Goal: Complete application form: Complete application form

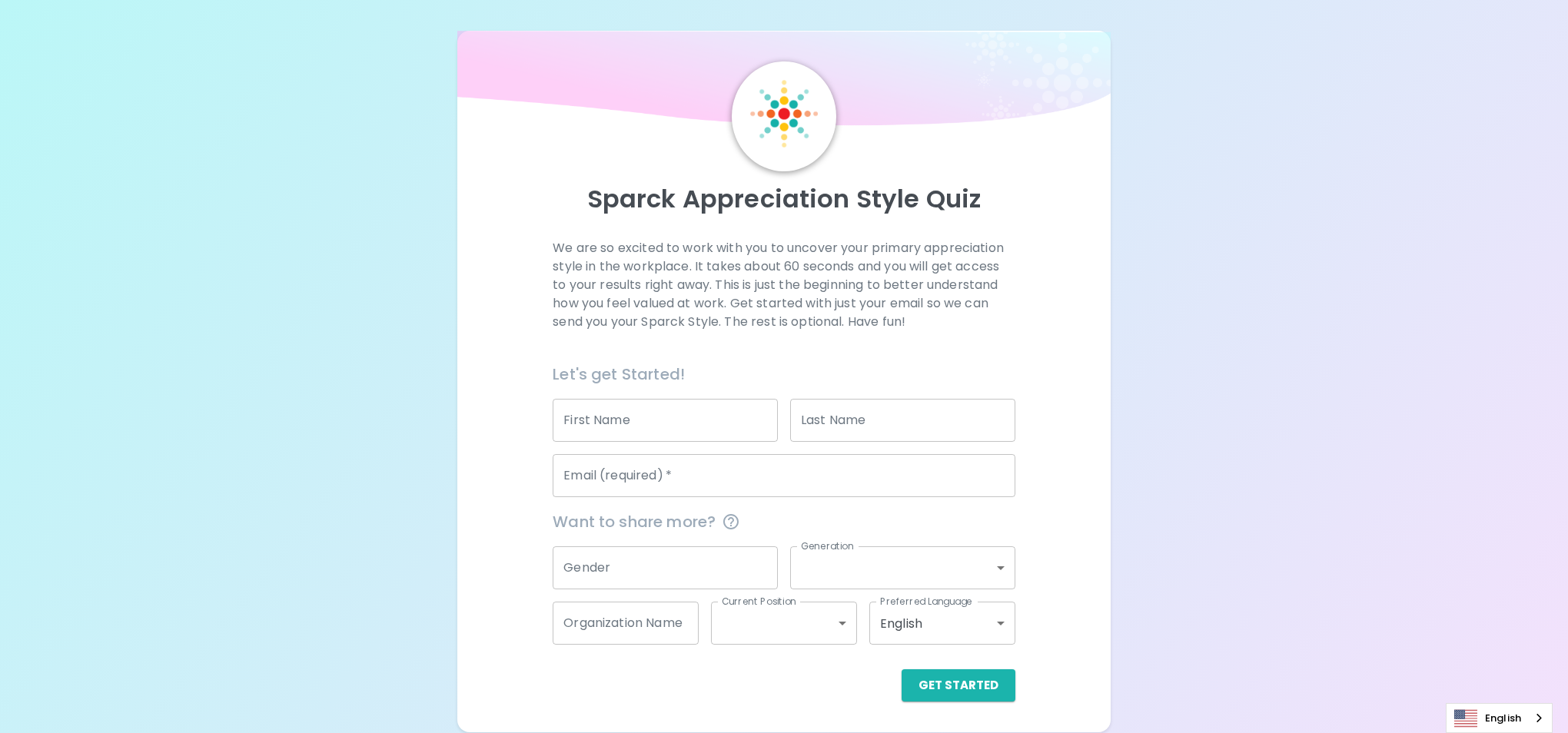
click at [637, 424] on input "First Name" at bounding box center [665, 419] width 225 height 43
type input "[PERSON_NAME]"
type input "Goldingay"
type input "[EMAIL_ADDRESS][DOMAIN_NAME]"
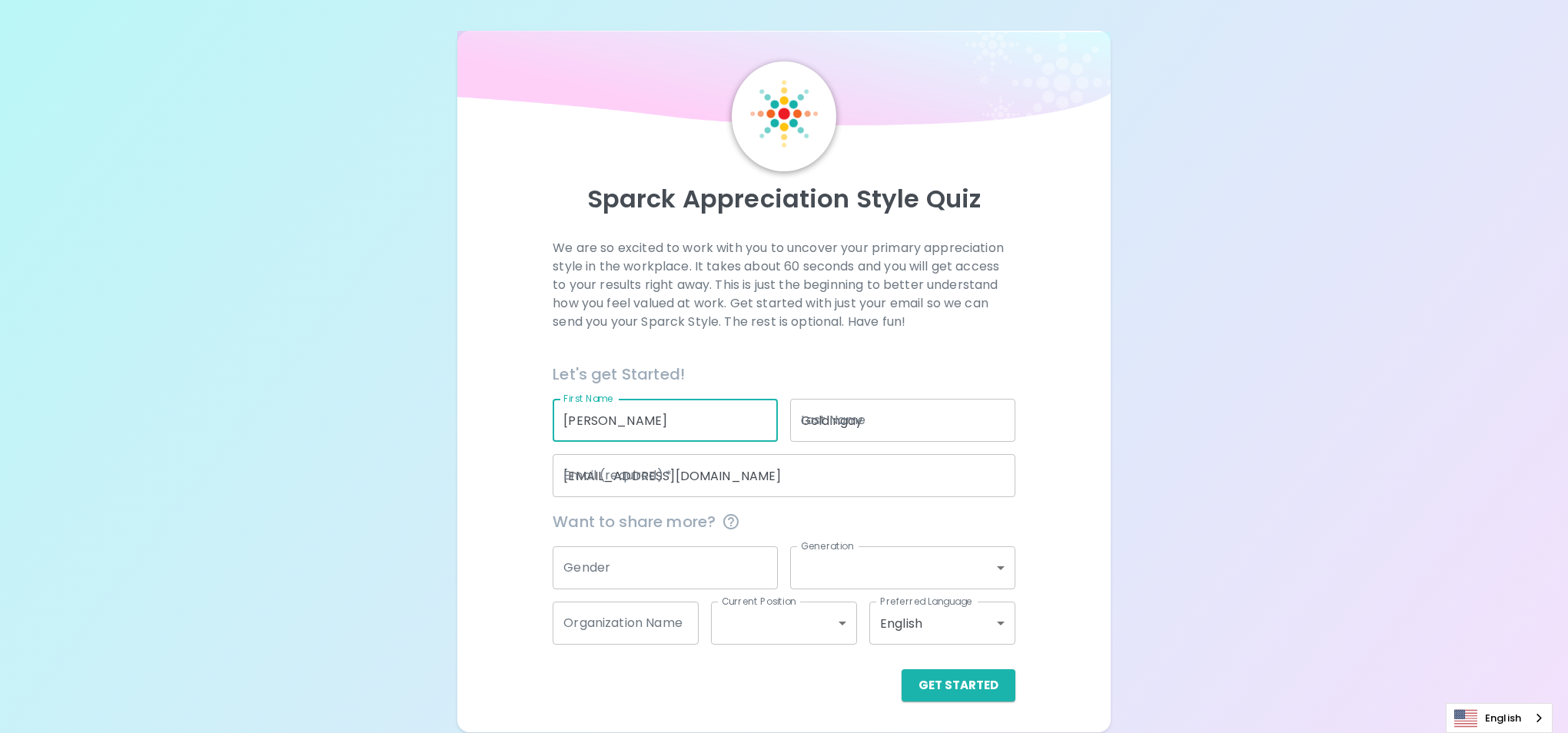
type input "[GEOGRAPHIC_DATA]"
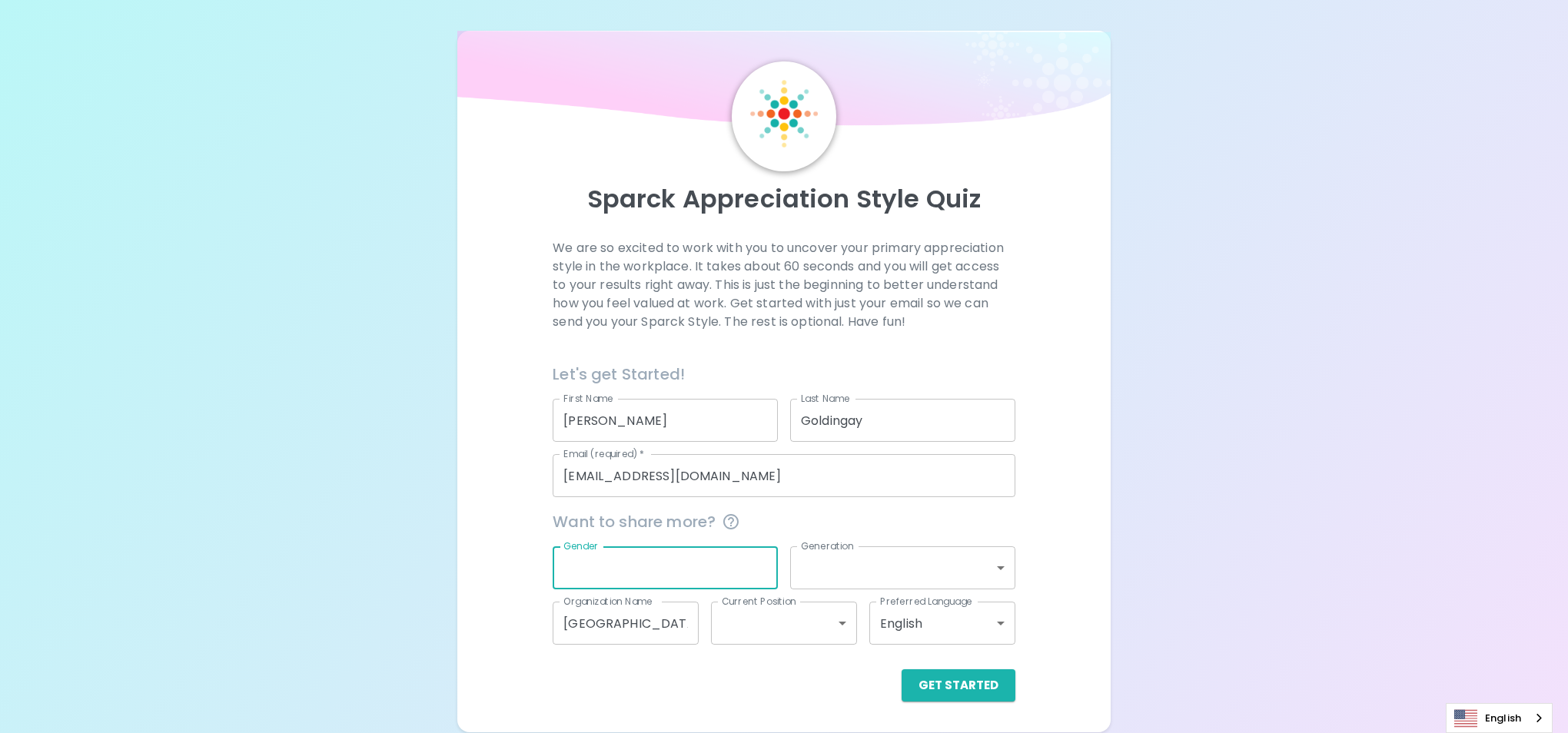
click at [726, 567] on input "Gender" at bounding box center [665, 567] width 225 height 43
type input "[DEMOGRAPHIC_DATA]"
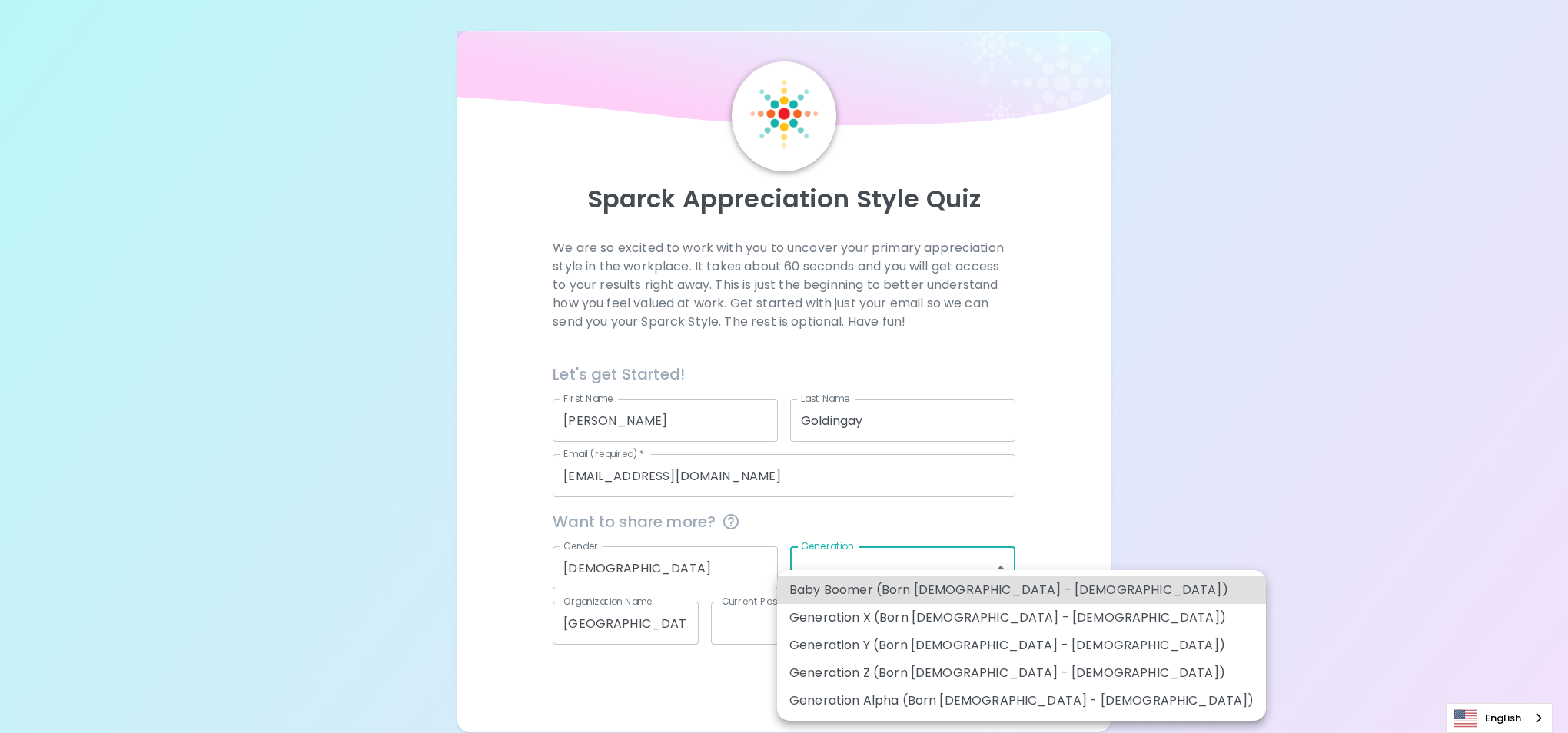
click at [1000, 562] on body "Sparck Appreciation Style Quiz We are so excited to work with you to uncover yo…" at bounding box center [784, 366] width 1568 height 733
click at [904, 619] on li "Generation X (Born [DEMOGRAPHIC_DATA] - [DEMOGRAPHIC_DATA])" at bounding box center [1021, 617] width 489 height 28
type input "generation_x"
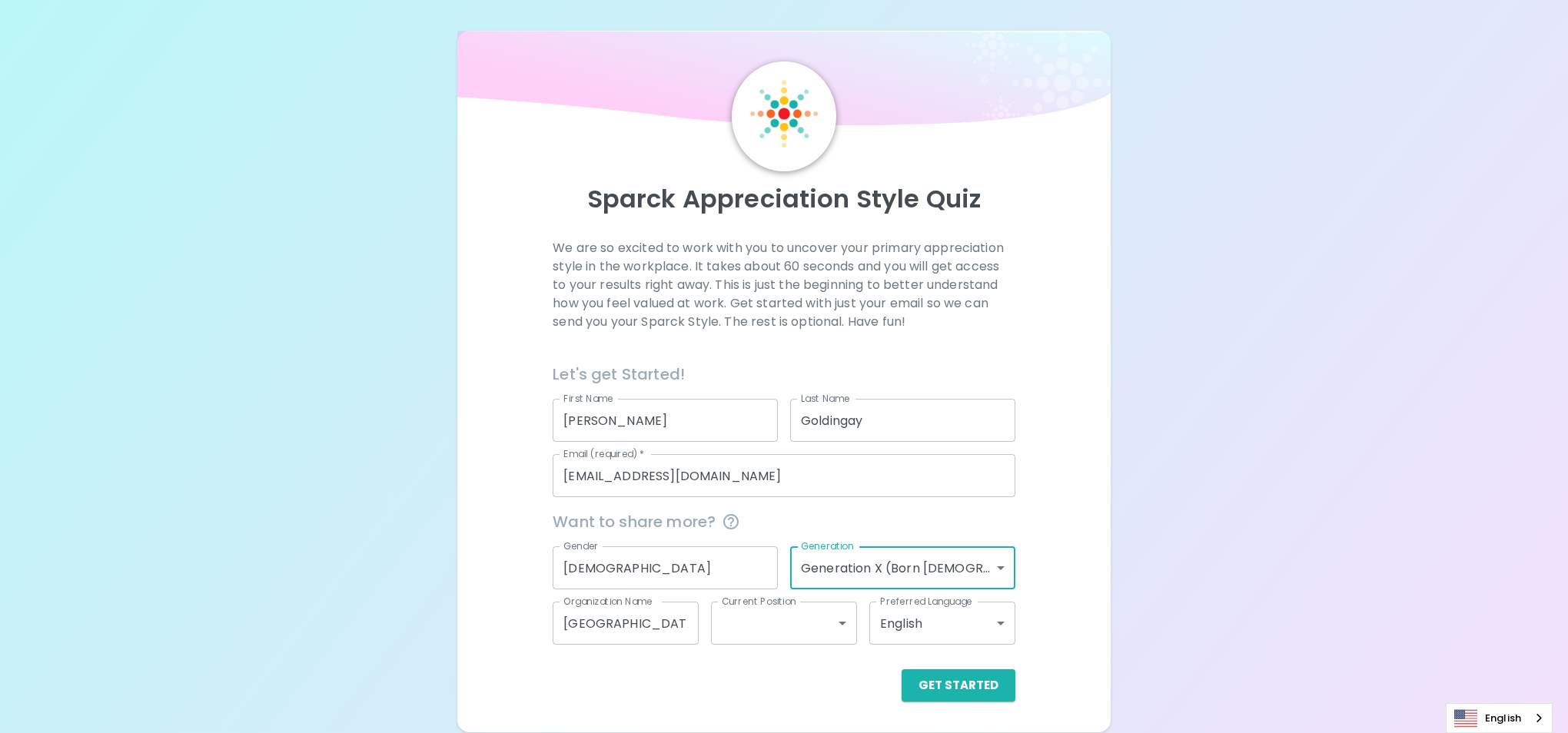
click at [844, 620] on body "Sparck Appreciation Style Quiz We are so excited to work with you to uncover yo…" at bounding box center [784, 366] width 1568 height 733
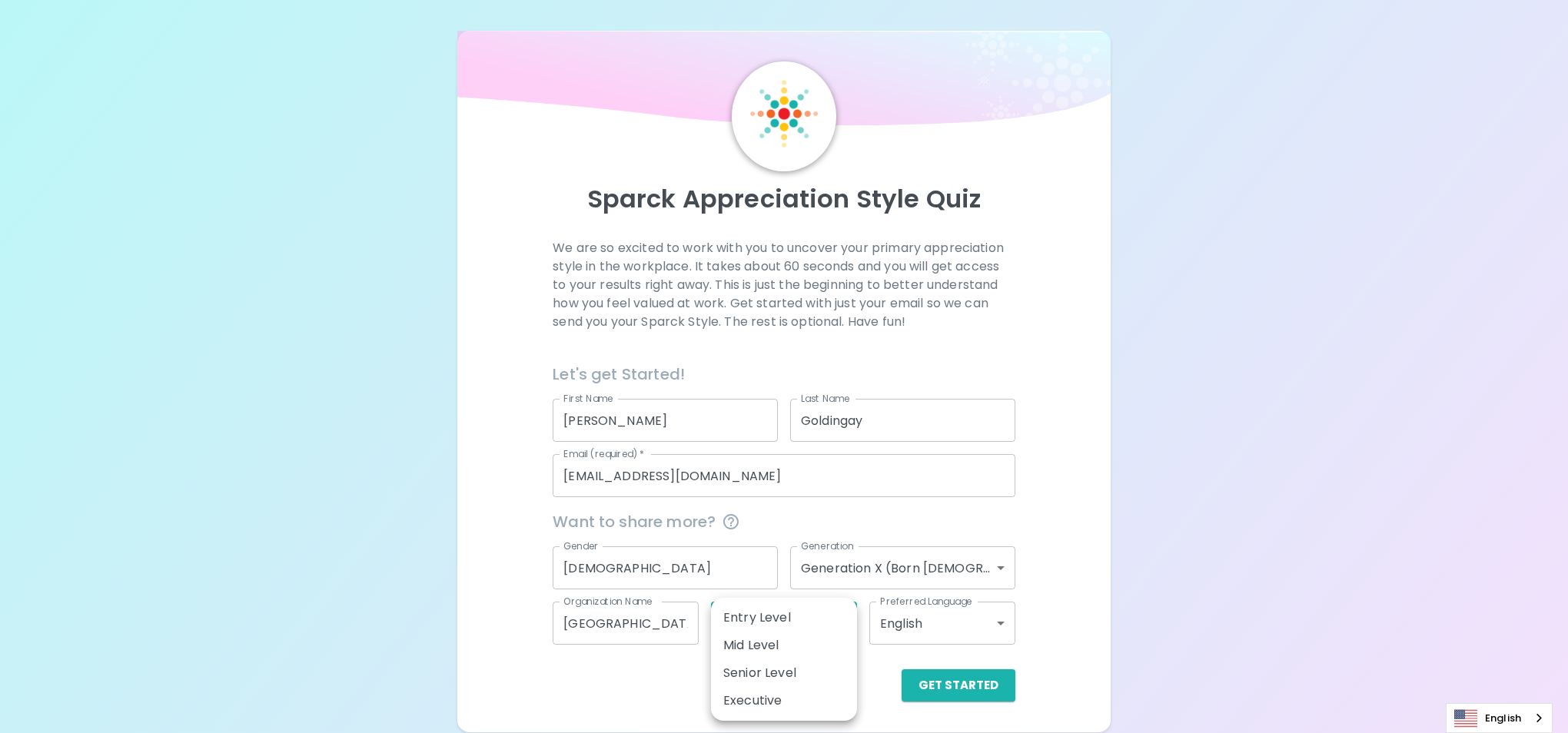
click at [754, 646] on li "Mid Level" at bounding box center [783, 644] width 146 height 28
type input "mid_level"
click at [962, 682] on button "Get Started" at bounding box center [958, 685] width 113 height 32
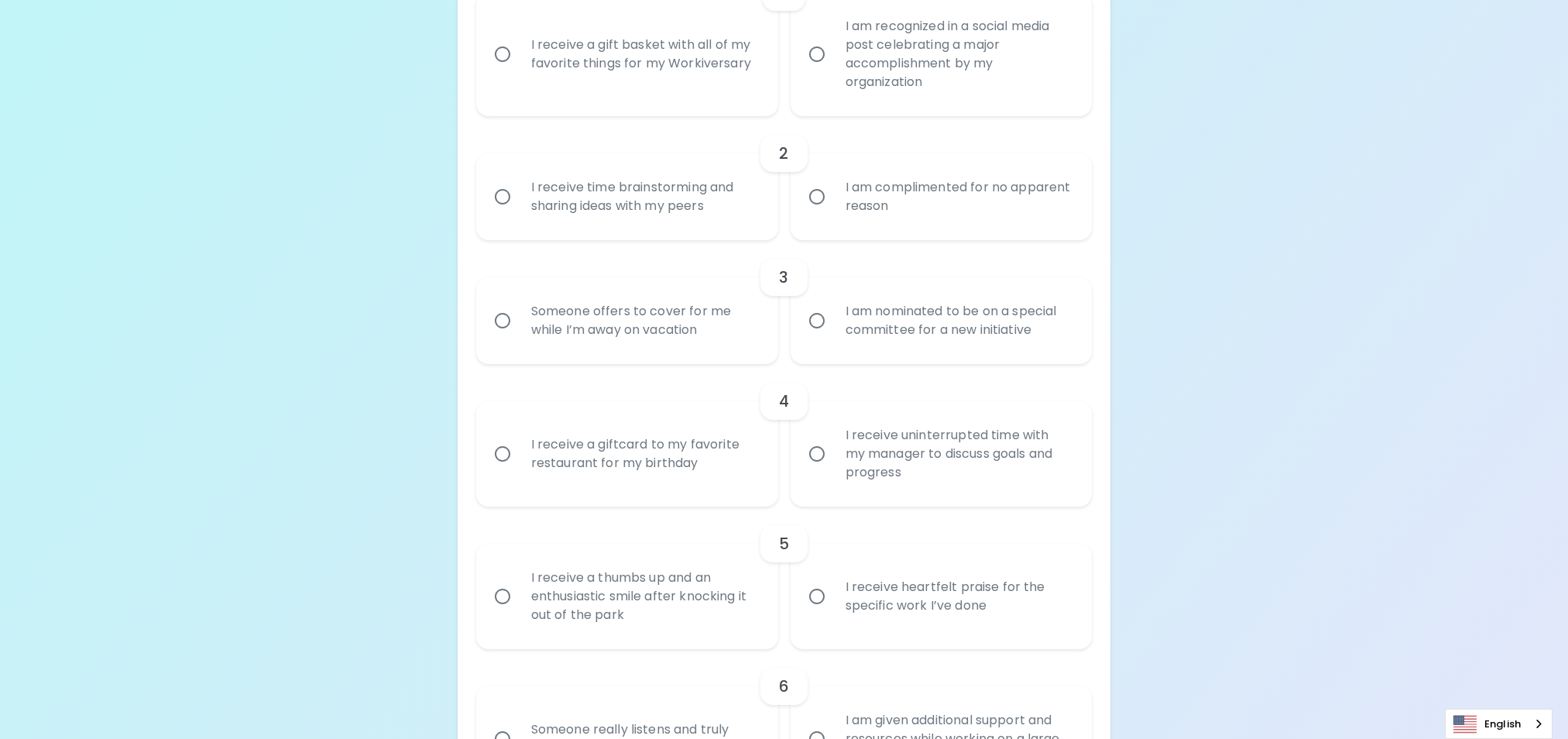
scroll to position [465, 0]
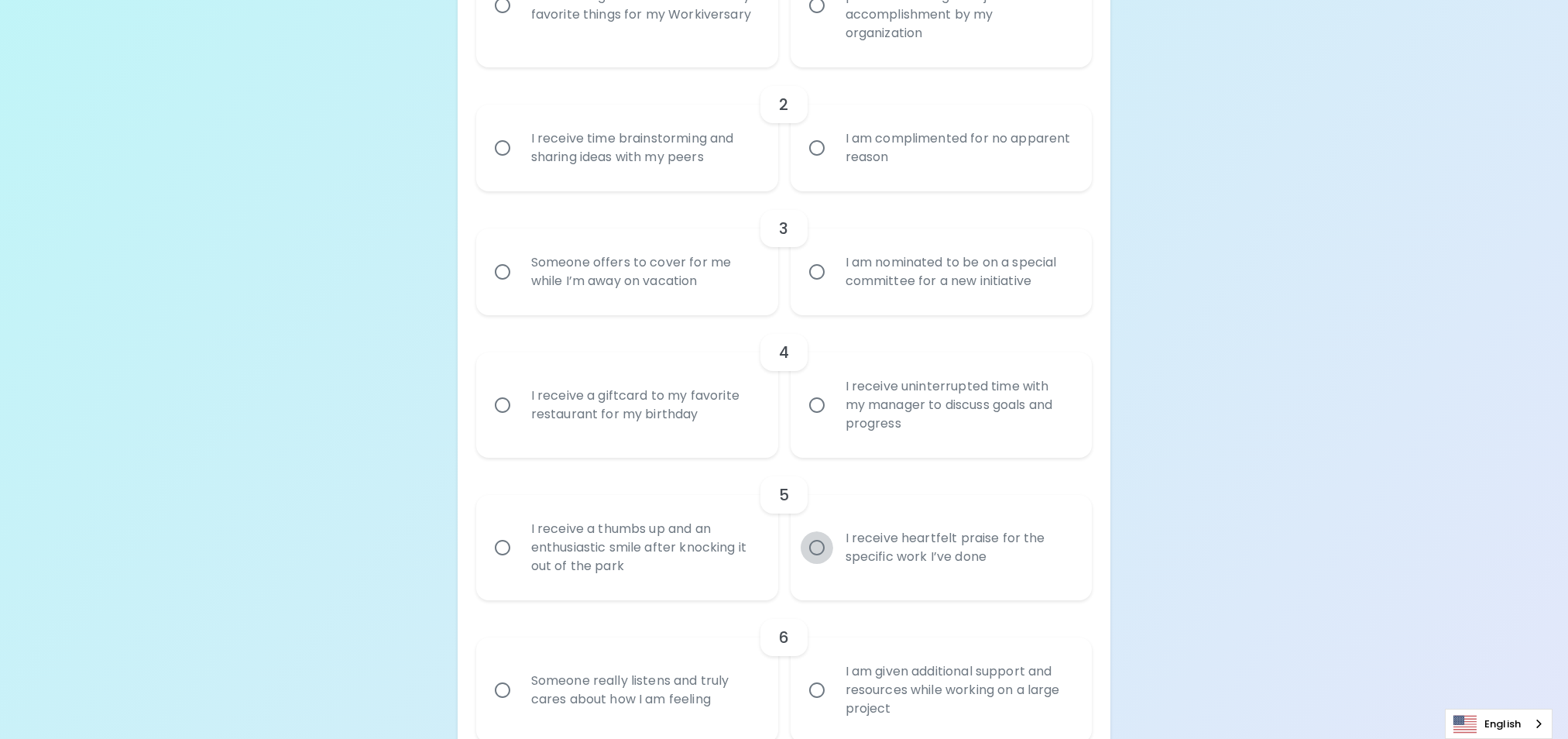
click at [820, 548] on input "I receive heartfelt praise for the specific work I’ve done" at bounding box center [817, 548] width 33 height 33
radio input "true"
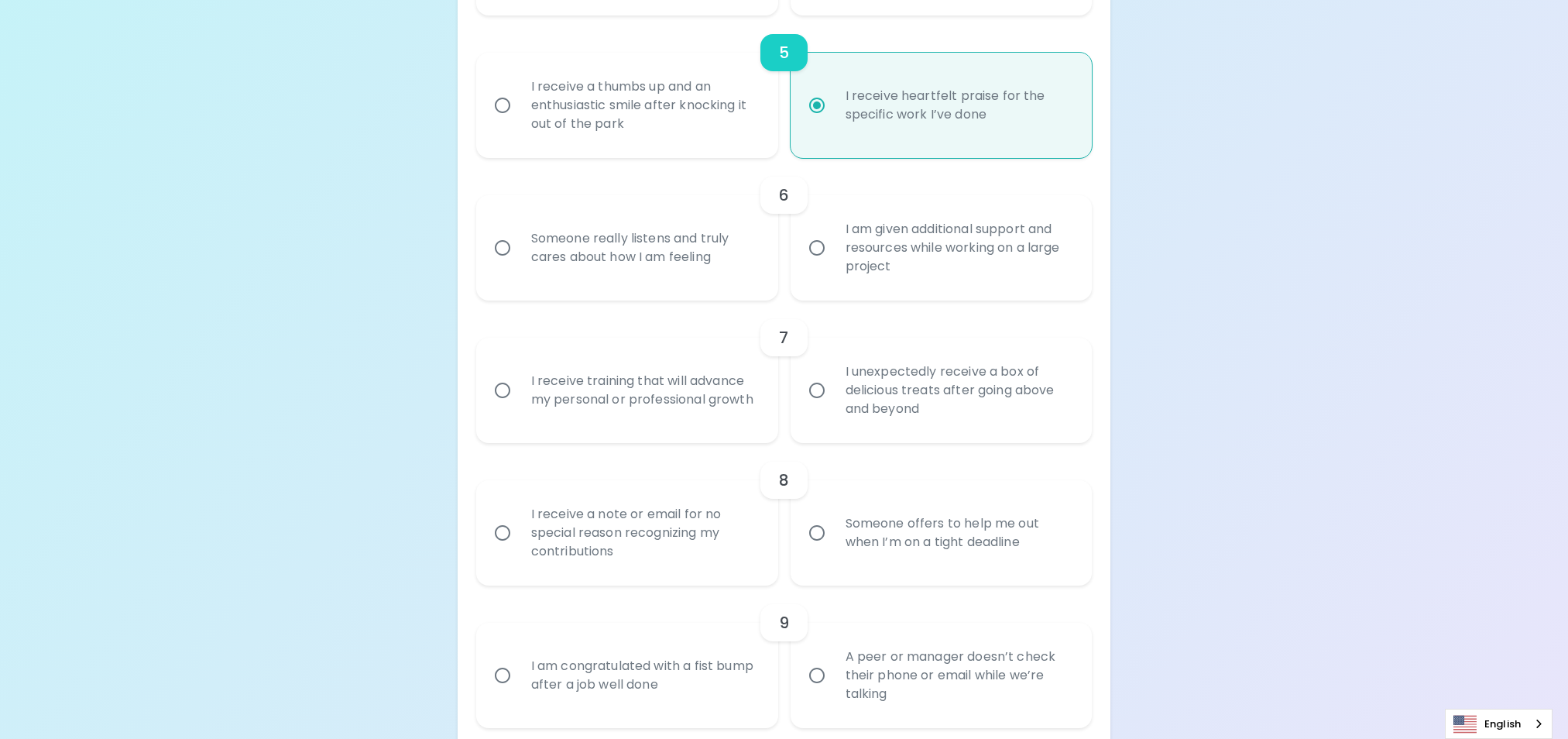
scroll to position [1007, 0]
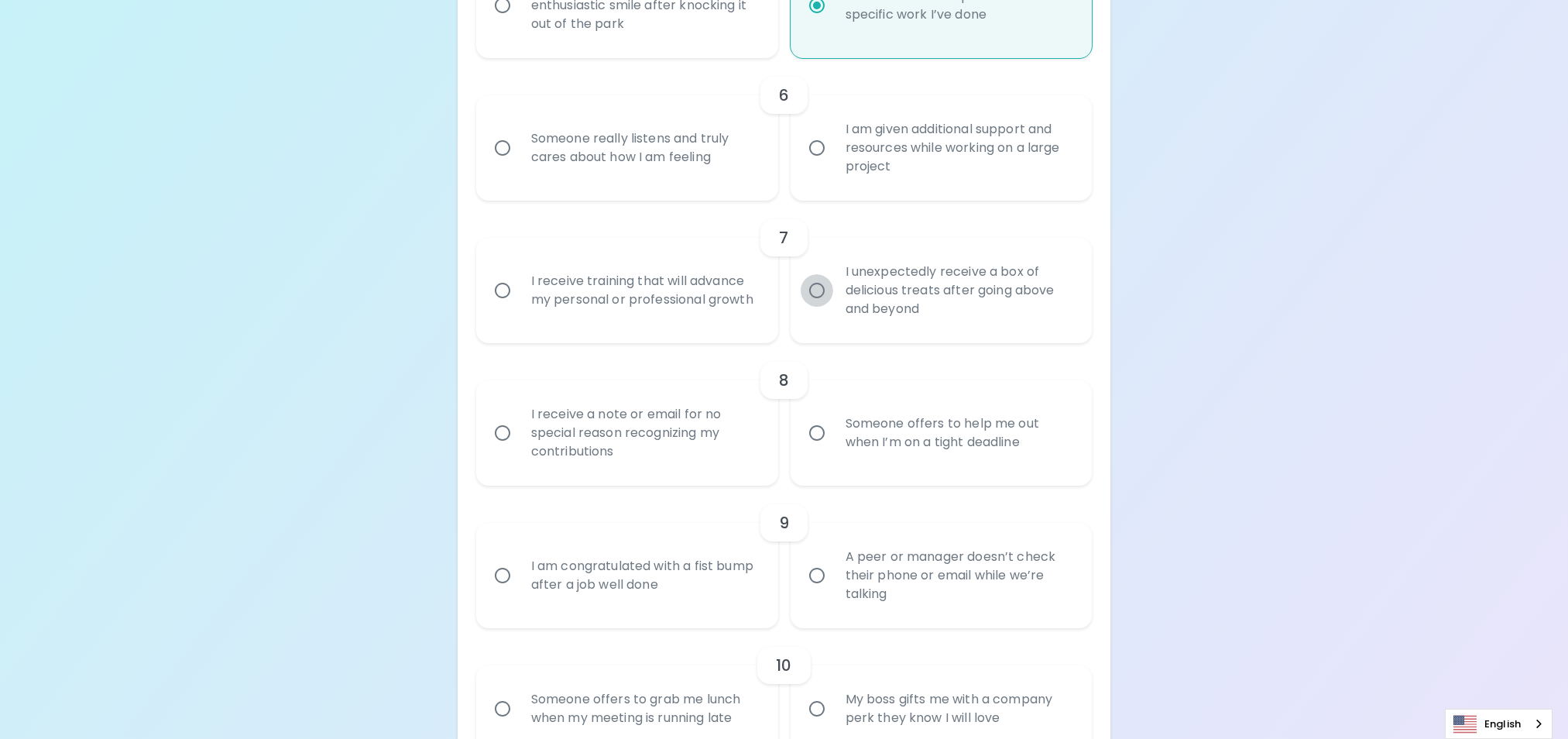
click at [823, 290] on input "I unexpectedly receive a box of delicious treats after going above and beyond" at bounding box center [817, 290] width 33 height 33
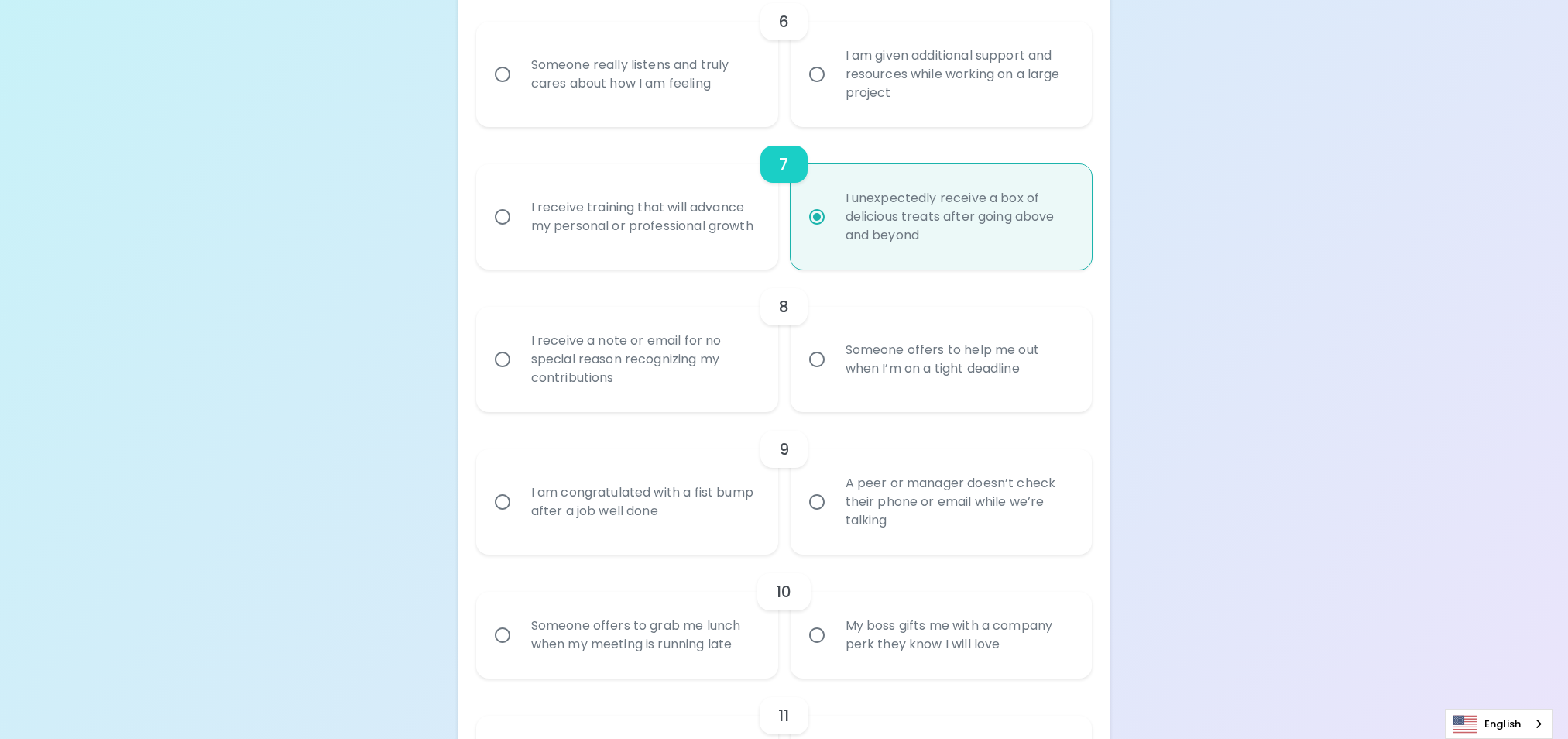
scroll to position [1131, 0]
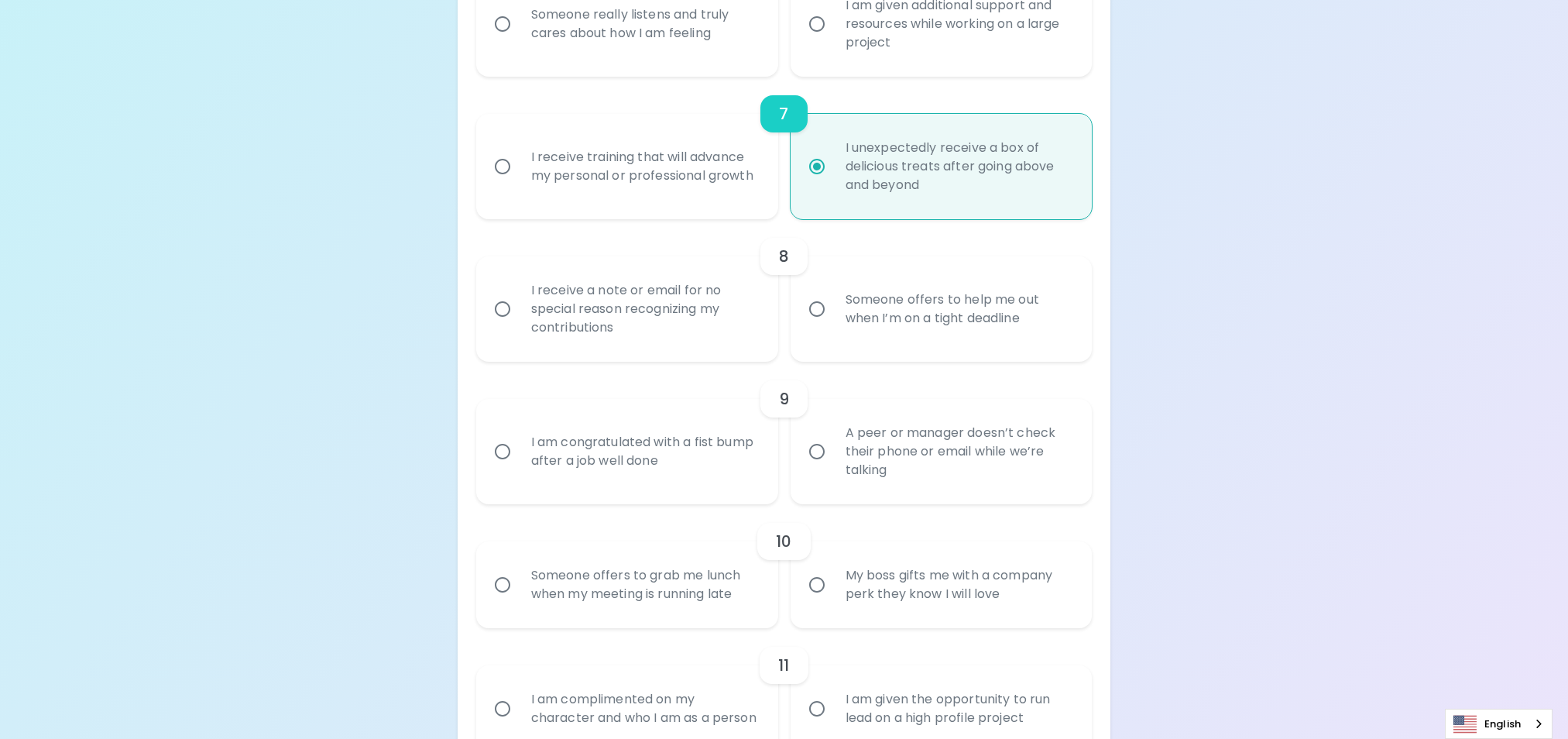
radio input "true"
click at [816, 312] on input "Someone offers to help me out when I’m on a tight deadline" at bounding box center [817, 309] width 33 height 33
radio input "false"
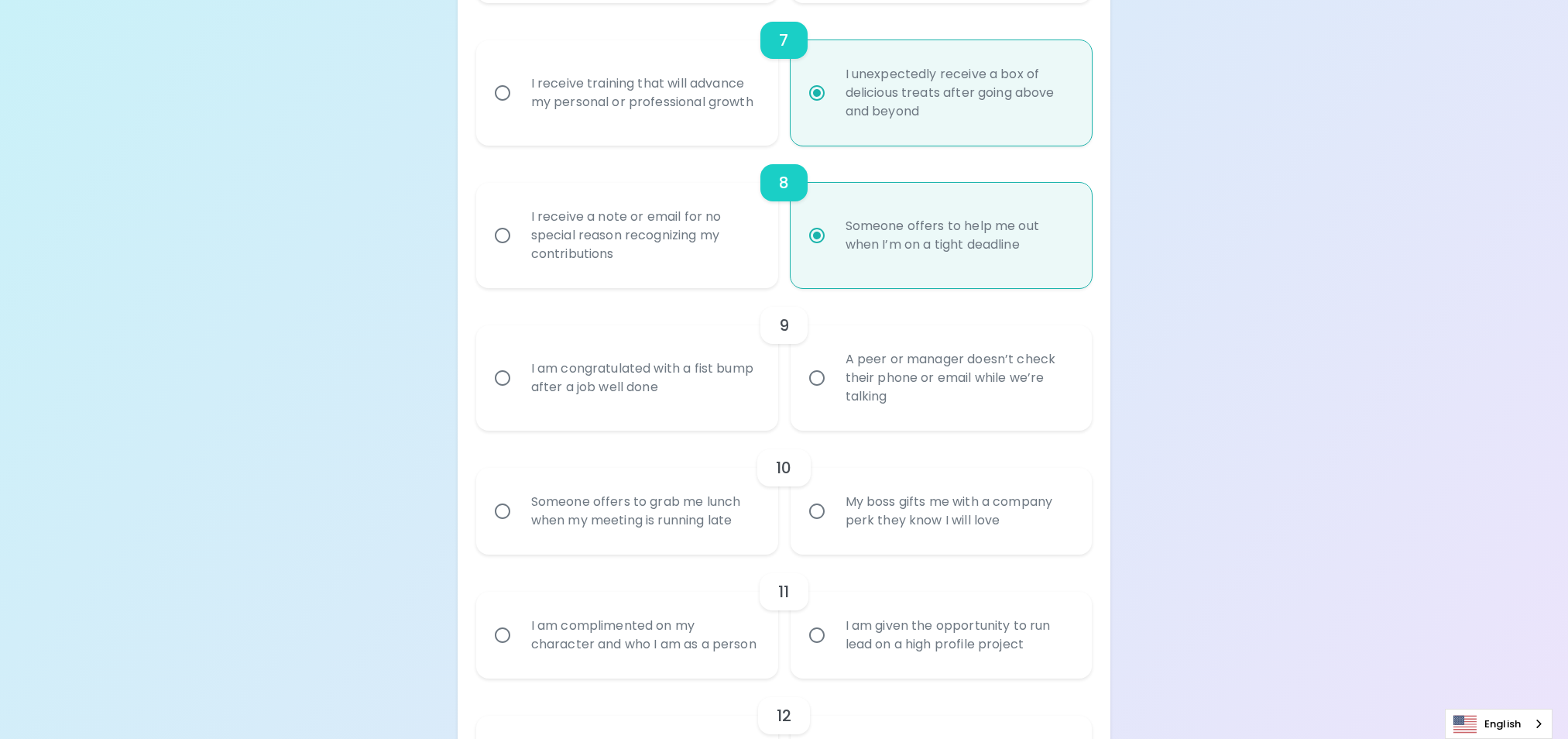
scroll to position [1254, 0]
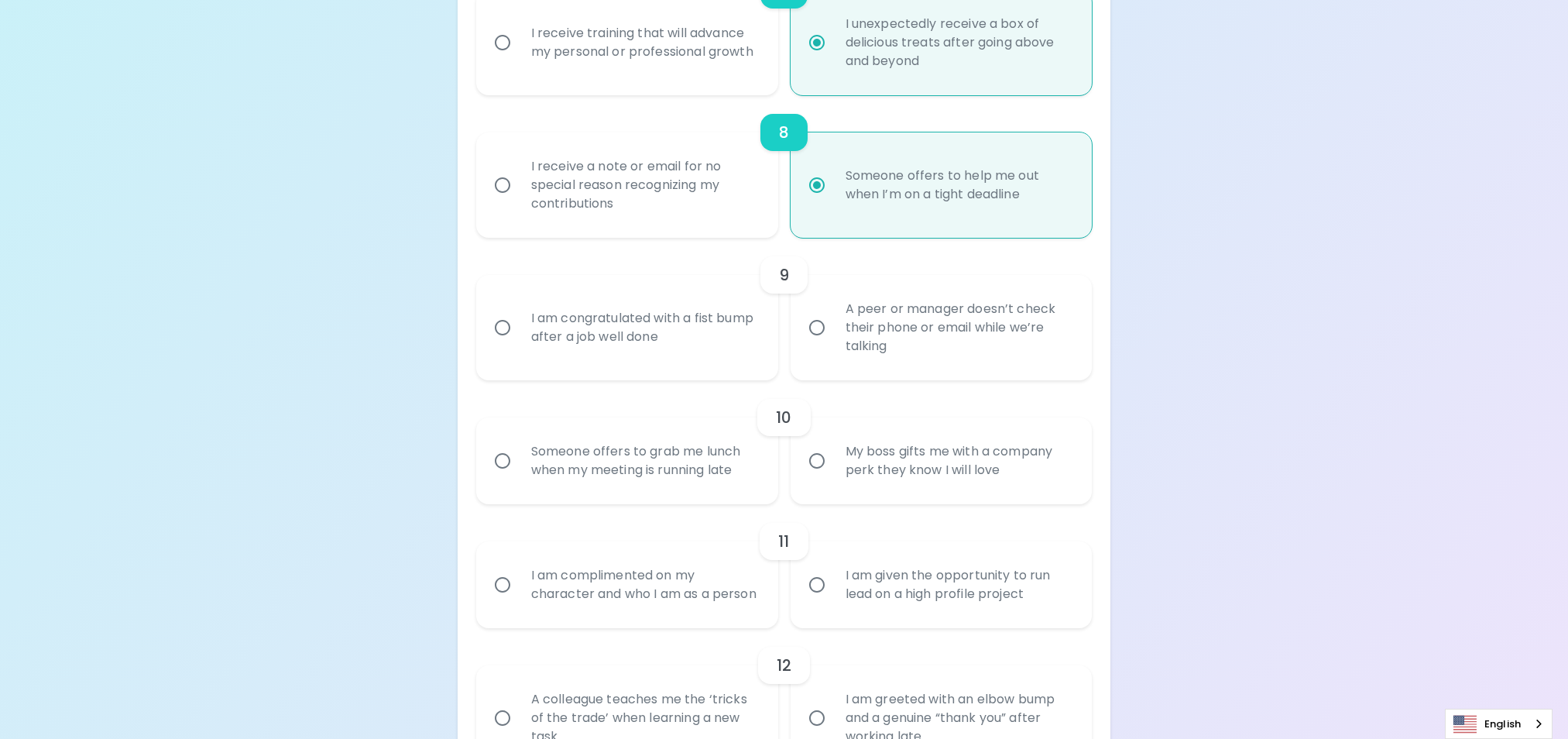
radio input "true"
click at [497, 322] on input "I am congratulated with a fist bump after a job well done" at bounding box center [502, 328] width 33 height 33
radio input "false"
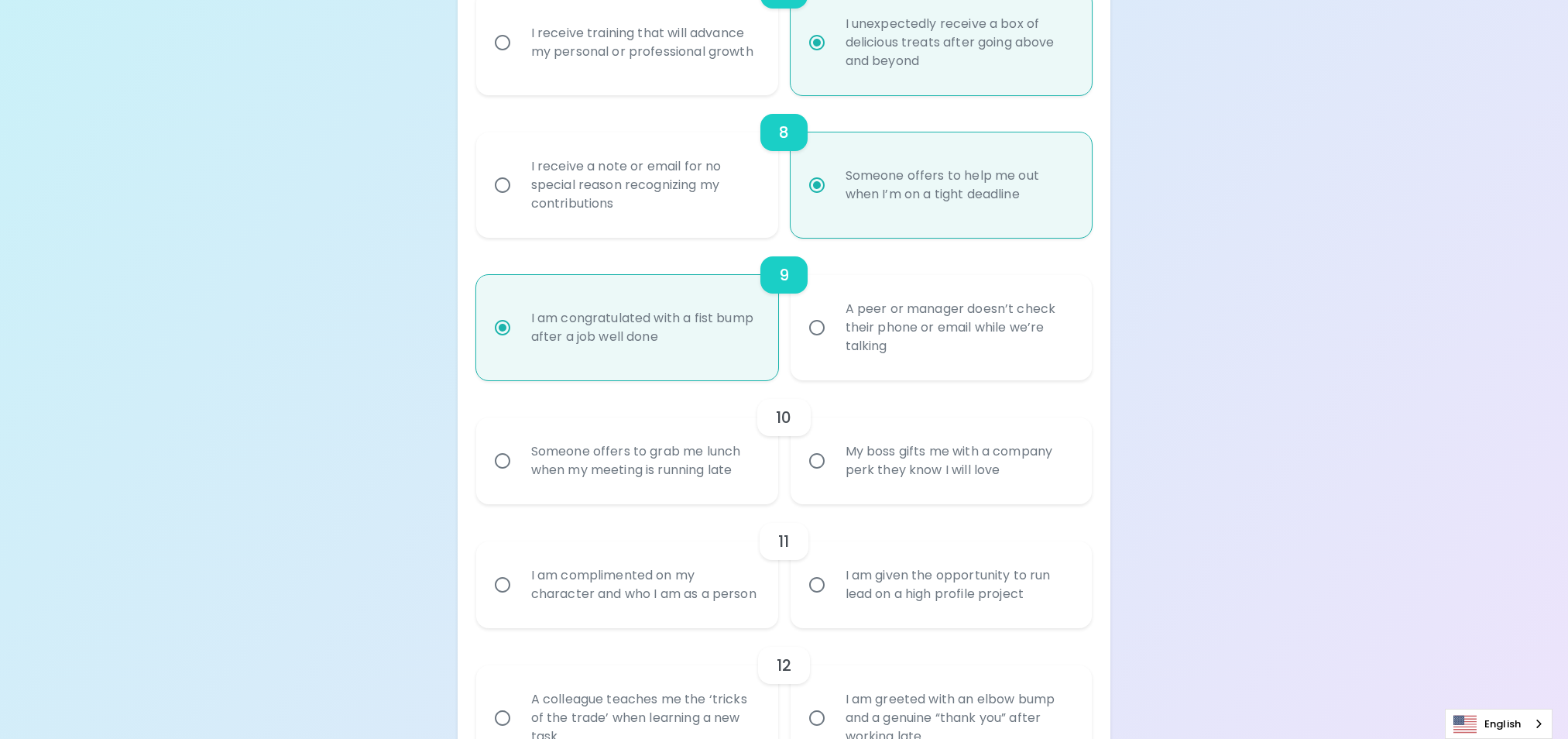
scroll to position [1378, 0]
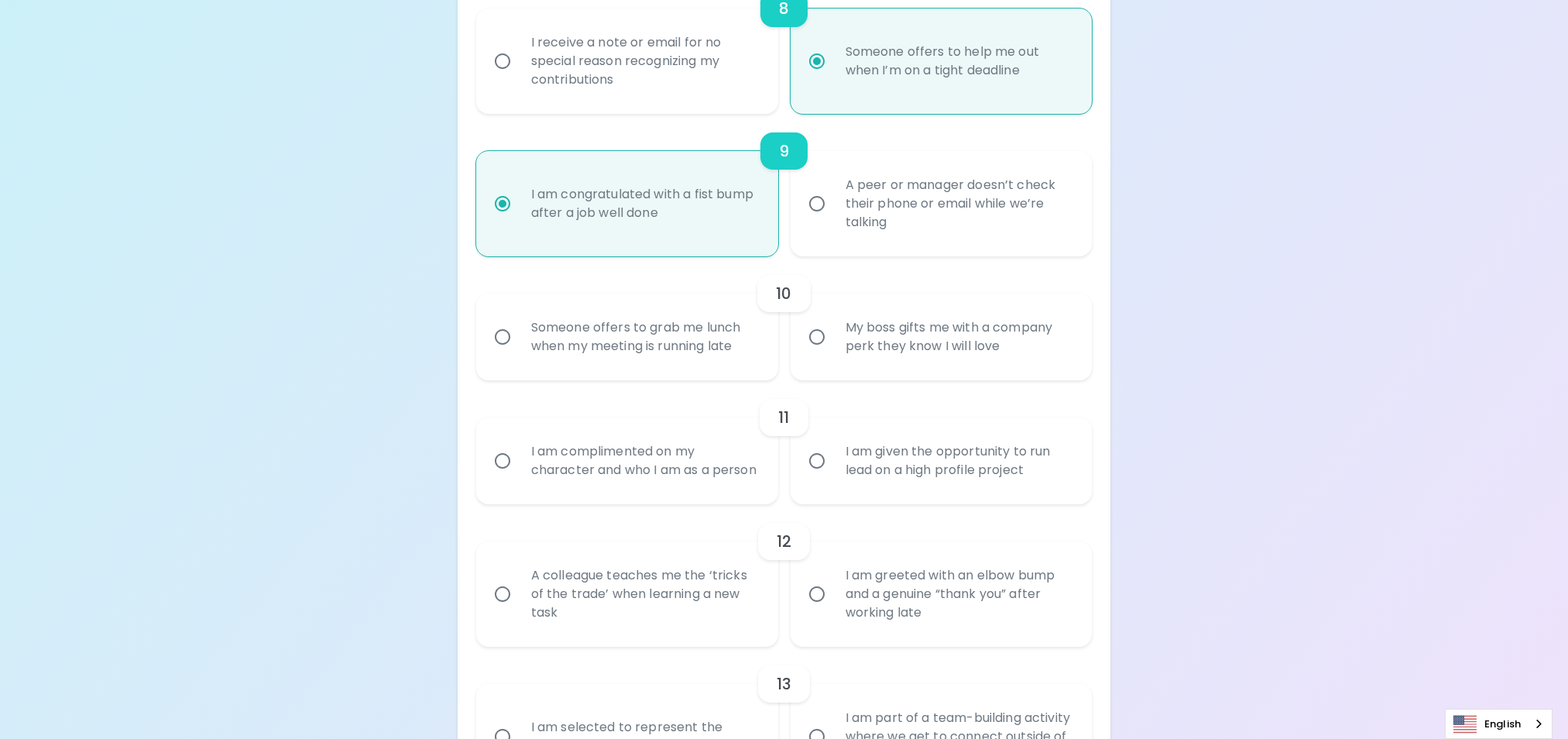
radio input "true"
click at [820, 203] on input "A peer or manager doesn’t check their phone or email while we’re talking" at bounding box center [817, 204] width 33 height 33
radio input "false"
radio input "true"
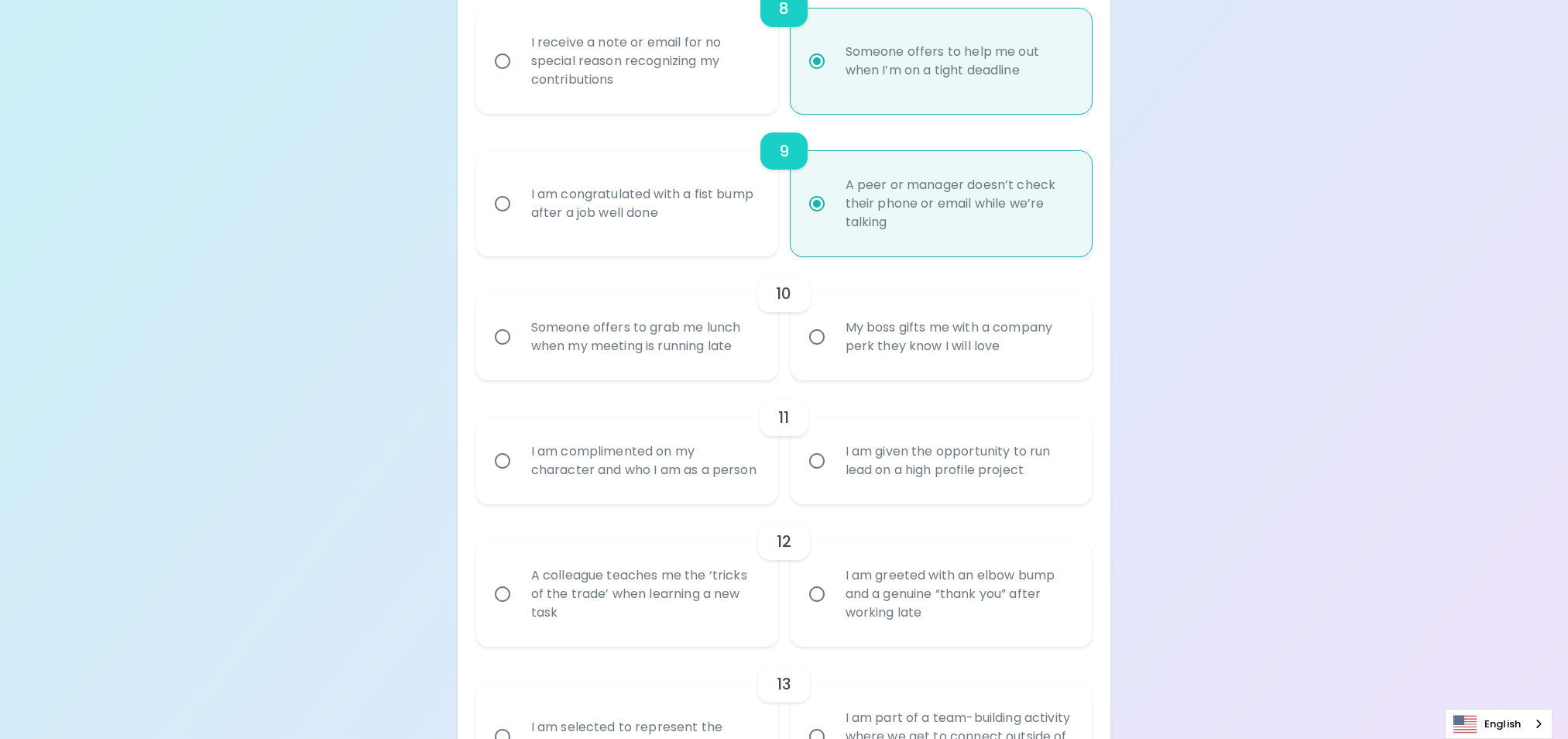
radio input "true"
click at [503, 201] on input "I am congratulated with a fist bump after a job well done" at bounding box center [502, 204] width 33 height 33
radio input "false"
radio input "true"
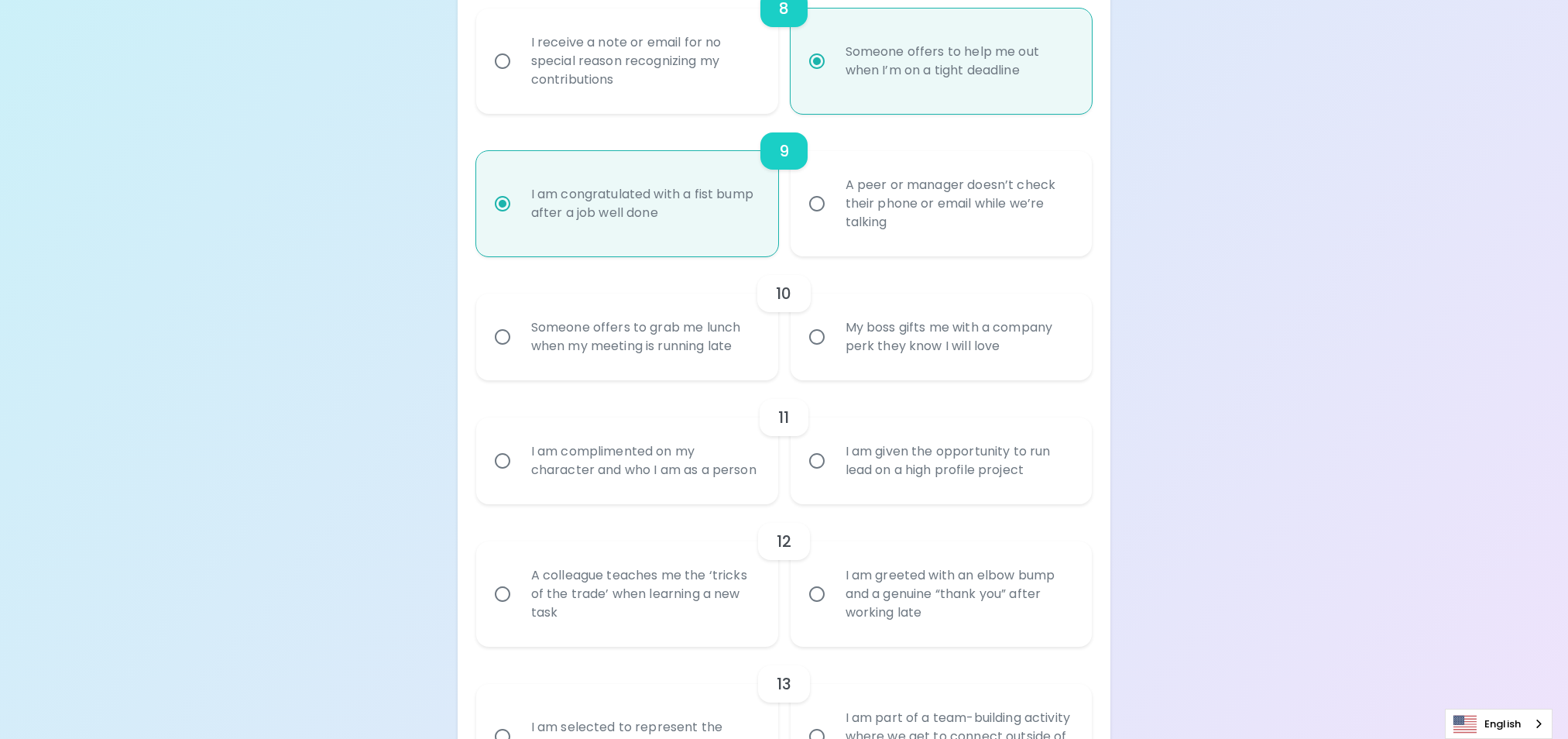
radio input "true"
click at [502, 333] on input "Someone offers to grab me lunch when my meeting is running late" at bounding box center [502, 337] width 33 height 33
radio input "false"
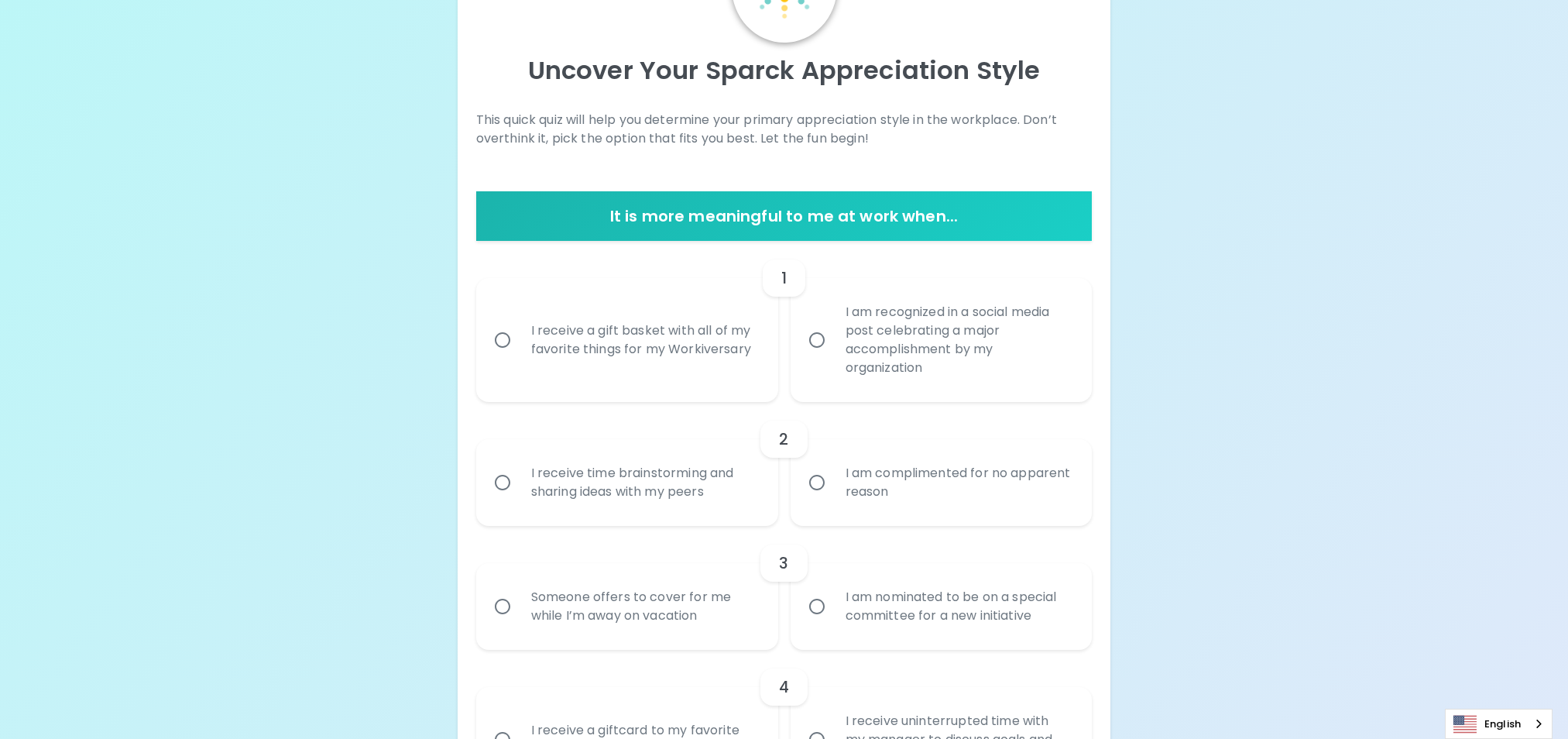
scroll to position [233, 0]
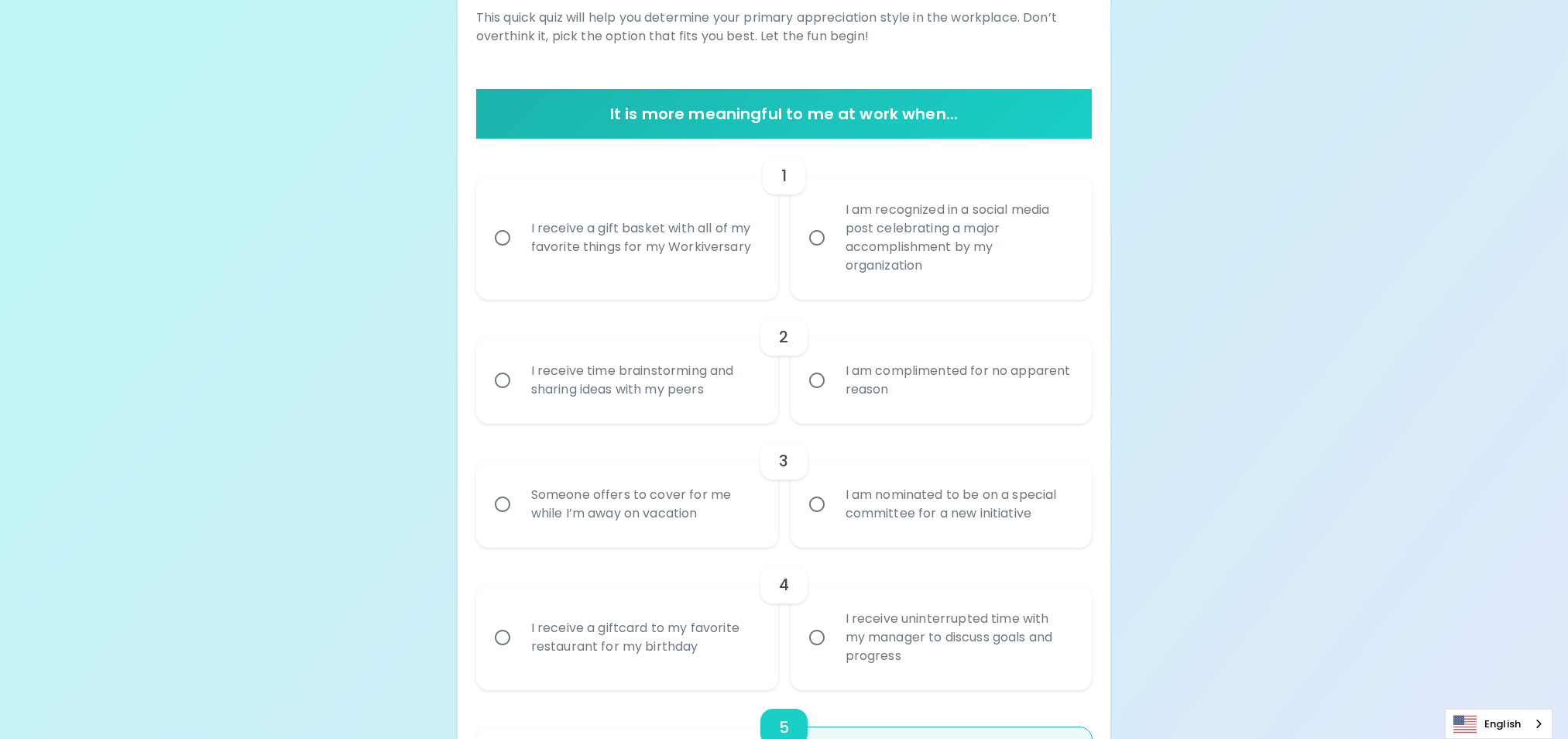
radio input "true"
click at [818, 234] on input "I am recognized in a social media post celebrating a major accomplishment by my…" at bounding box center [817, 237] width 33 height 33
radio input "false"
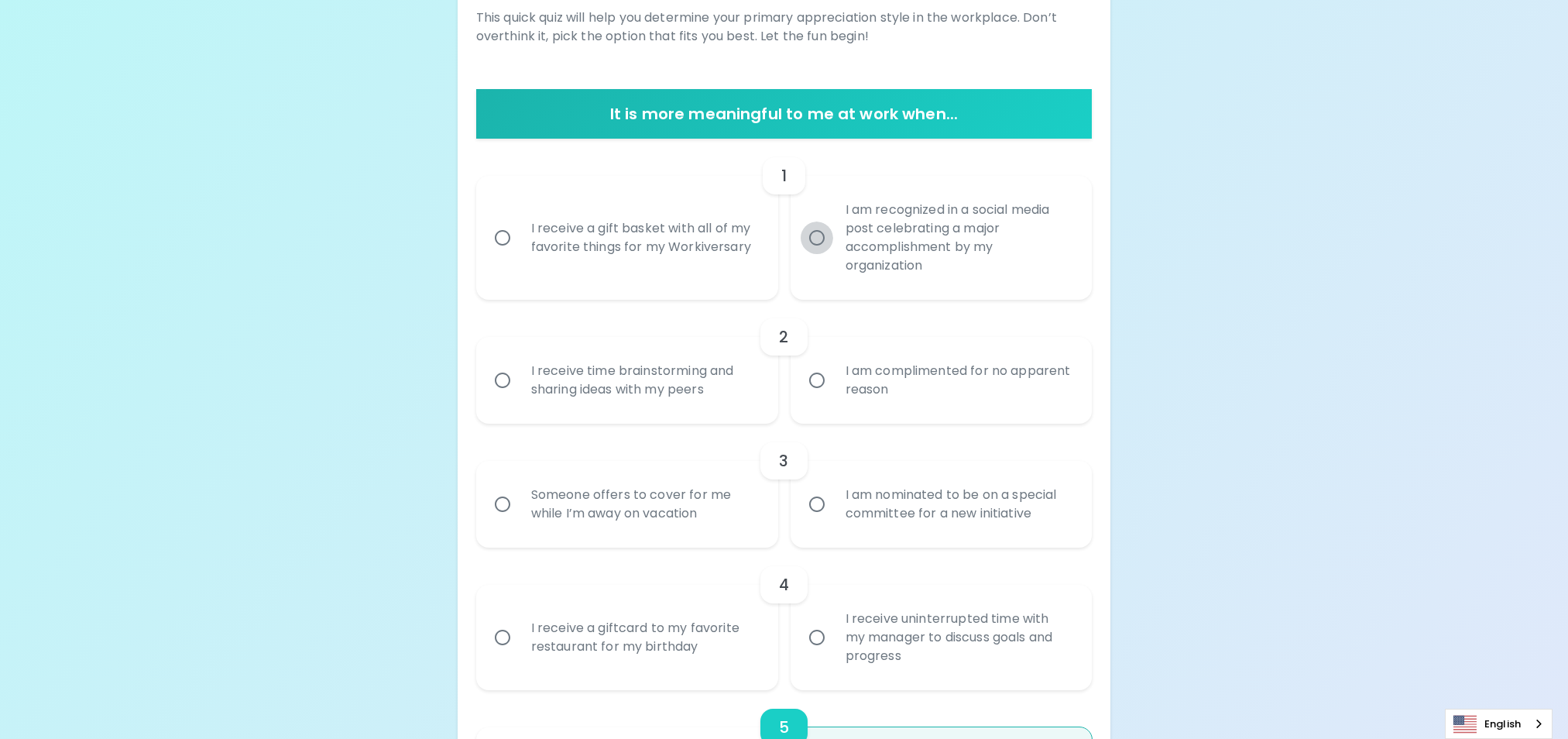
radio input "false"
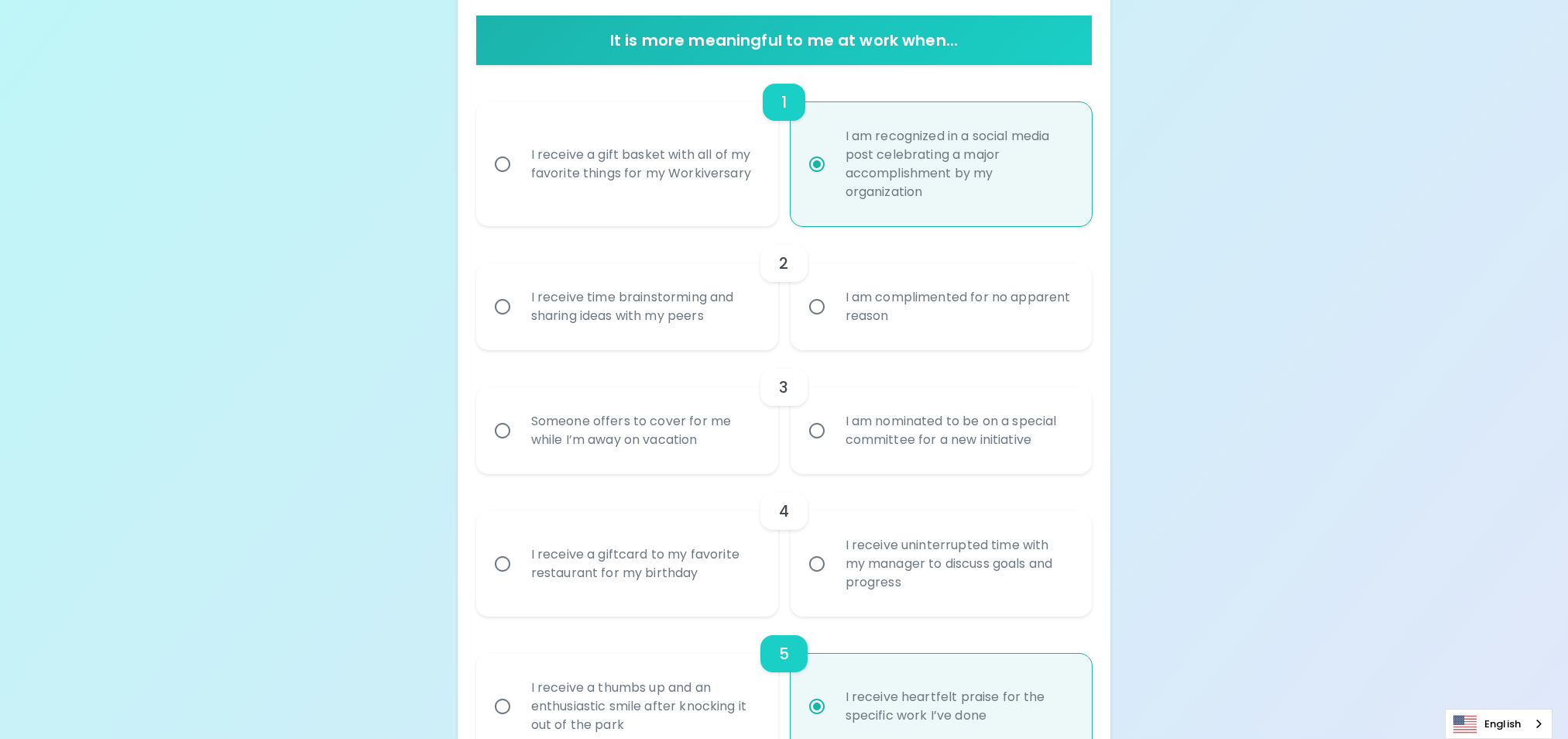
scroll to position [357, 0]
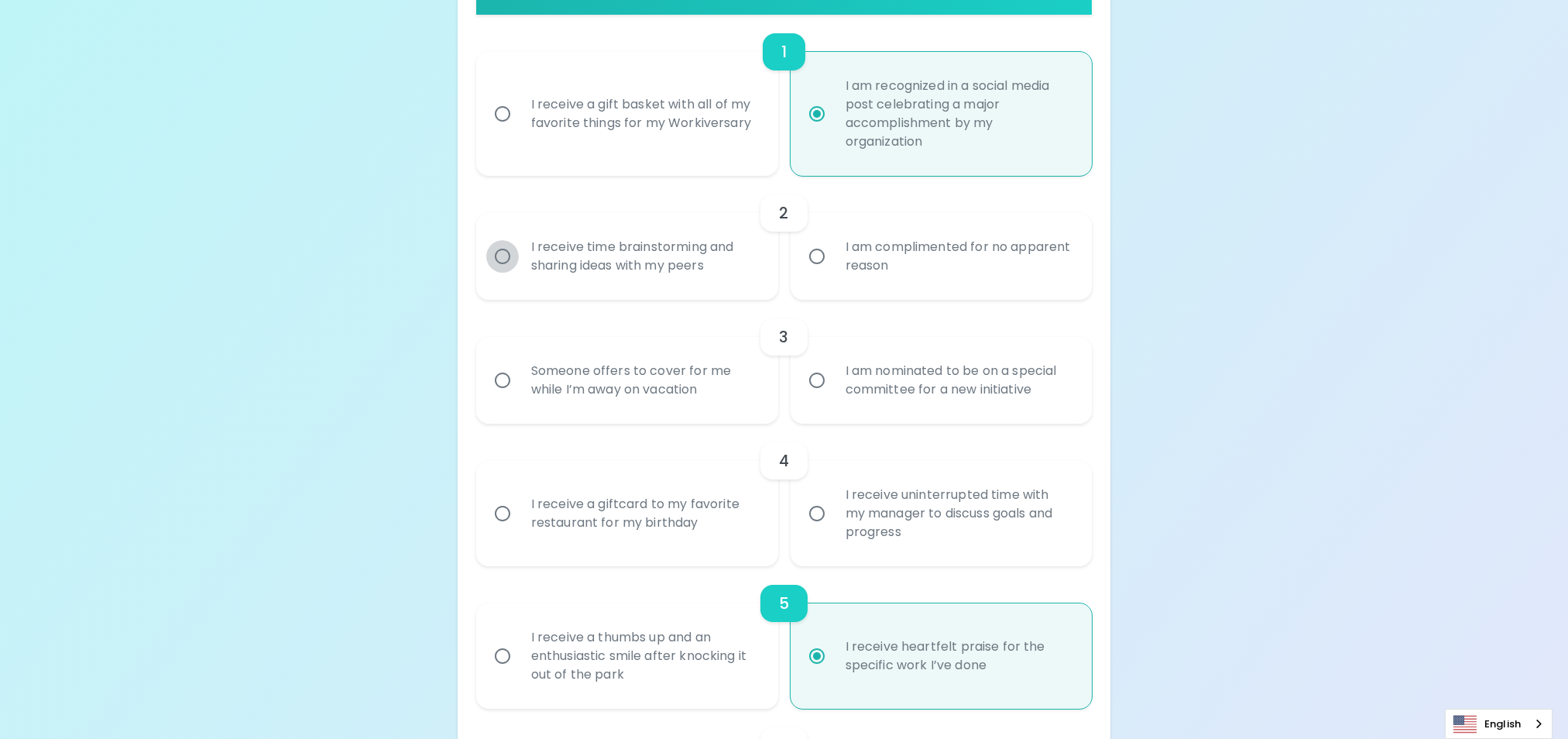
radio input "true"
click at [502, 254] on input "I receive time brainstorming and sharing ideas with my peers" at bounding box center [502, 257] width 33 height 33
radio input "false"
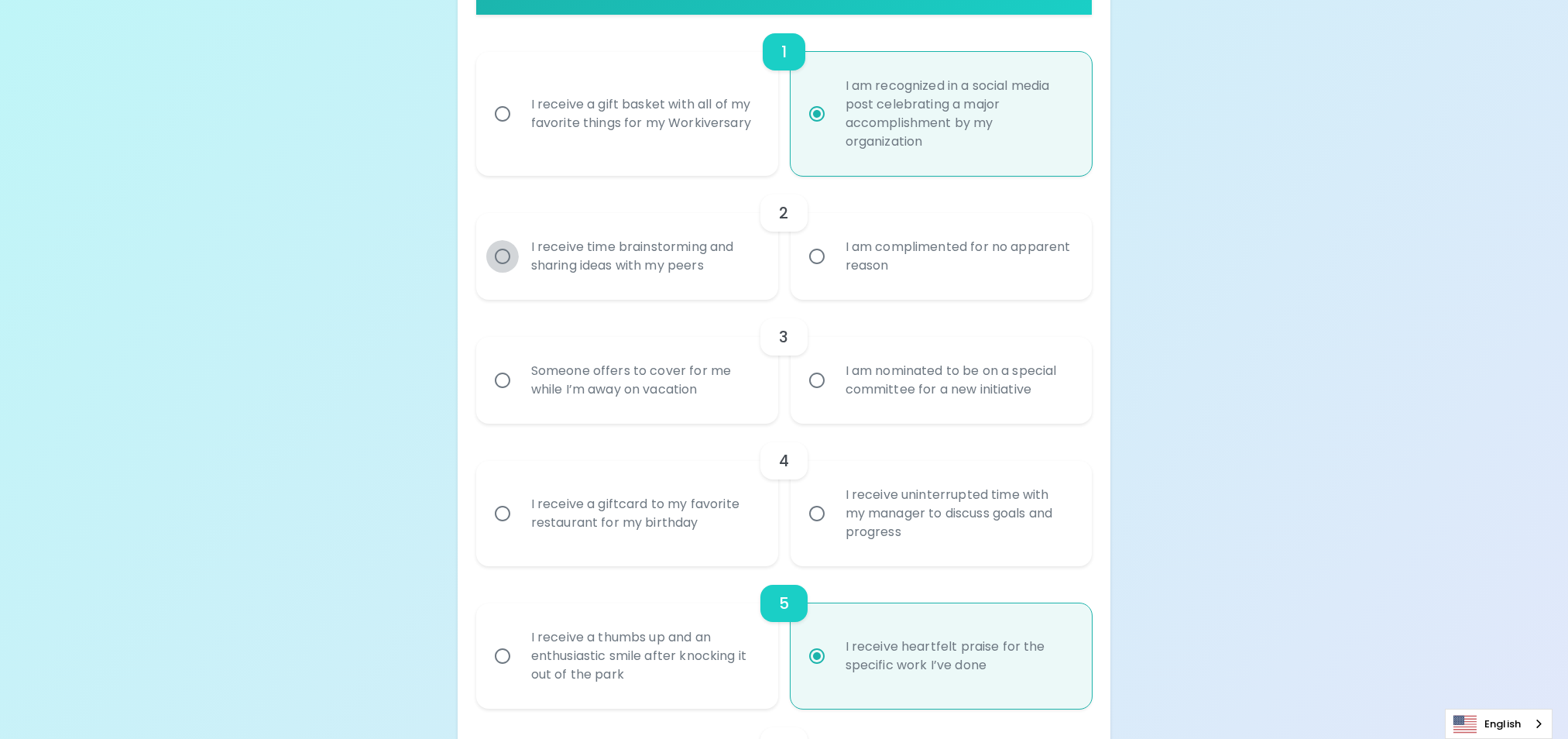
radio input "false"
radio input "true"
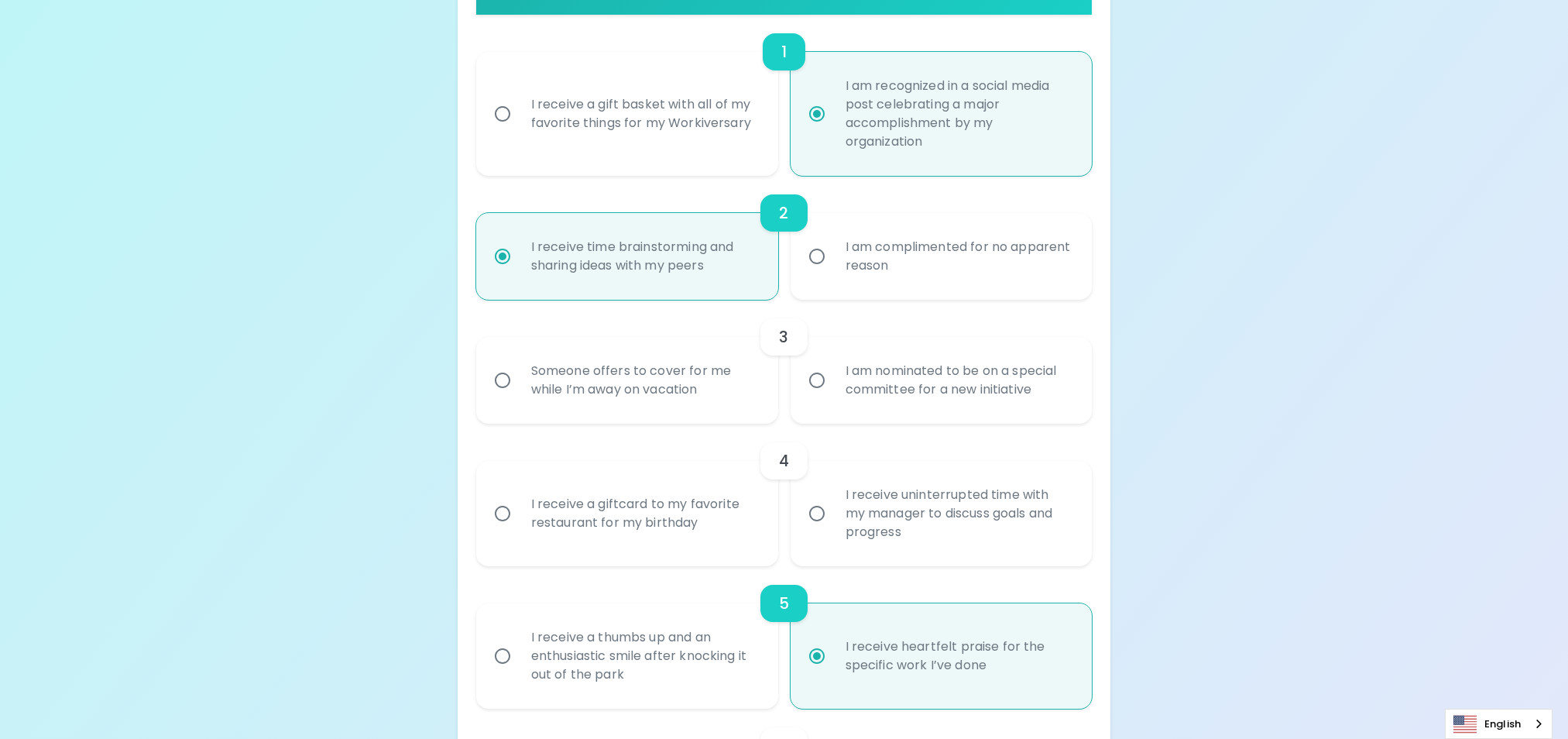
scroll to position [480, 0]
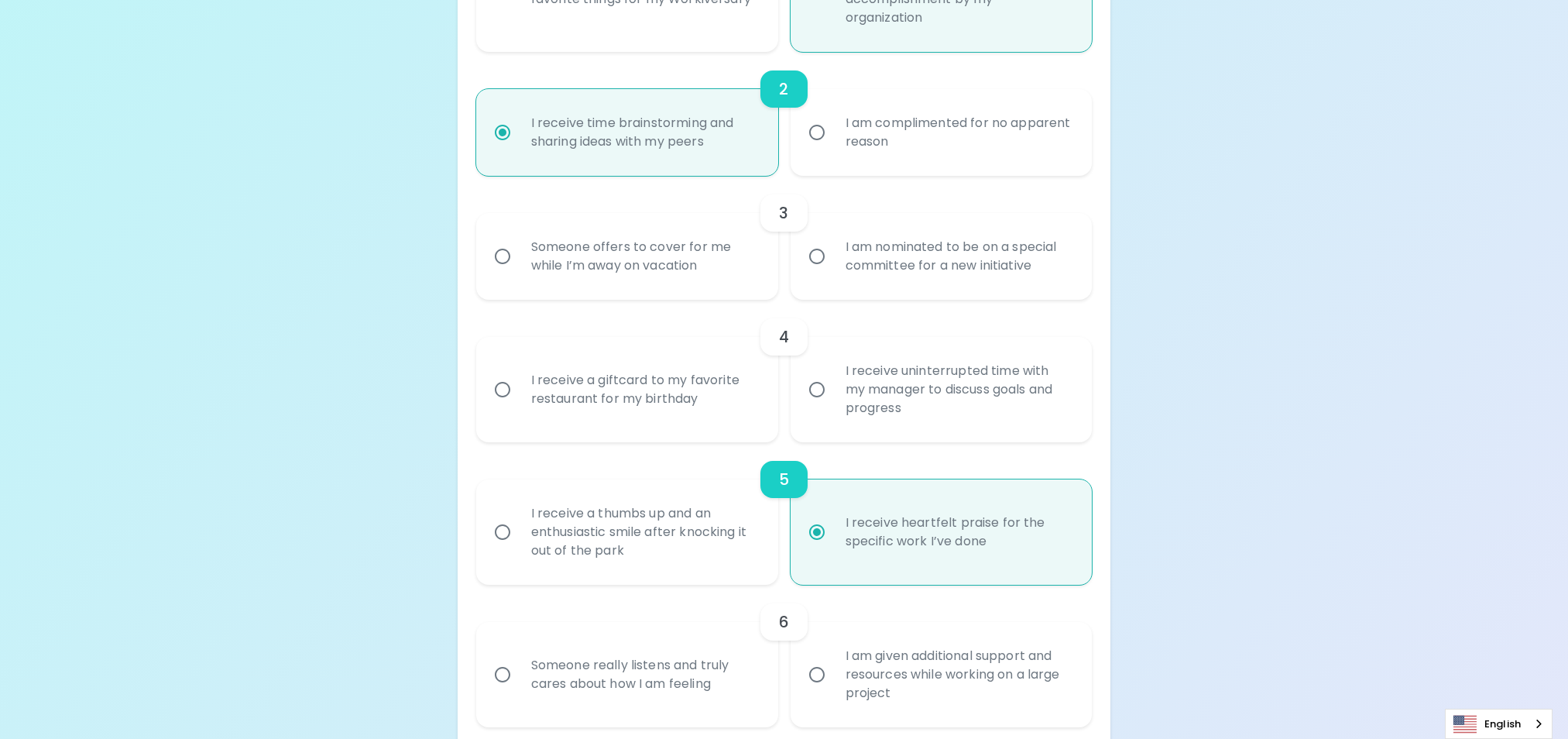
radio input "true"
click at [502, 256] on input "Someone offers to cover for me while I’m away on vacation" at bounding box center [502, 257] width 33 height 33
radio input "false"
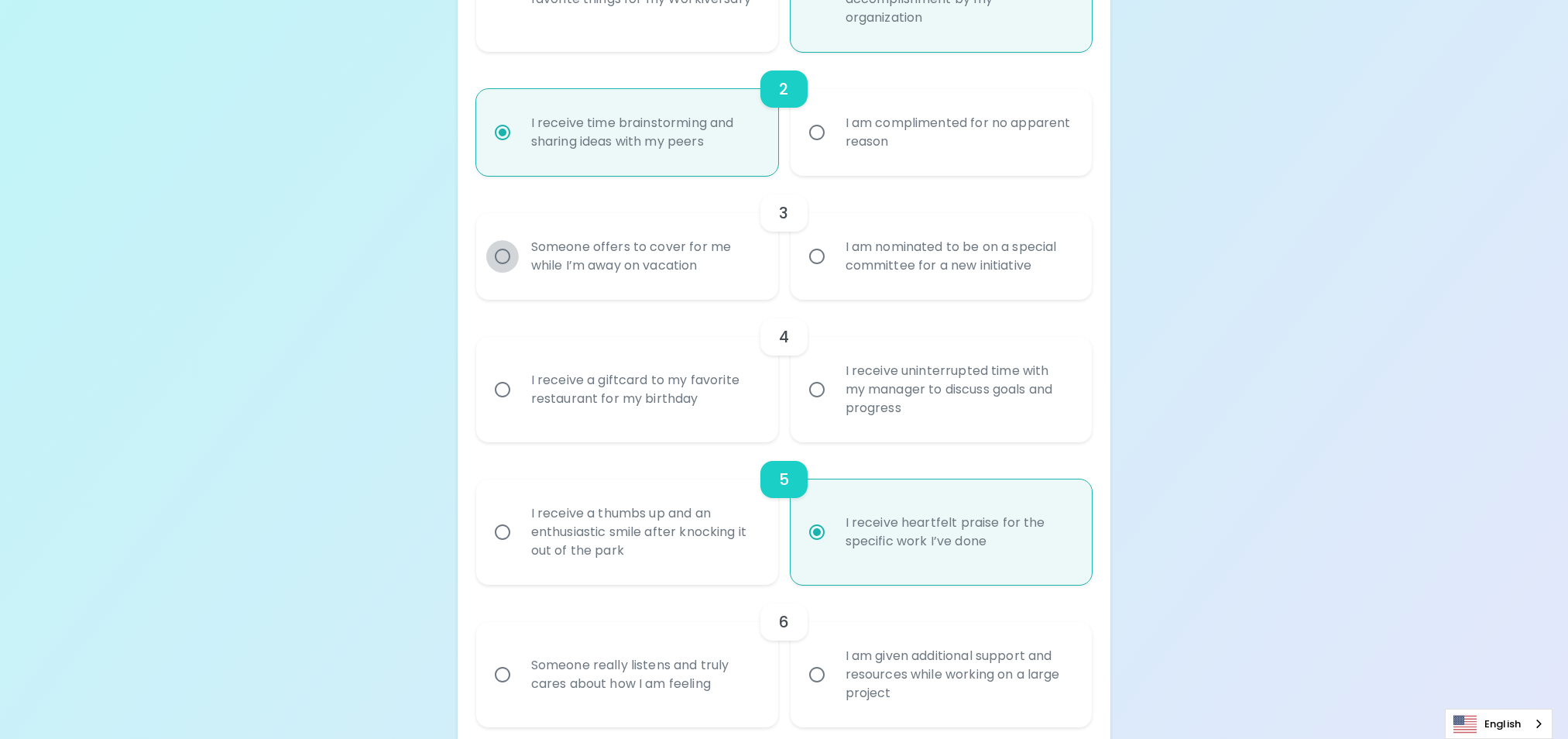
radio input "false"
radio input "true"
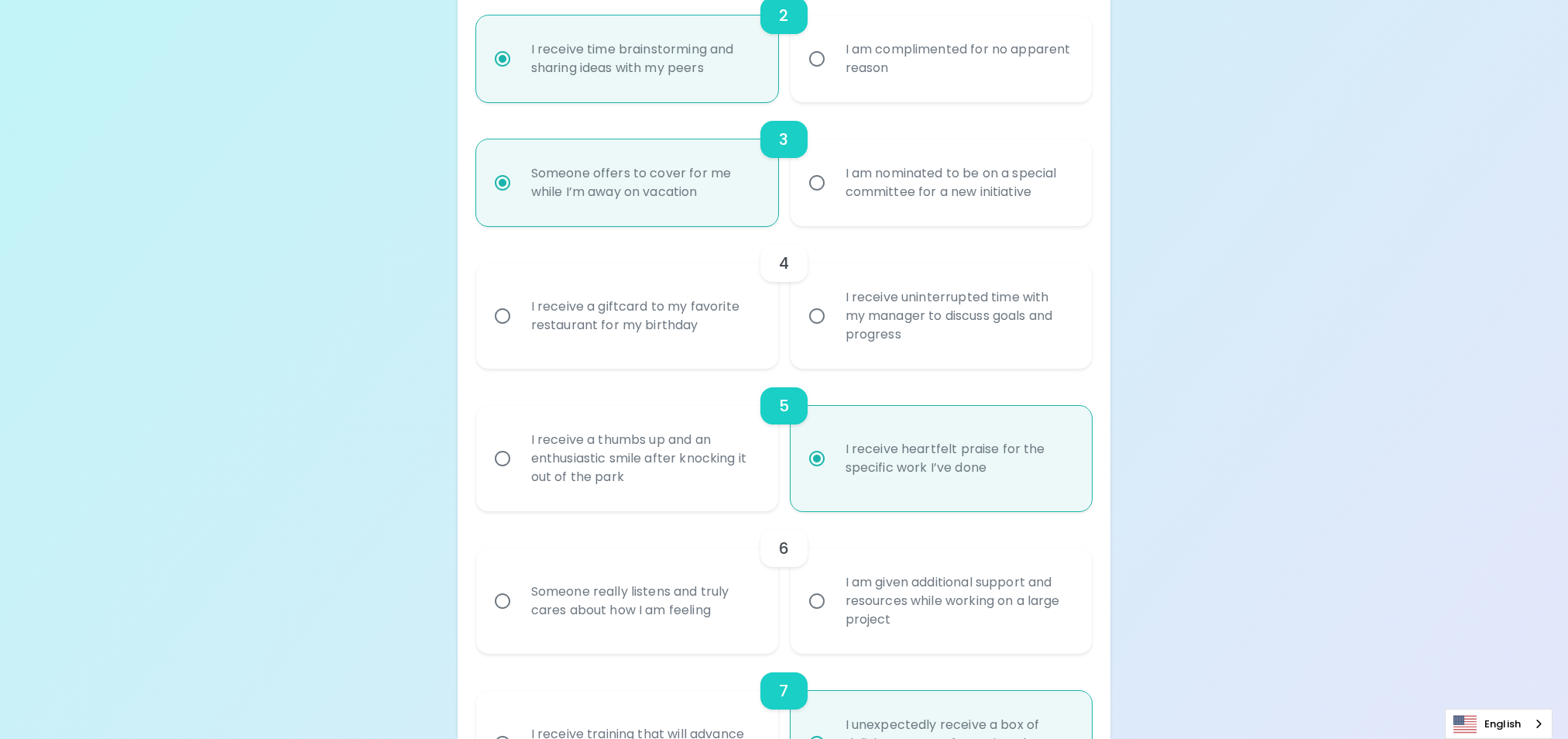
scroll to position [604, 0]
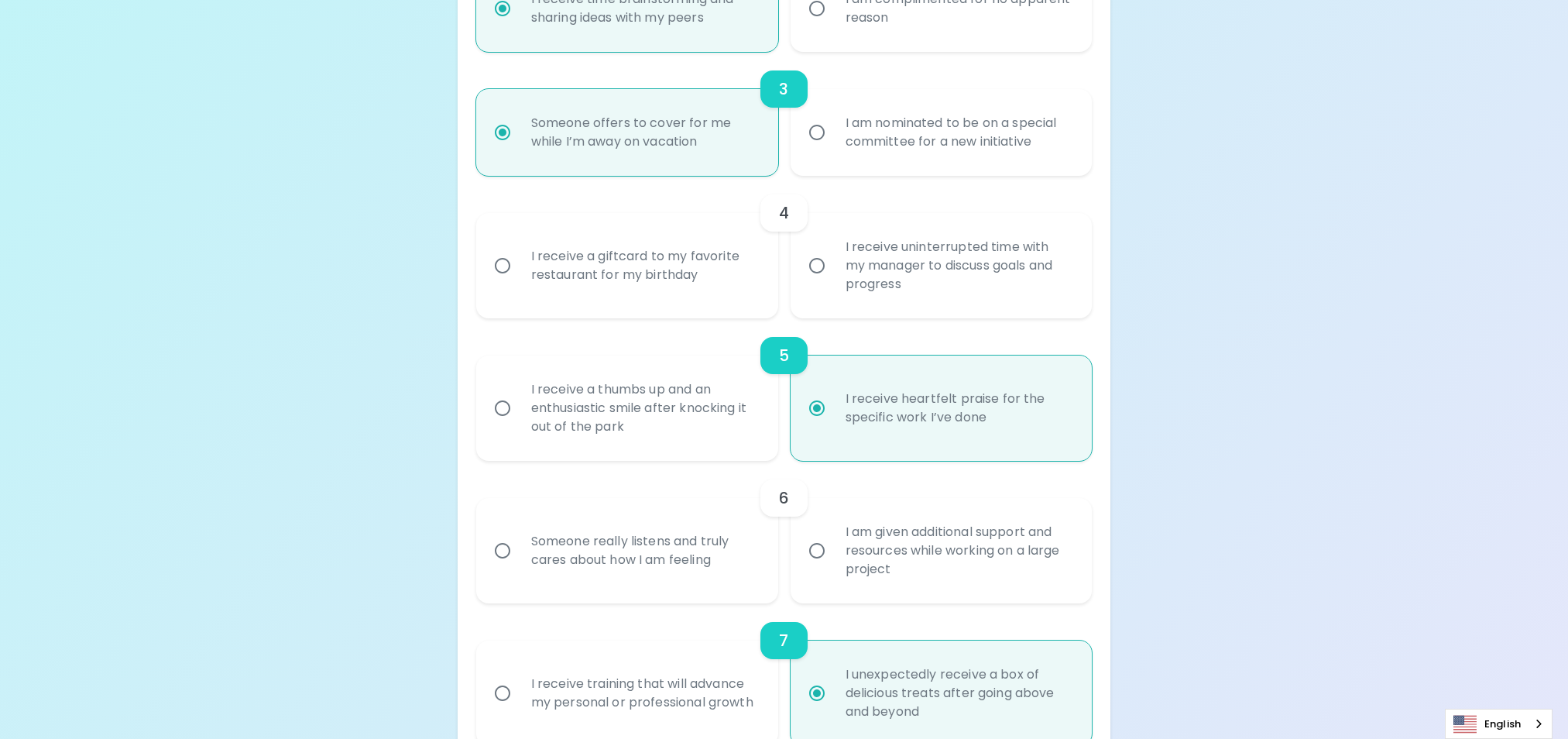
radio input "true"
click at [502, 261] on input "I receive a giftcard to my favorite restaurant for my birthday" at bounding box center [502, 265] width 33 height 33
radio input "false"
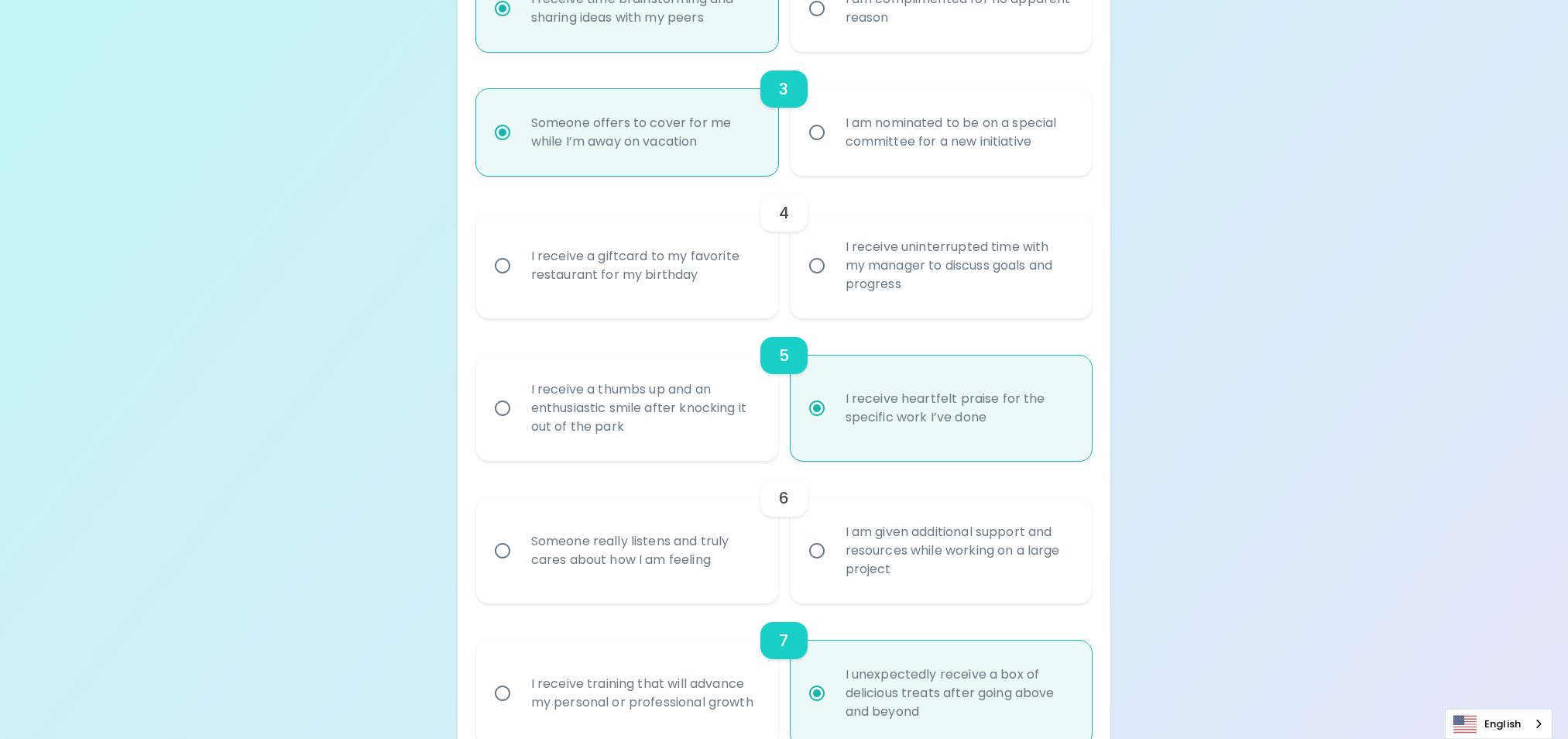
radio input "false"
radio input "true"
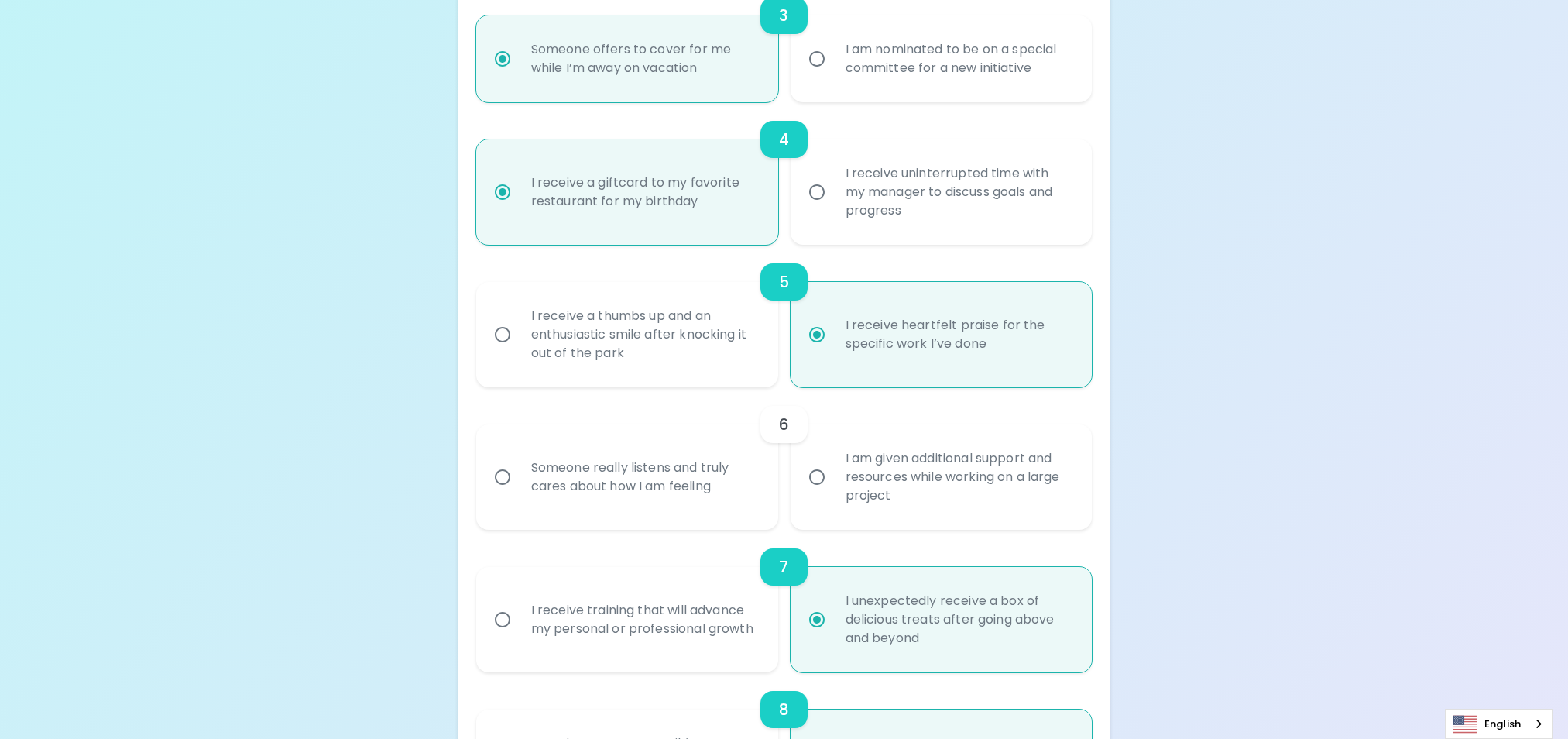
scroll to position [728, 0]
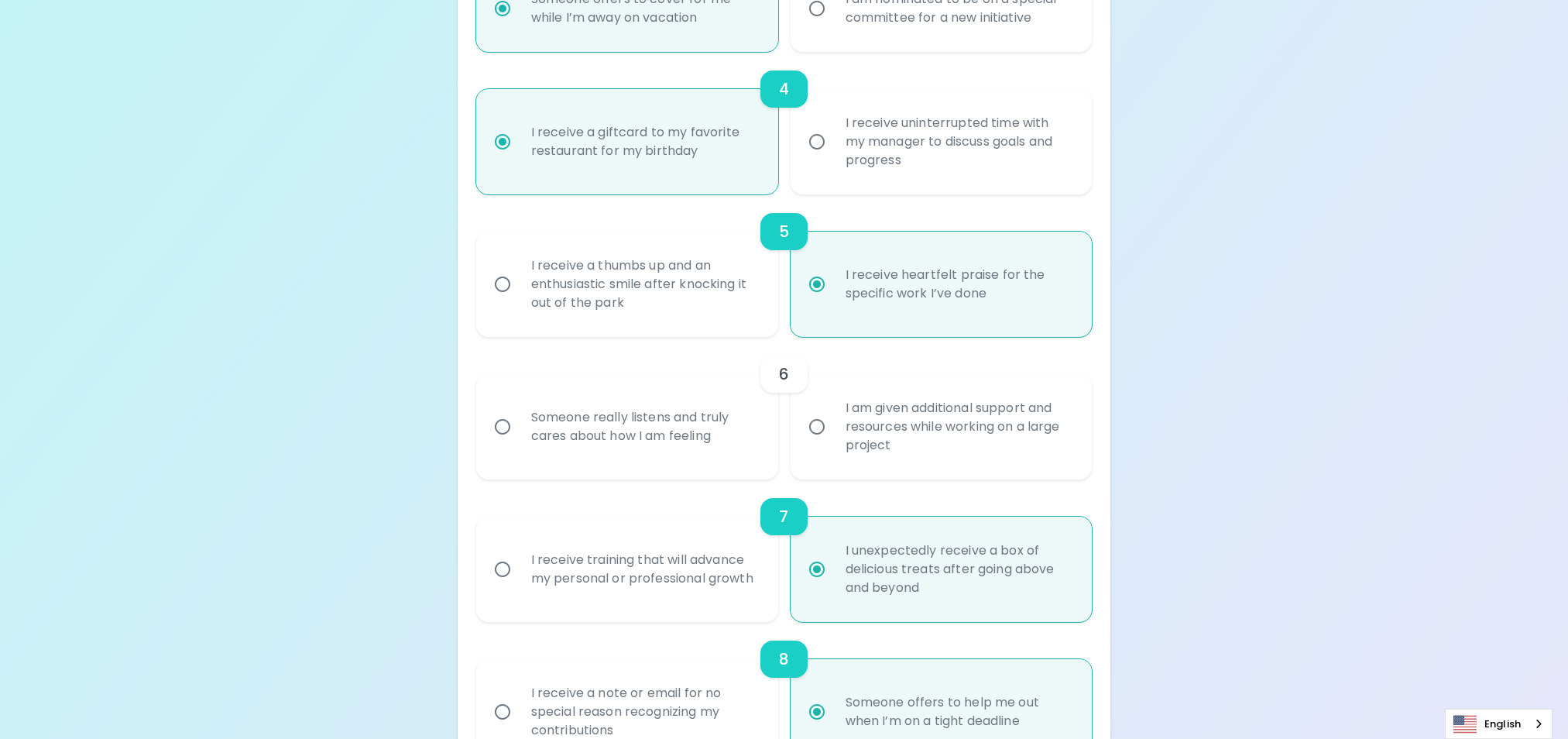
radio input "true"
click at [504, 429] on input "Someone really listens and truly cares about how I am feeling" at bounding box center [502, 427] width 33 height 33
radio input "false"
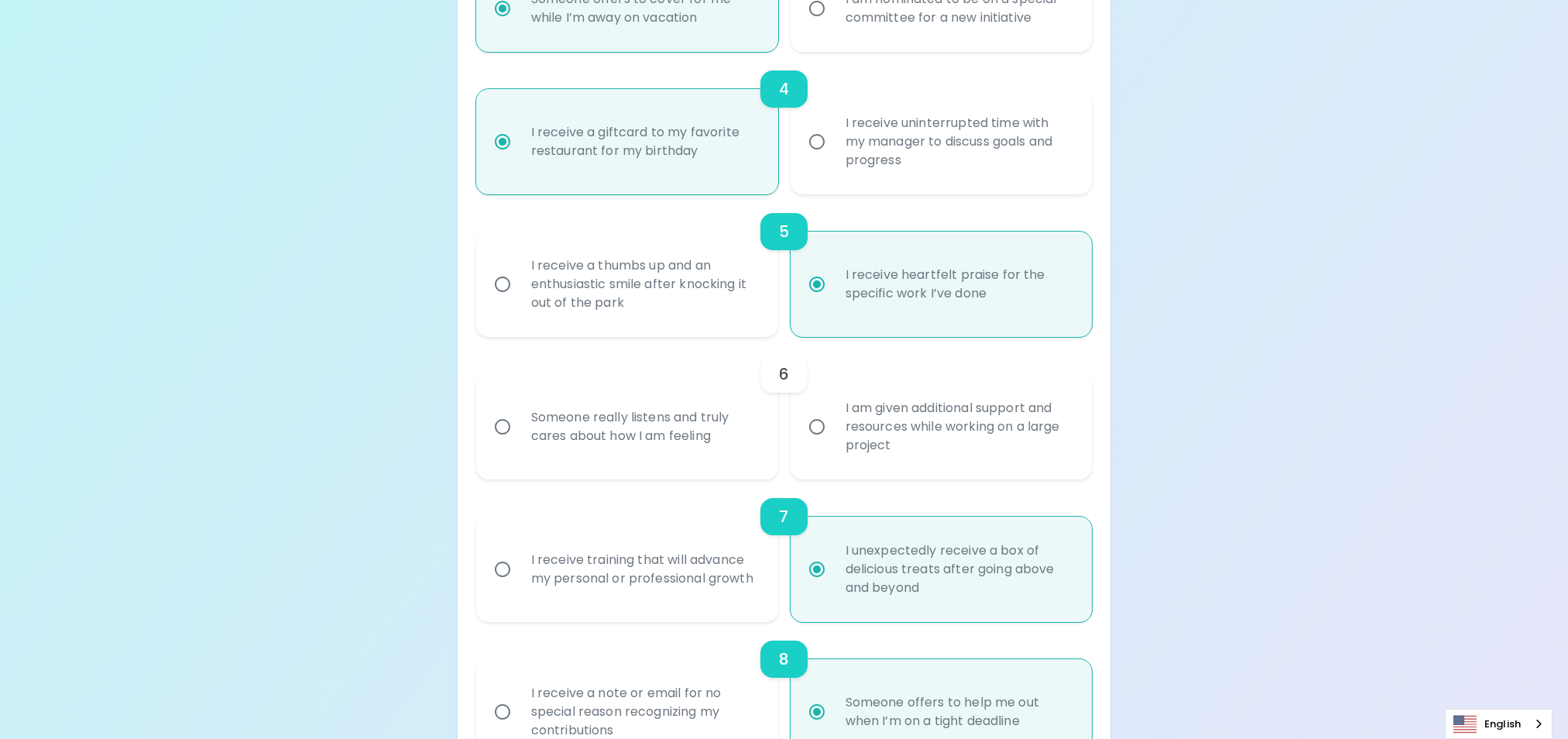
radio input "false"
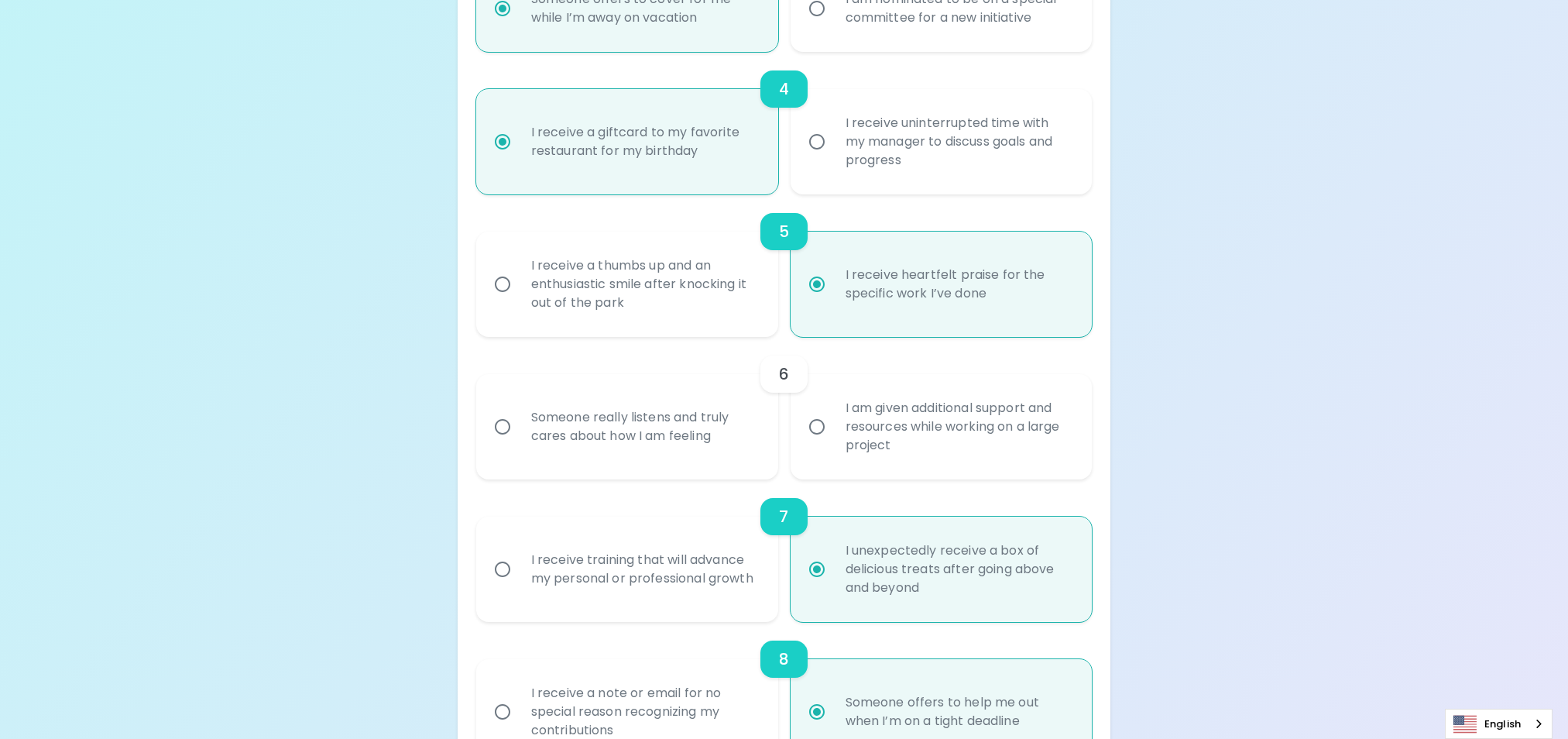
radio input "true"
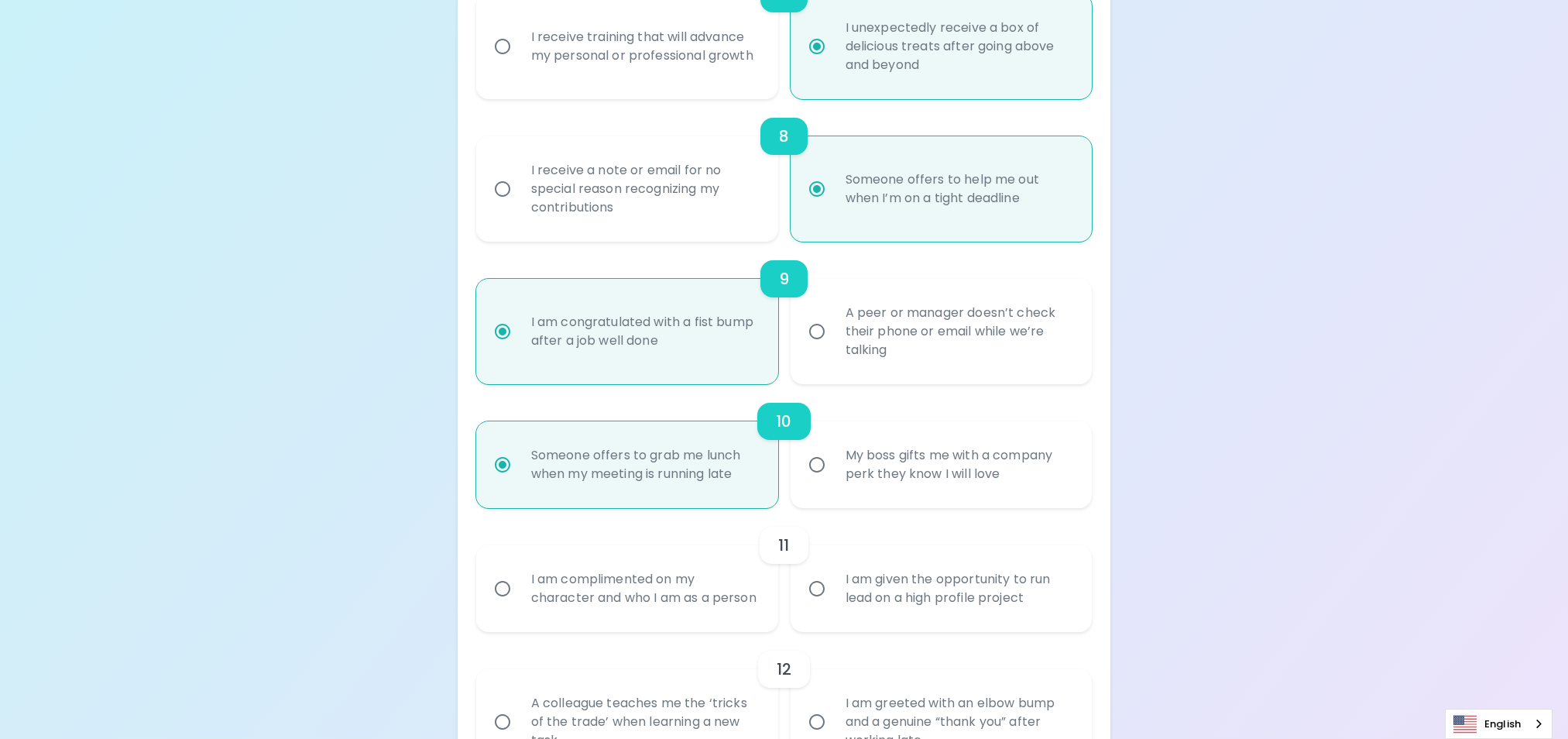
scroll to position [1471, 0]
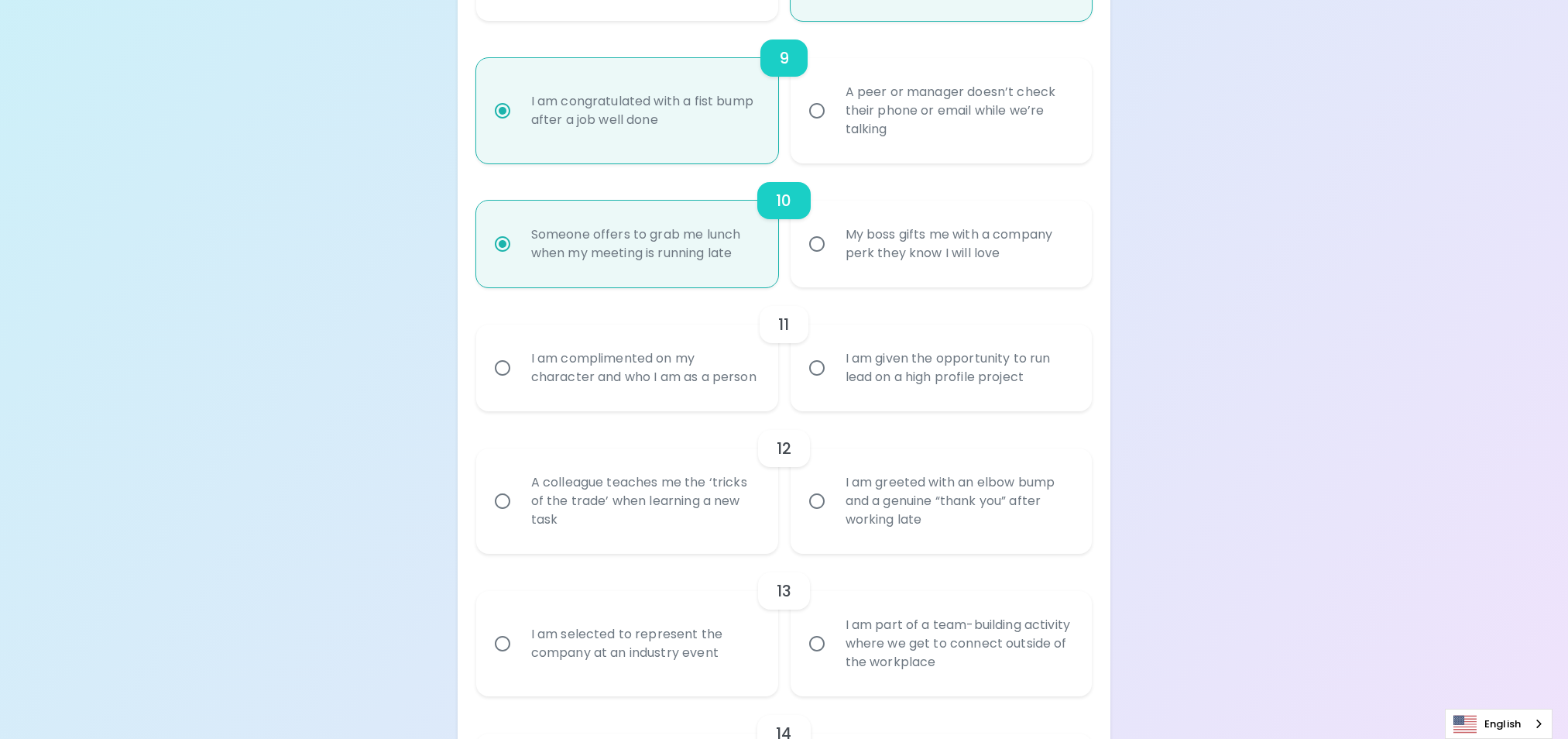
radio input "true"
click at [504, 380] on input "I am complimented on my character and who I am as a person" at bounding box center [502, 368] width 33 height 33
radio input "false"
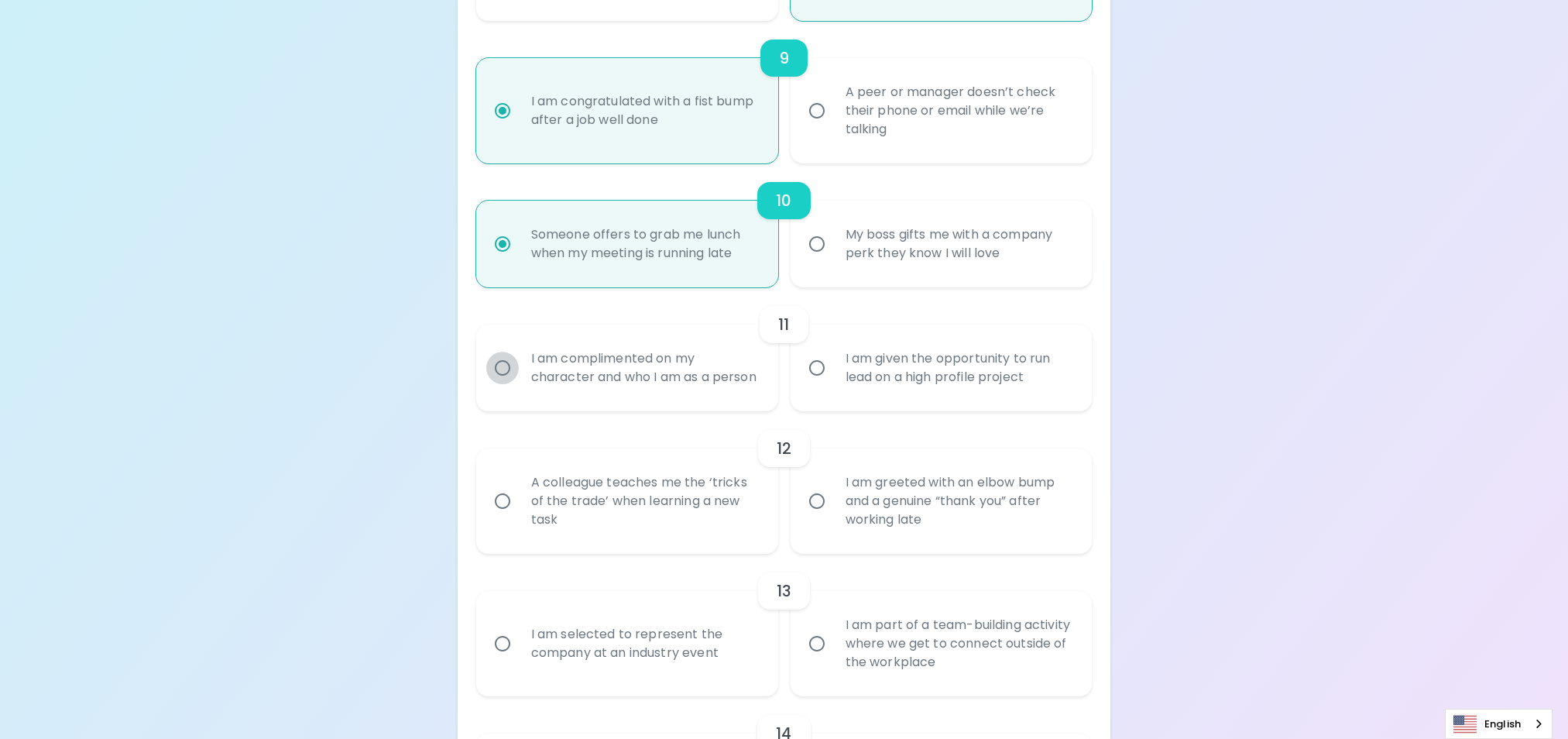
radio input "false"
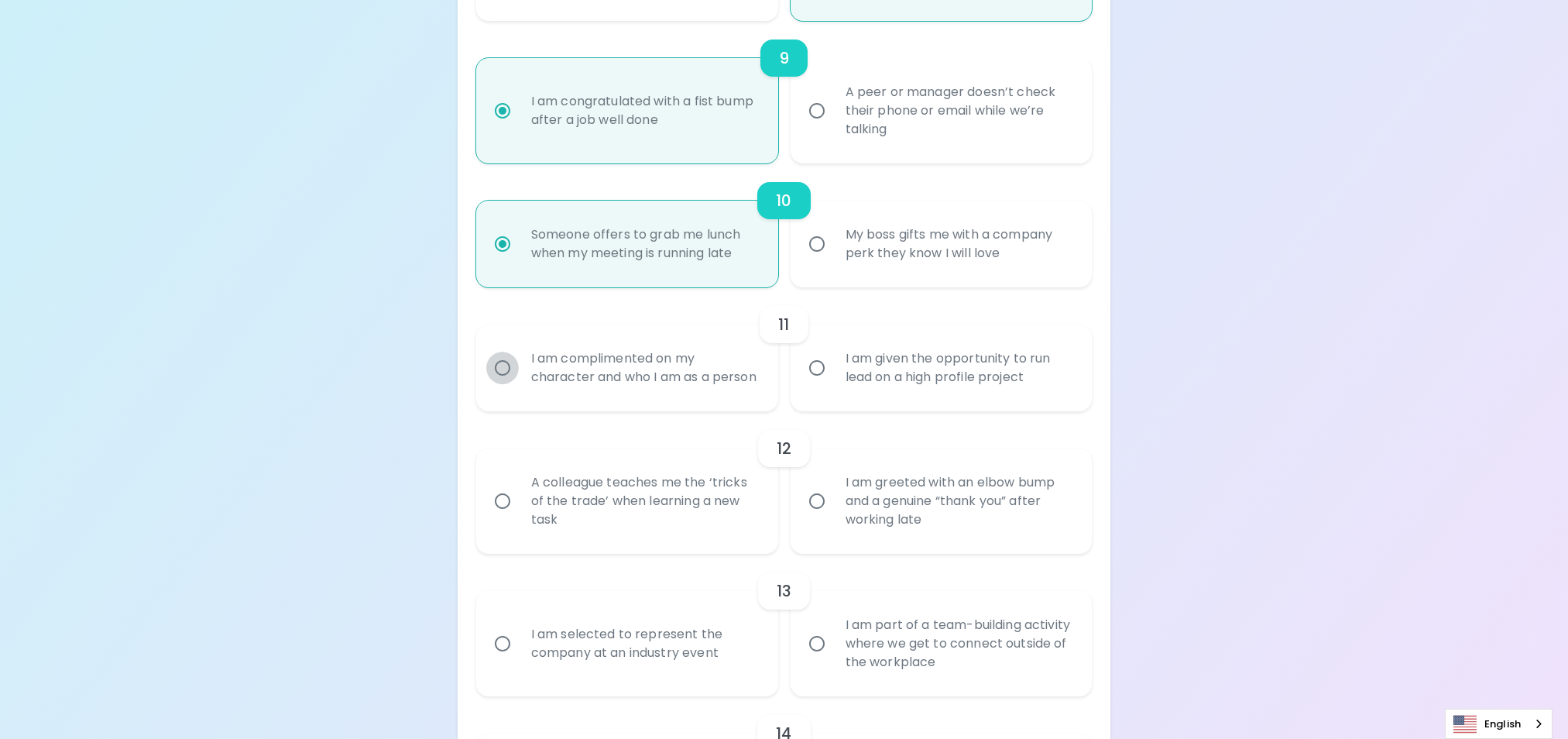
radio input "true"
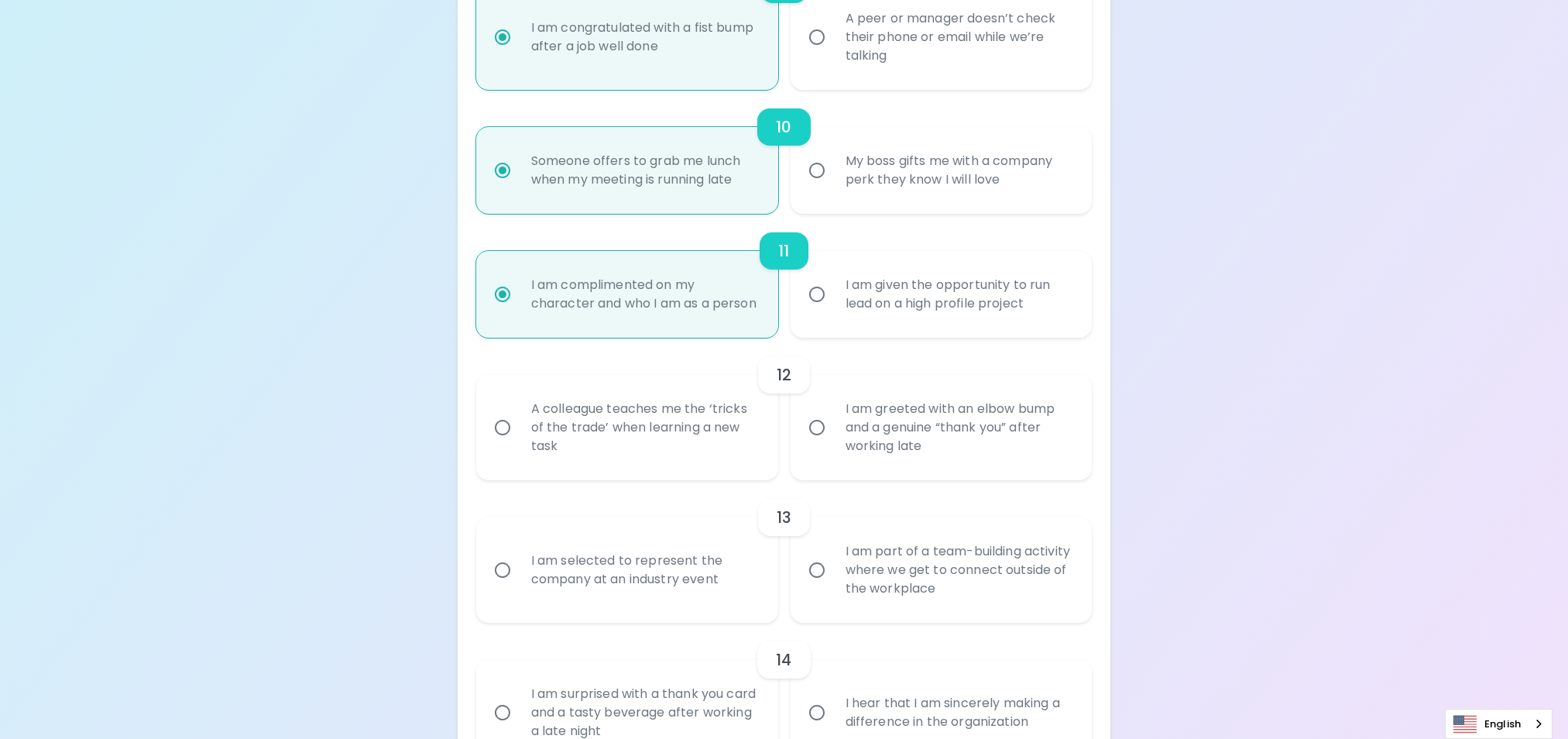
scroll to position [1595, 0]
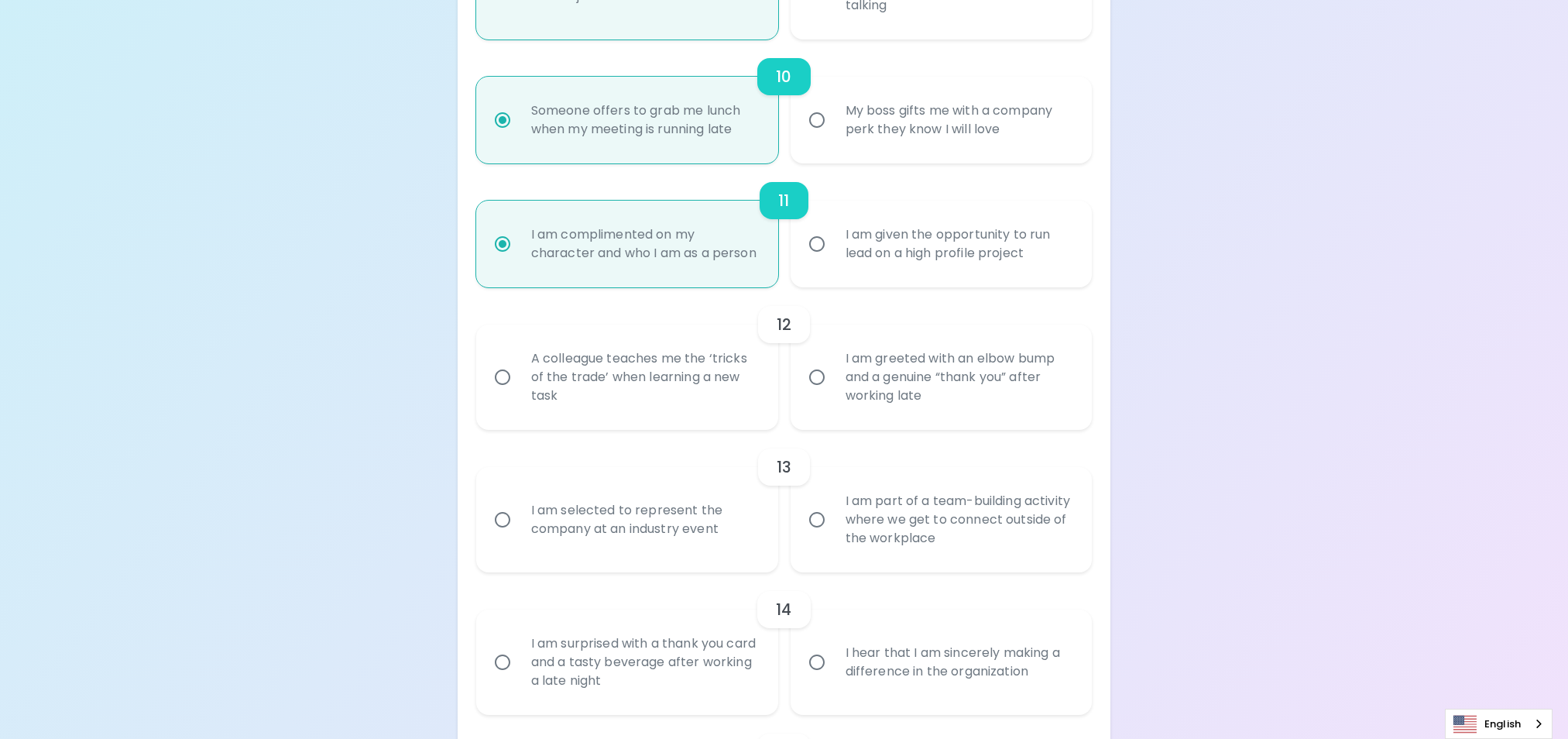
radio input "true"
click at [500, 393] on input "A colleague teaches me the ‘tricks of the trade’ when learning a new task" at bounding box center [502, 378] width 33 height 33
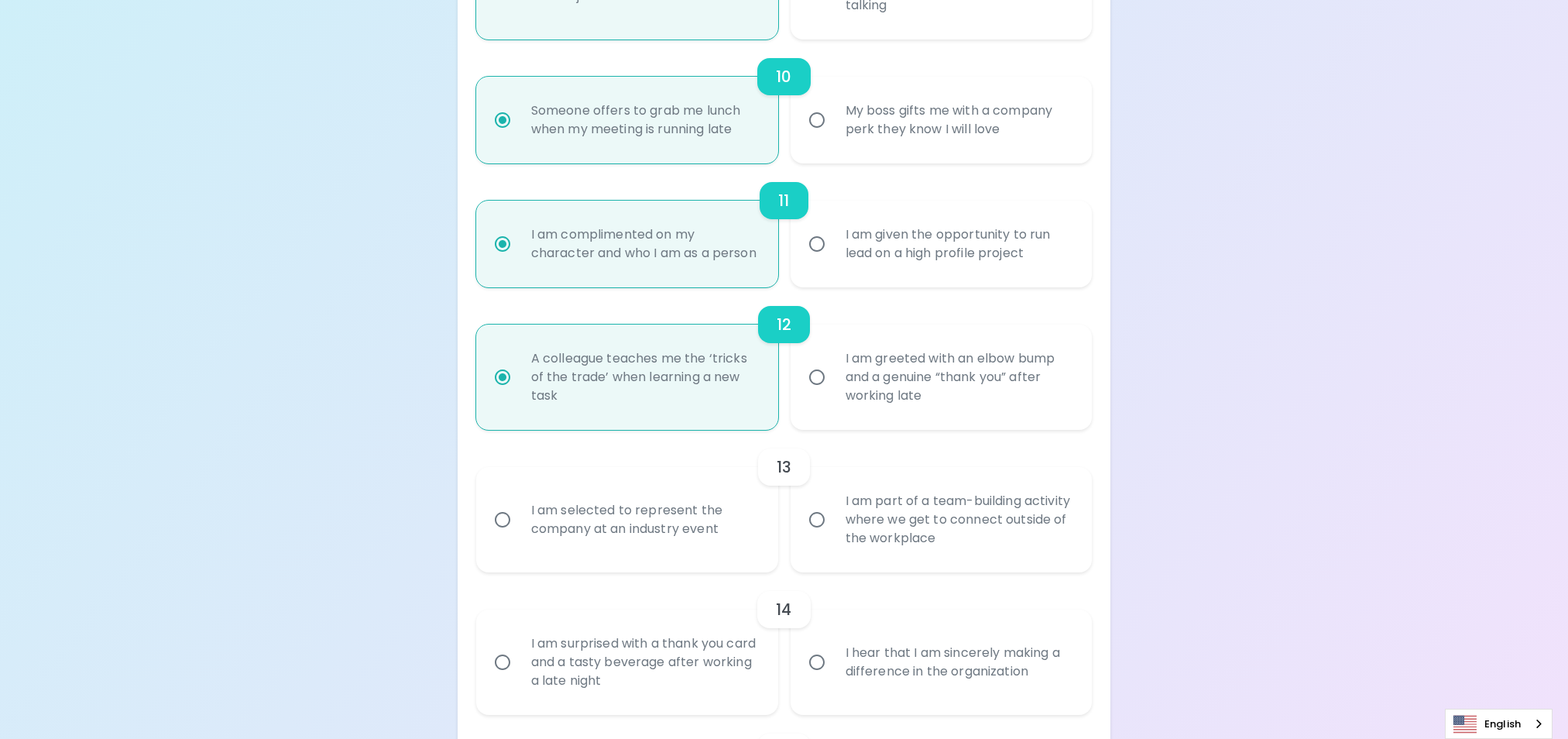
radio input "false"
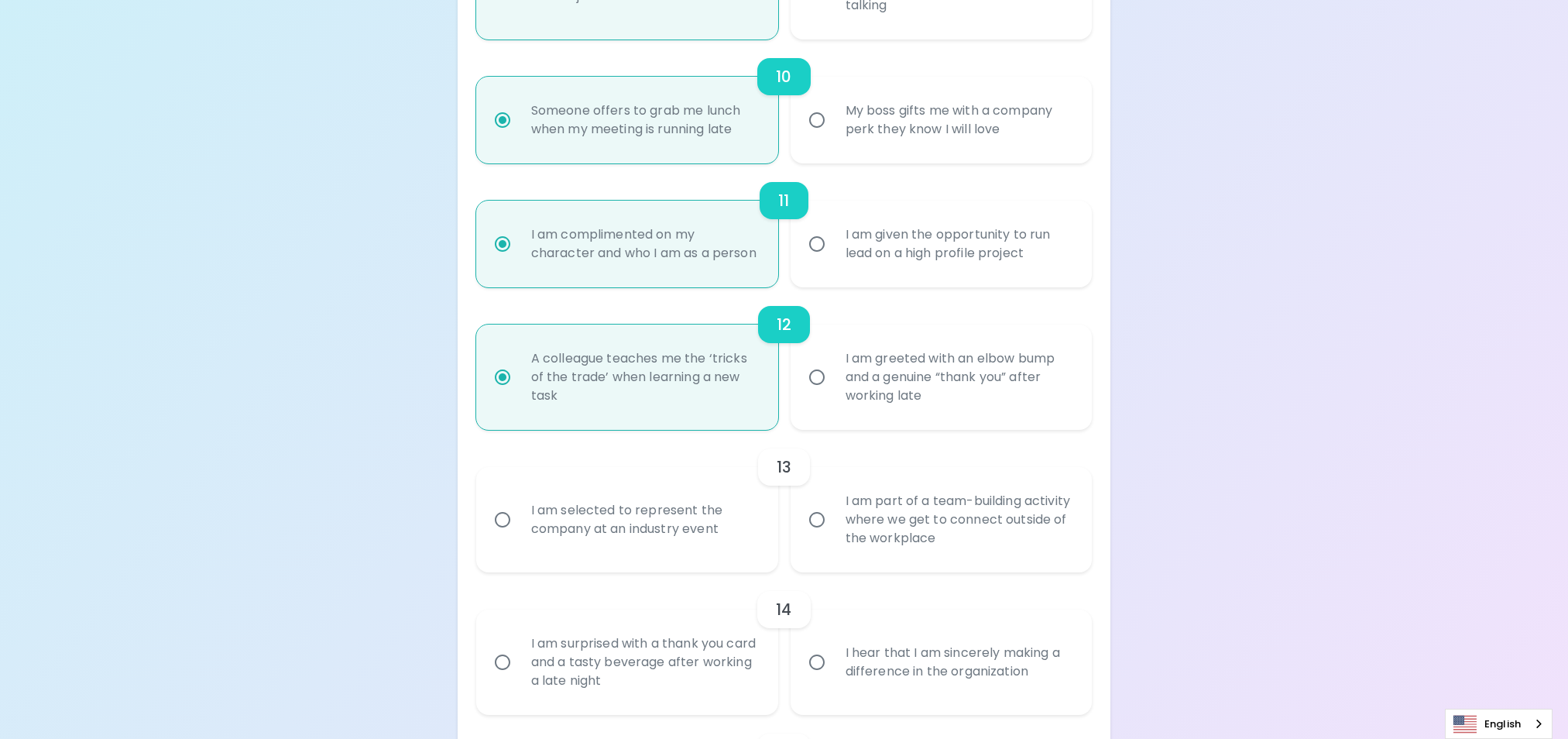
radio input "false"
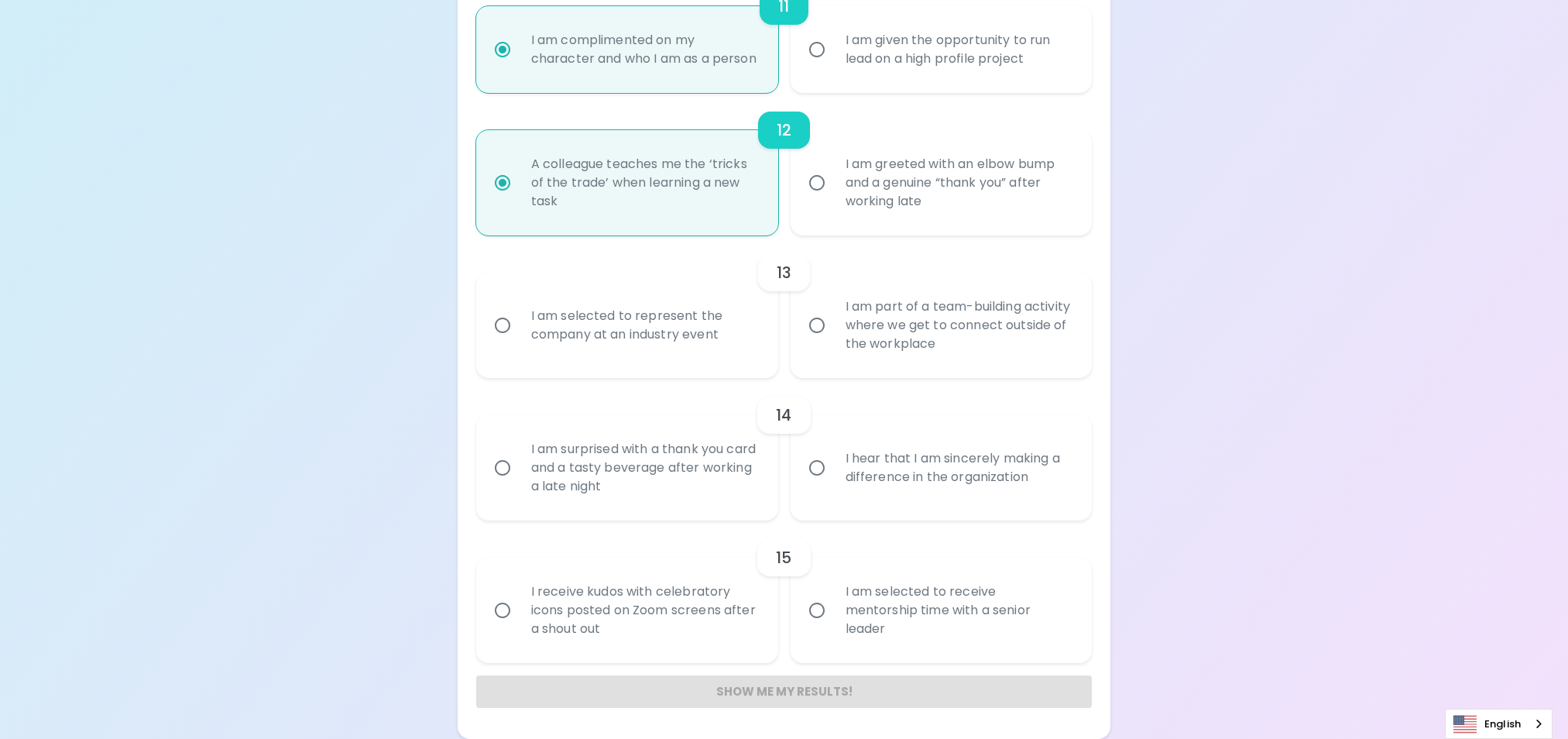
scroll to position [1809, 0]
radio input "true"
click at [504, 321] on input "I am selected to represent the company at an industry event" at bounding box center [502, 326] width 33 height 33
radio input "false"
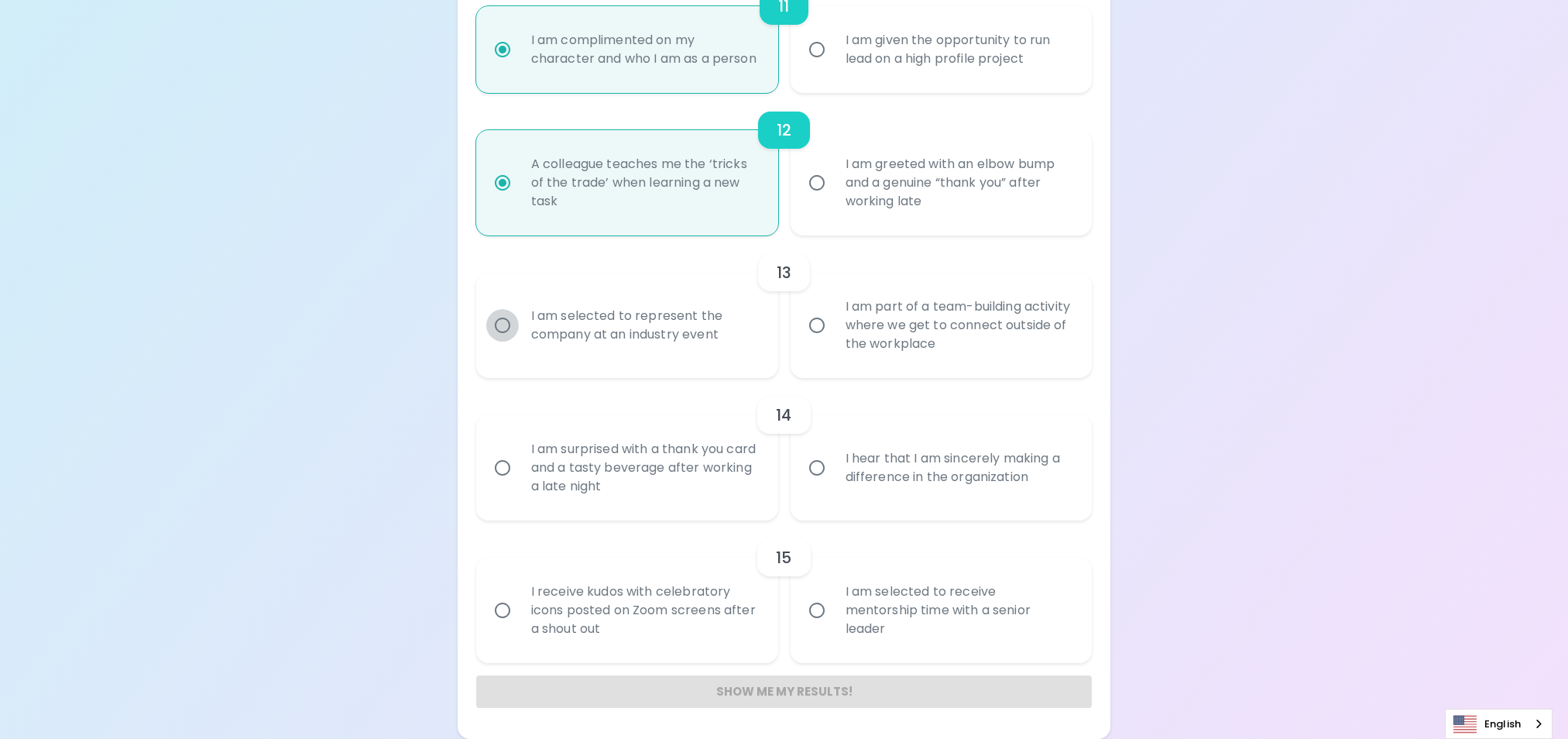
radio input "false"
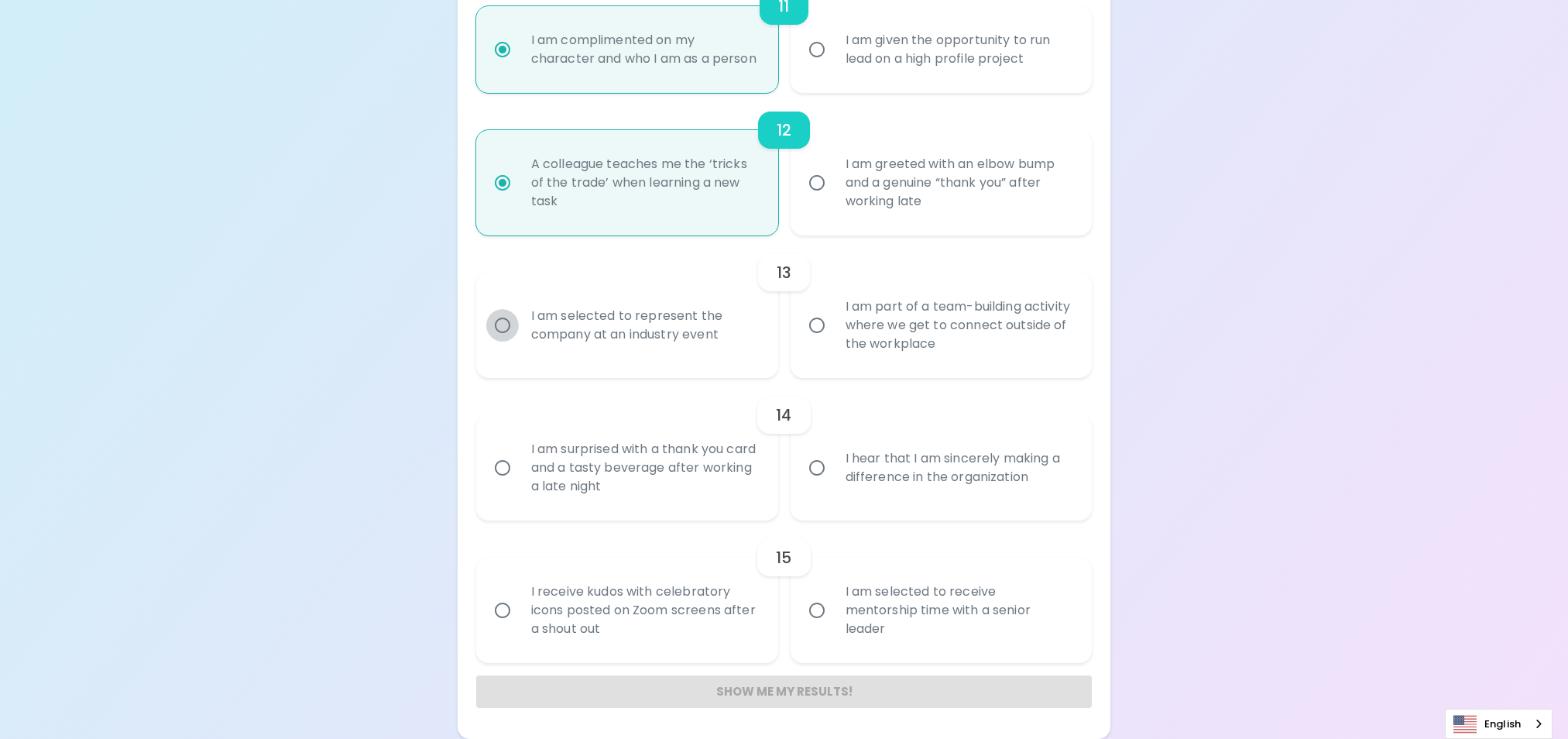
radio input "false"
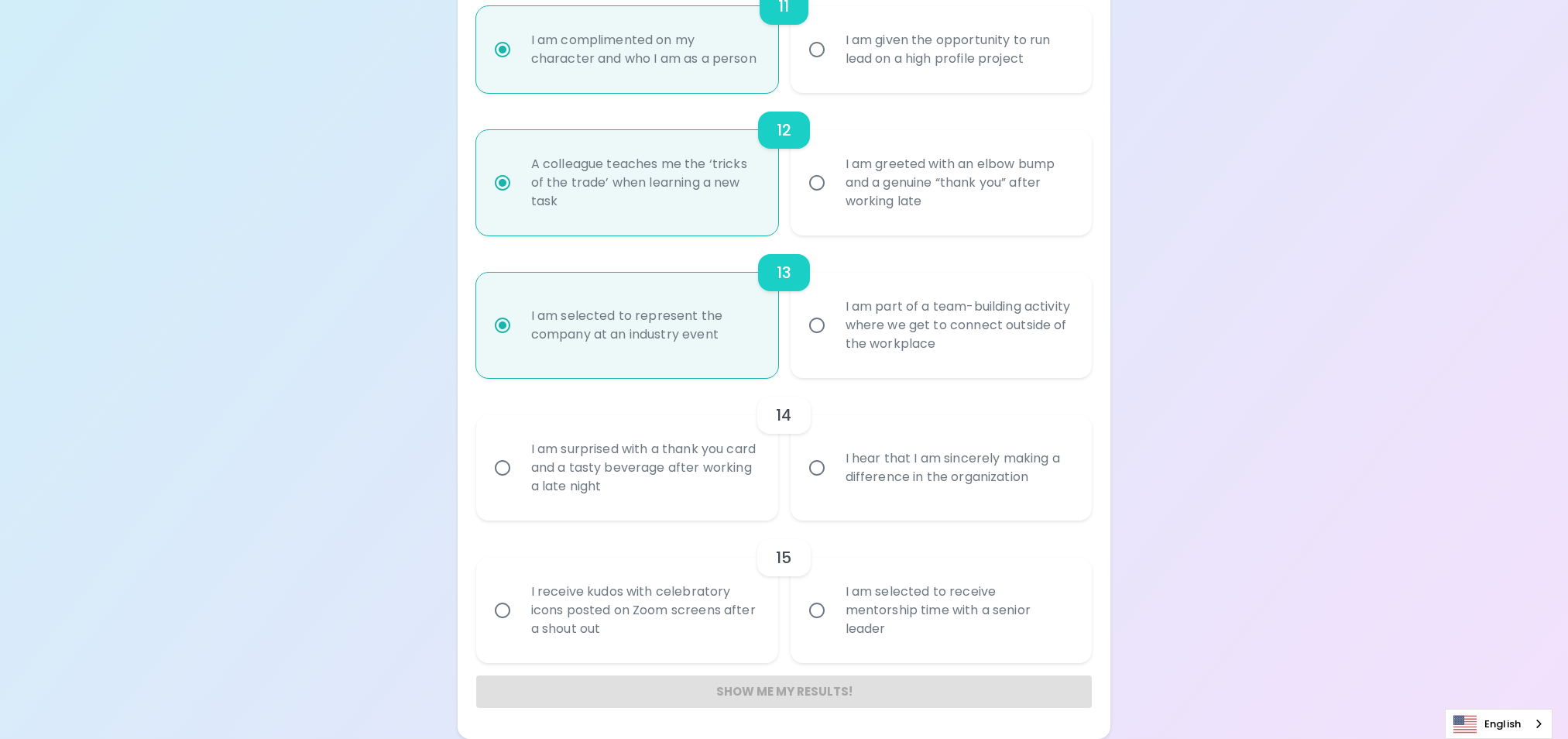
radio input "true"
click at [502, 468] on input "I am surprised with a thank you card and a tasty beverage after working a late …" at bounding box center [502, 468] width 33 height 33
radio input "false"
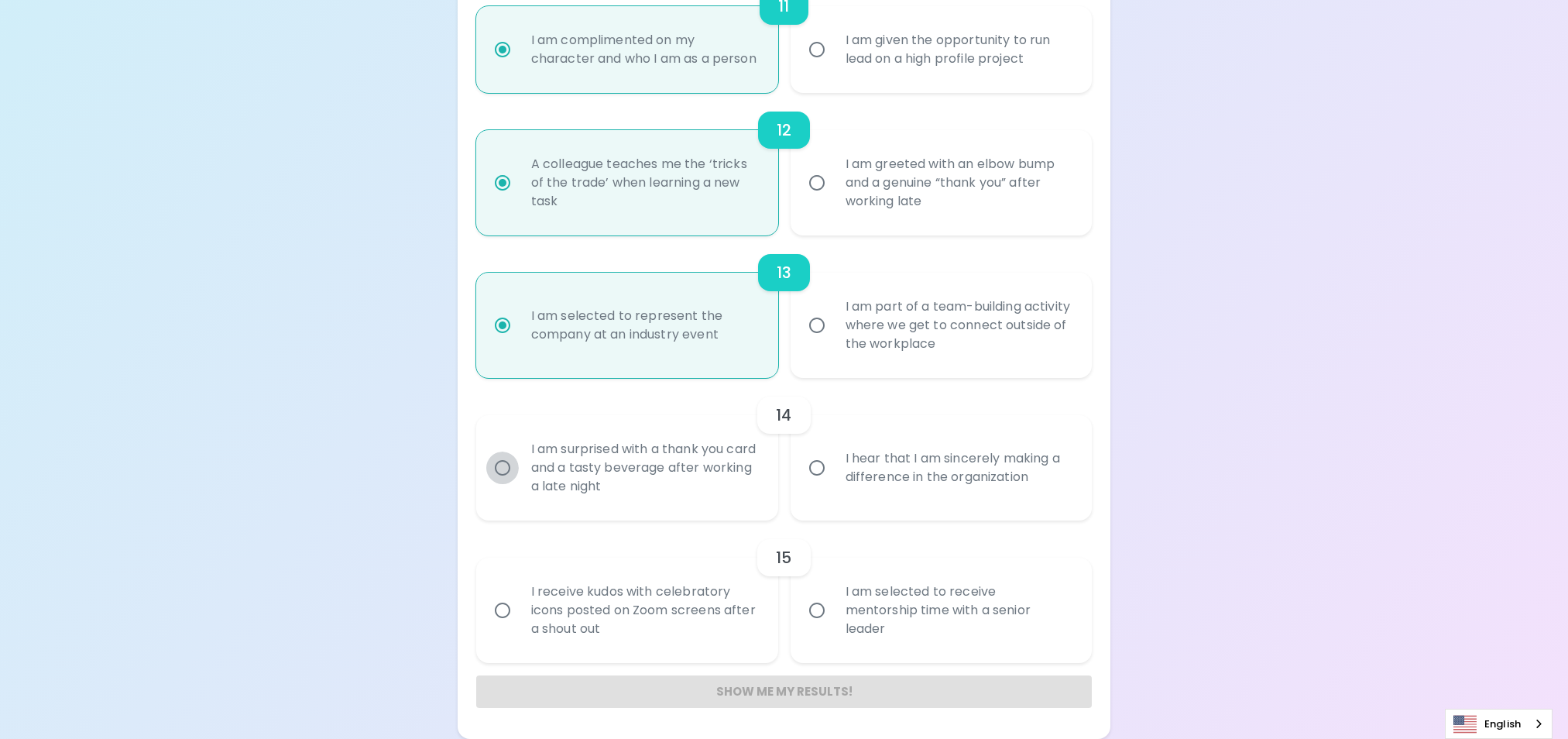
radio input "false"
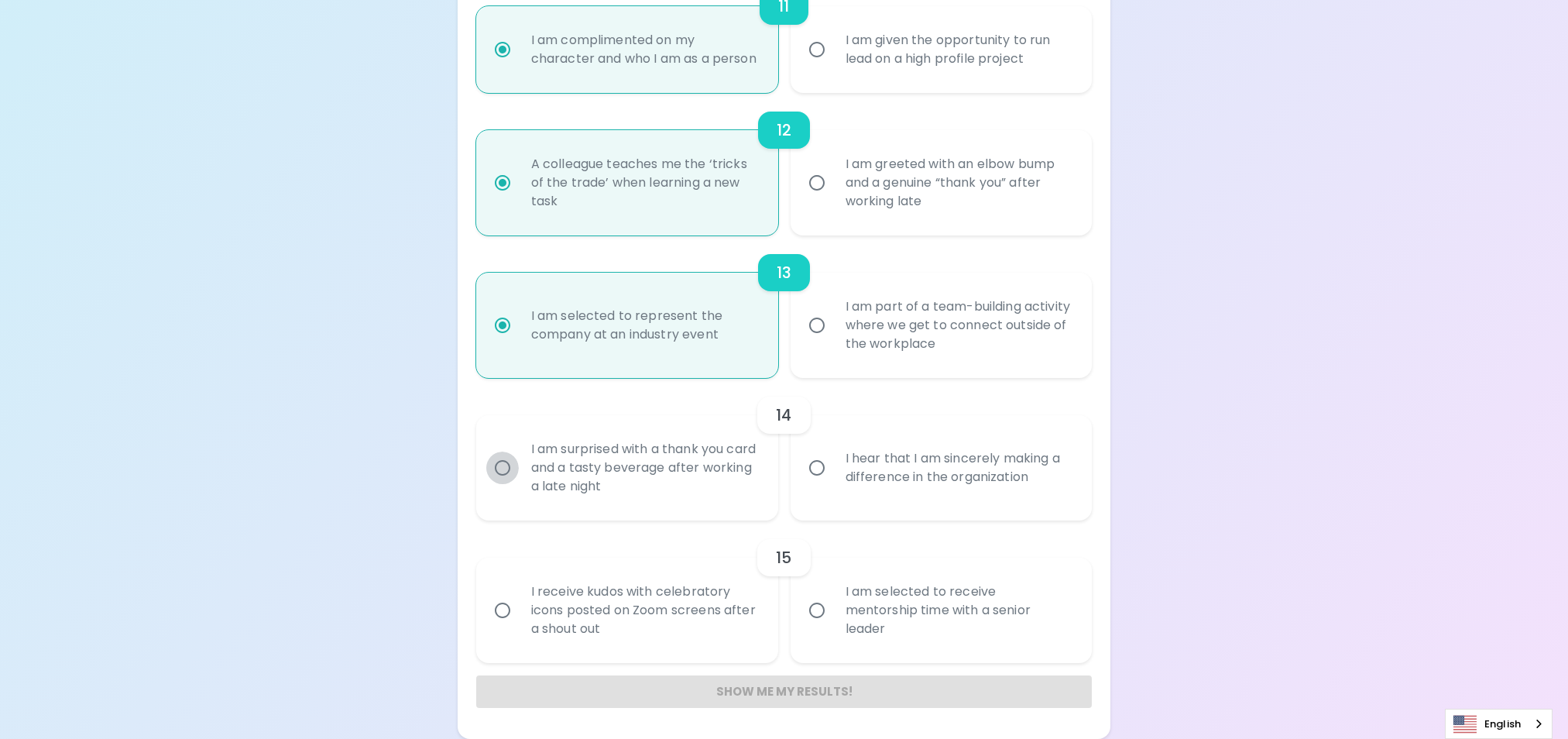
radio input "false"
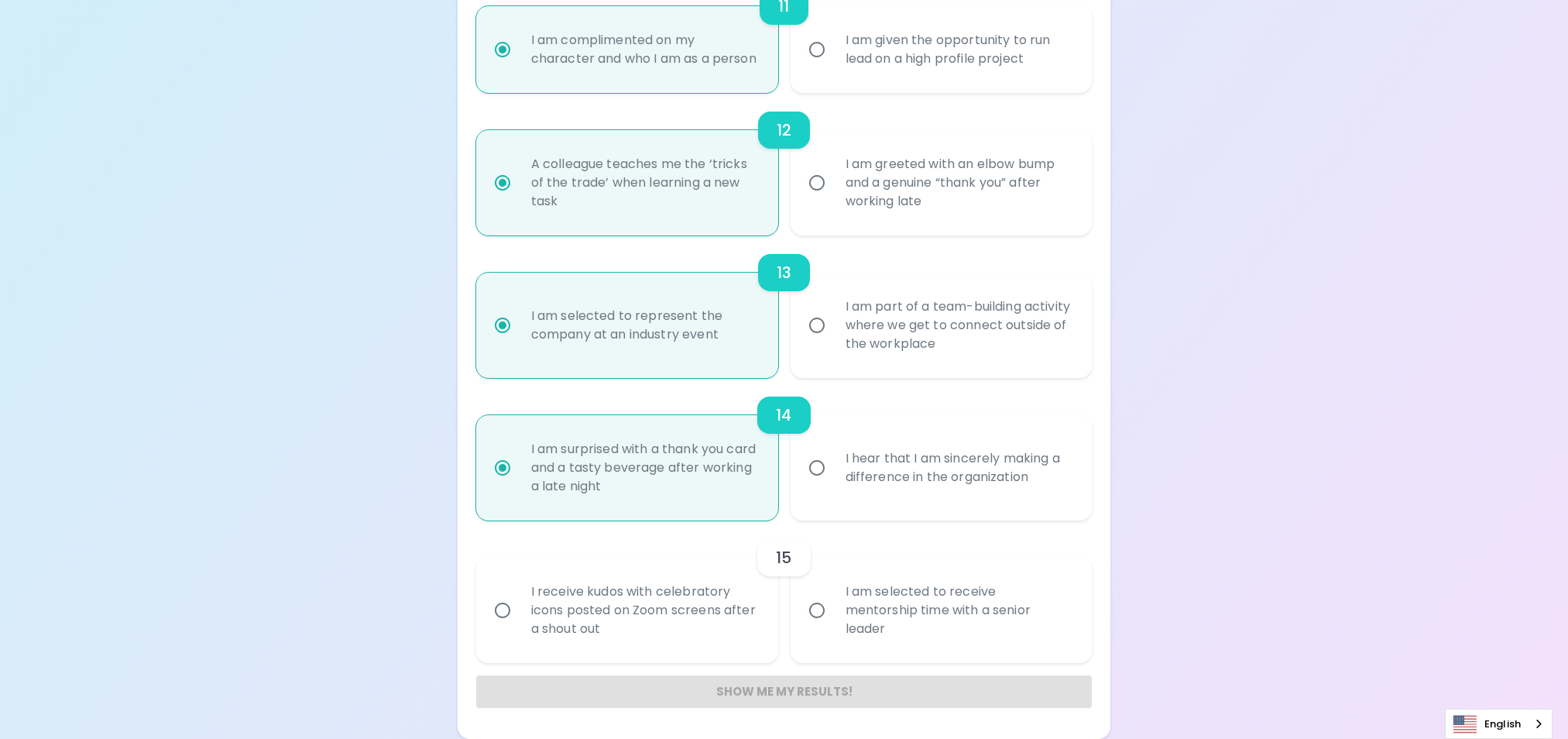
radio input "true"
click at [820, 612] on input "I am selected to receive mentorship time with a senior leader" at bounding box center [817, 610] width 33 height 33
radio input "false"
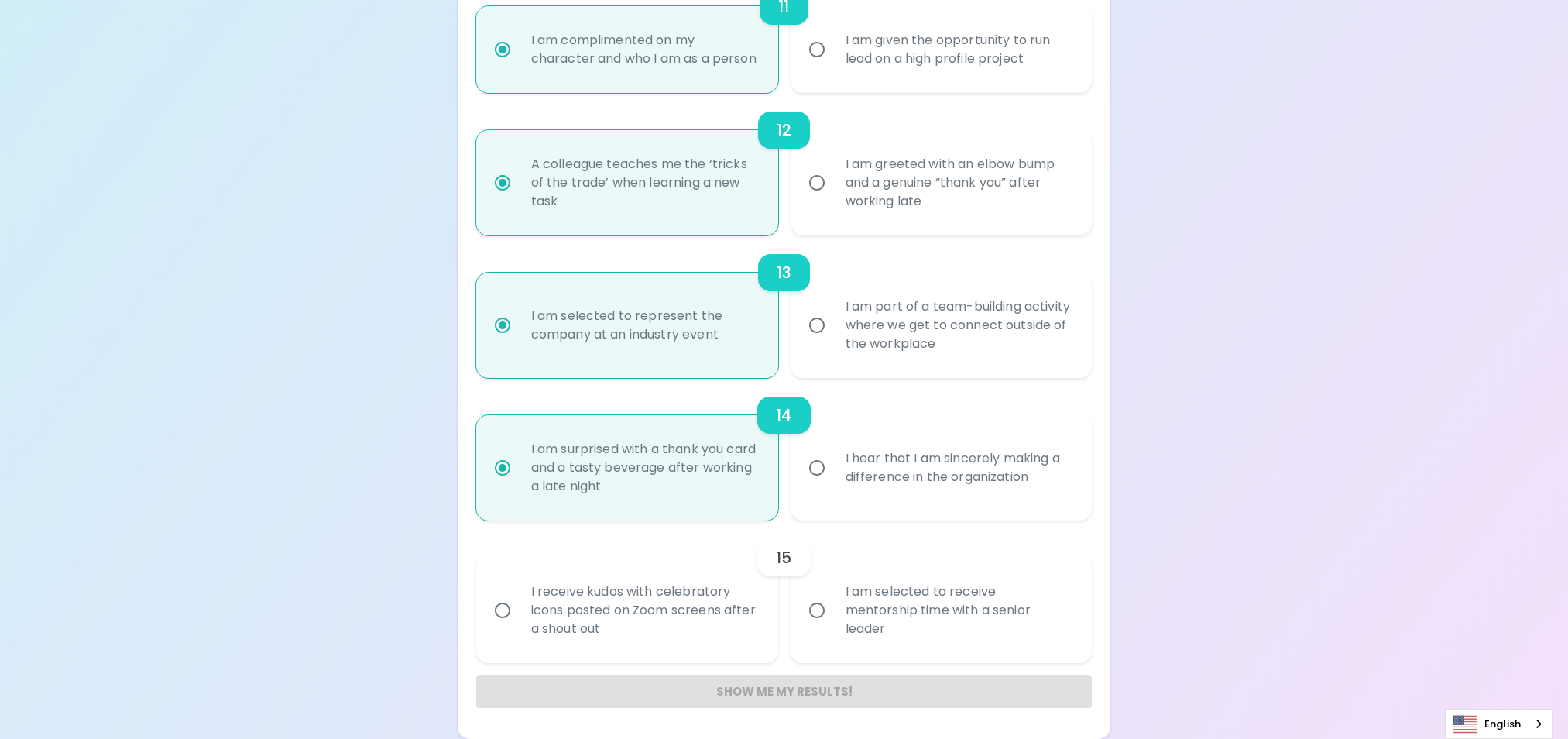
radio input "false"
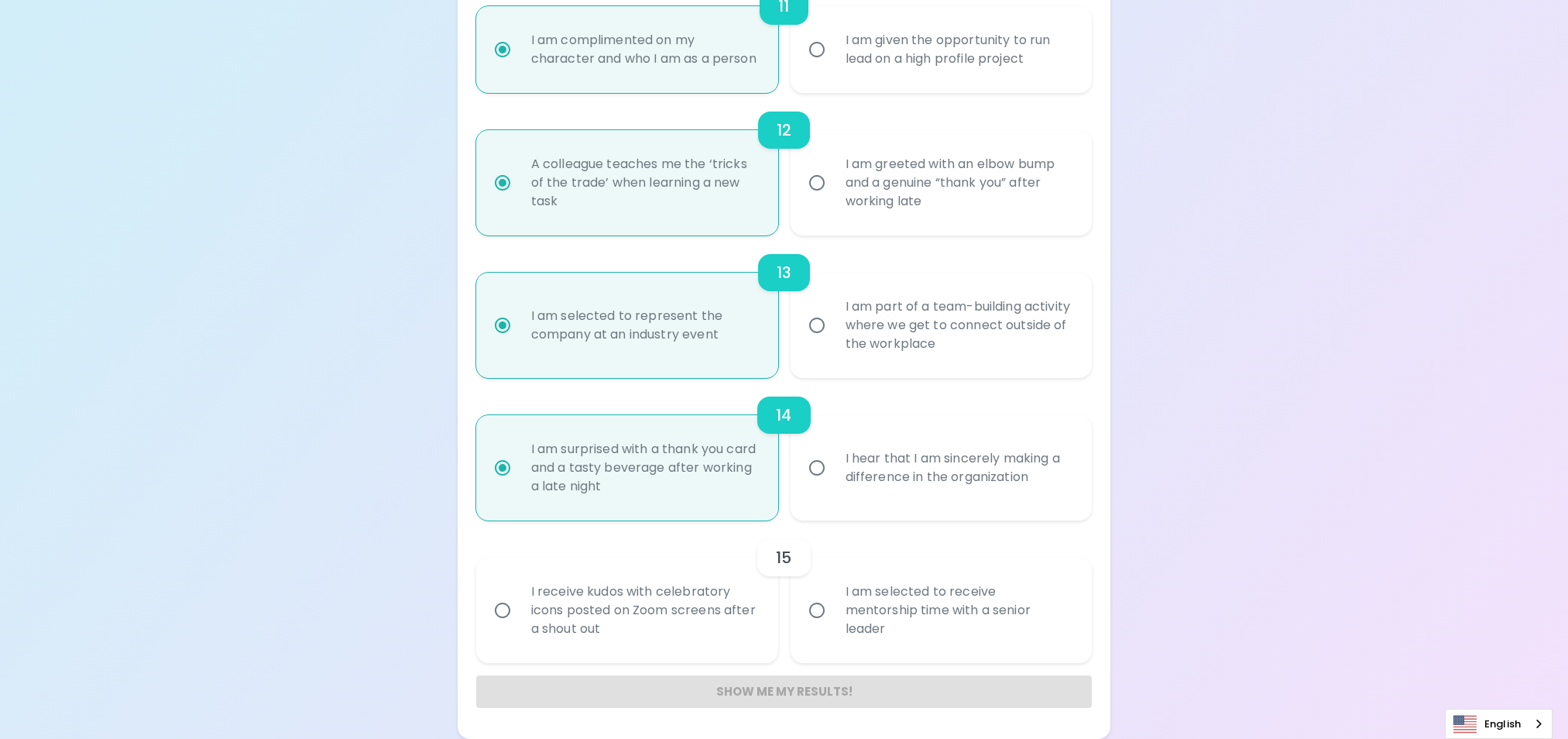
radio input "false"
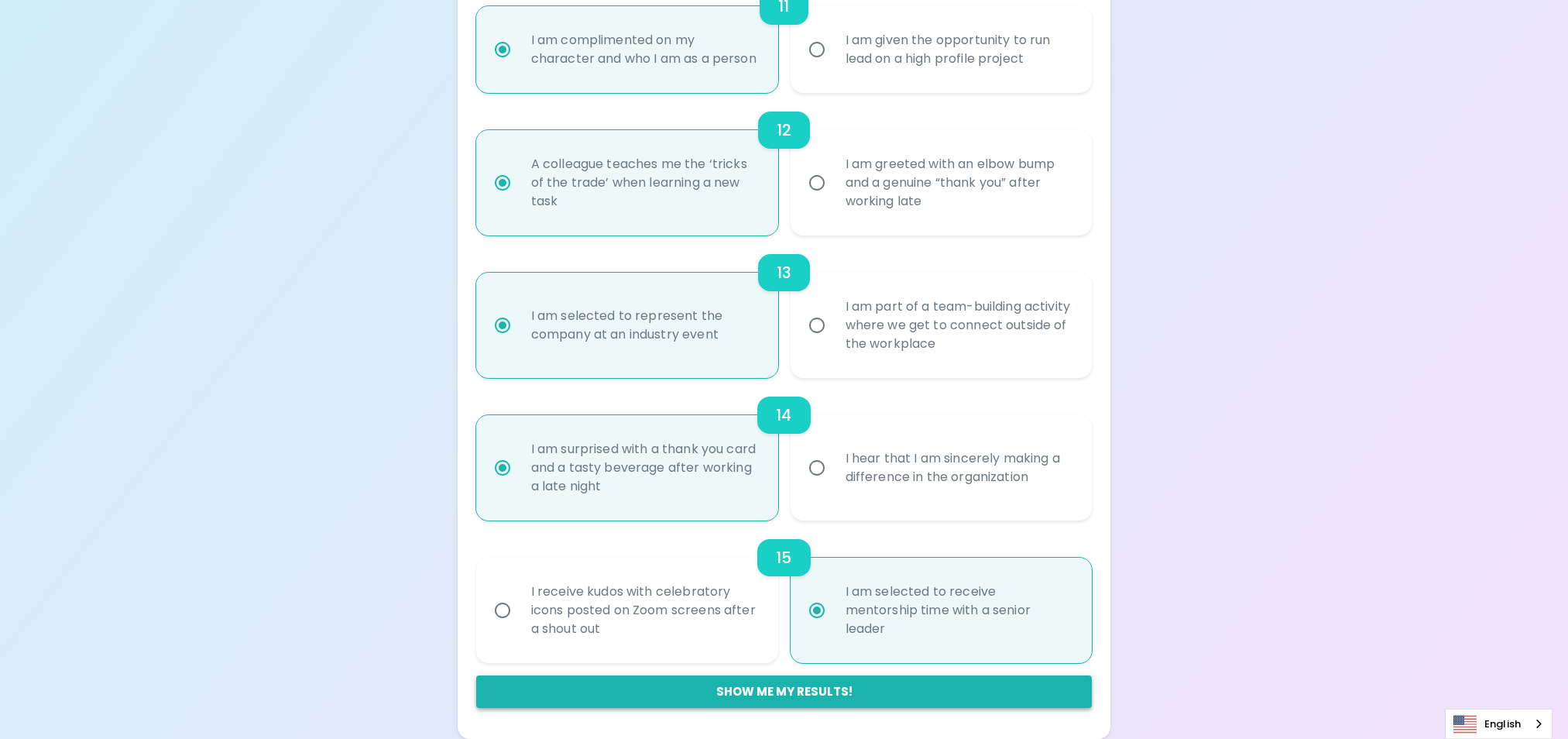
radio input "true"
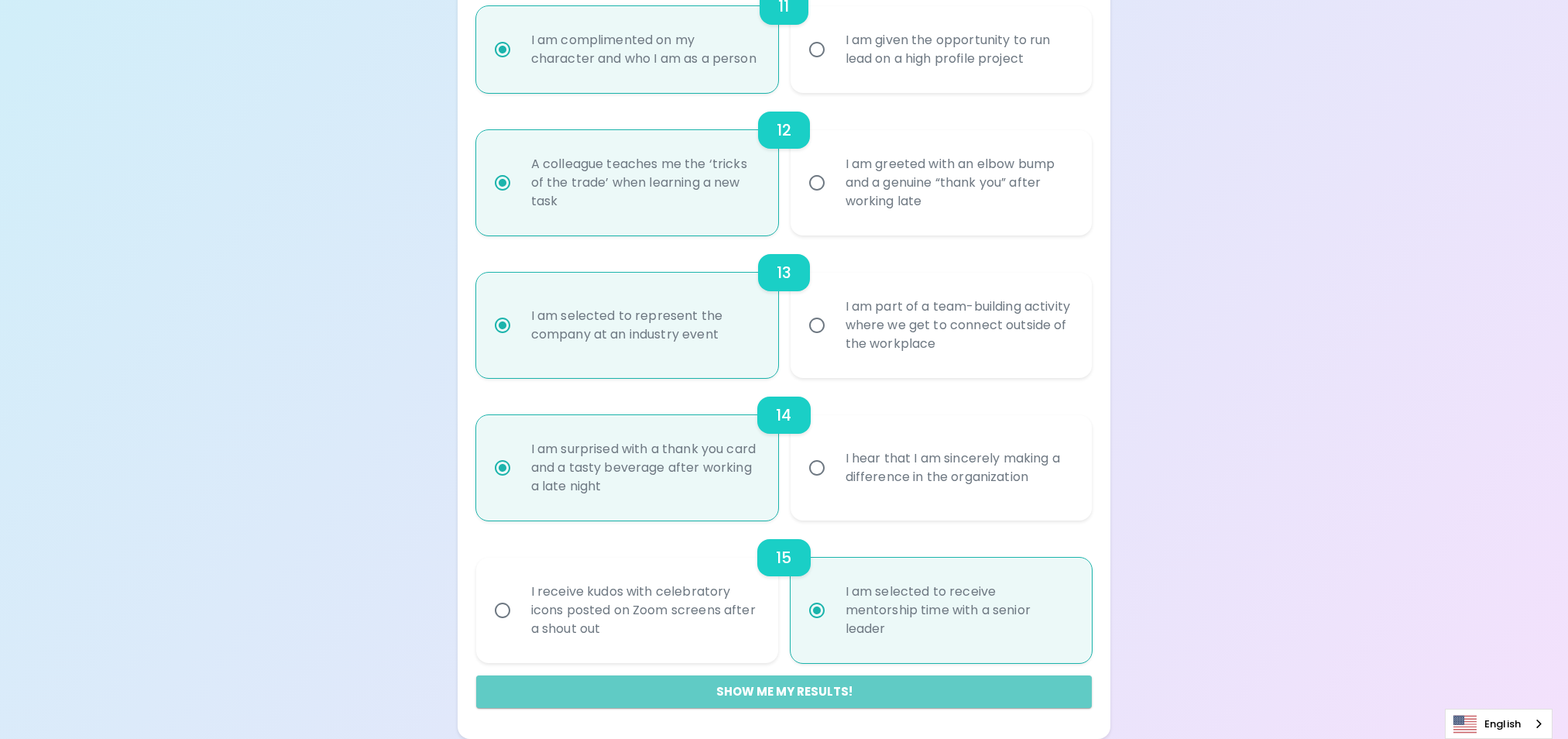
click at [930, 687] on button "Show me my results!" at bounding box center [784, 692] width 616 height 33
radio input "false"
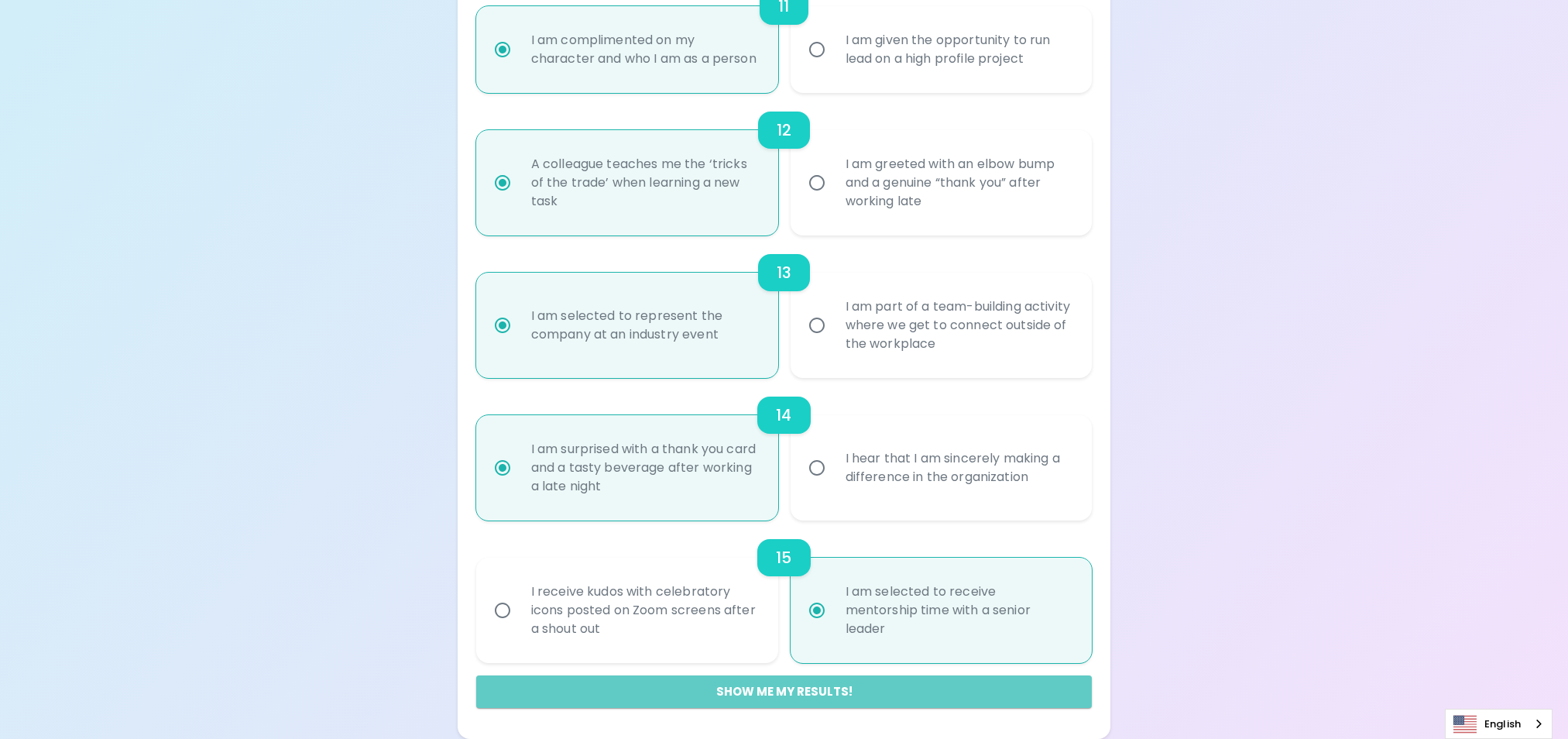
radio input "false"
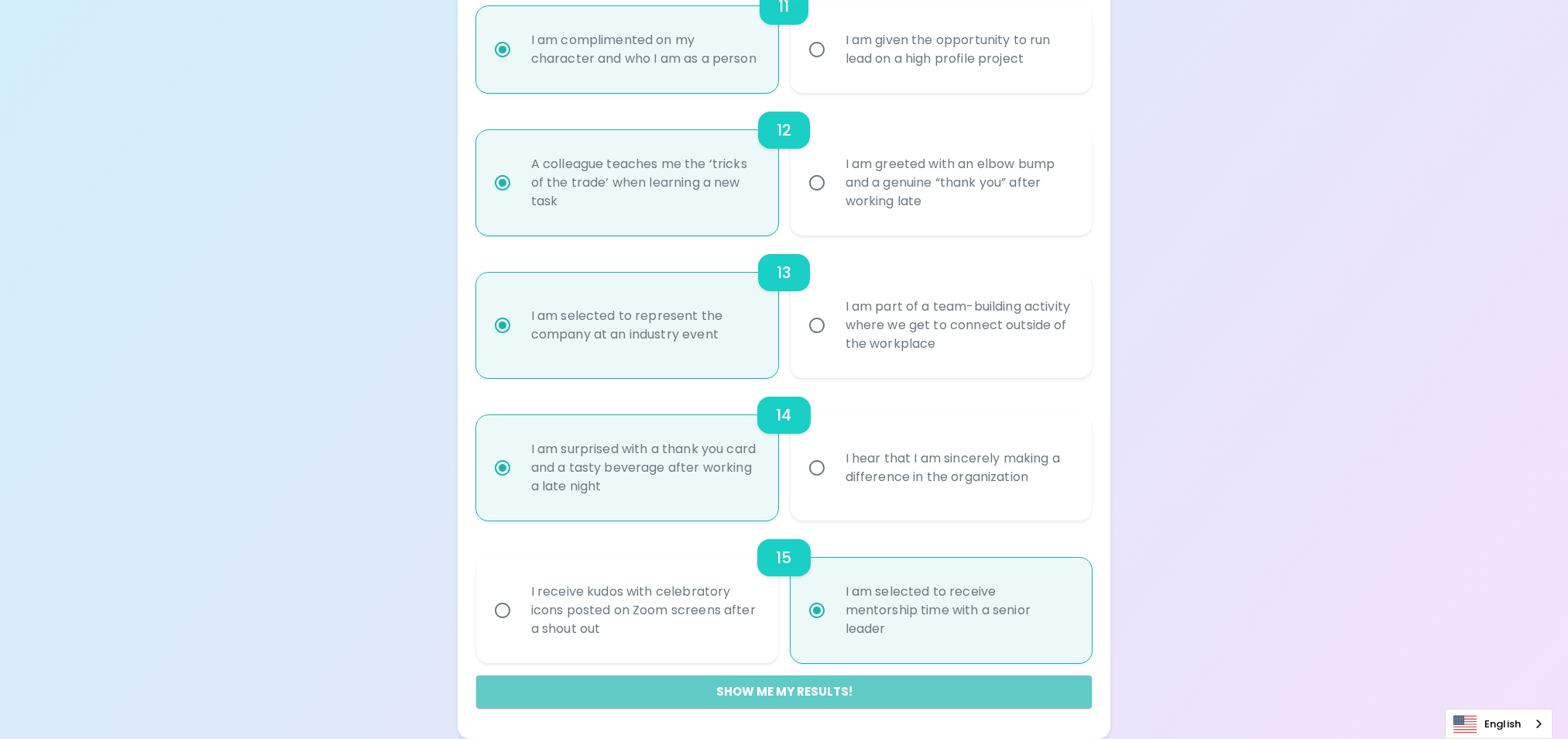
radio input "false"
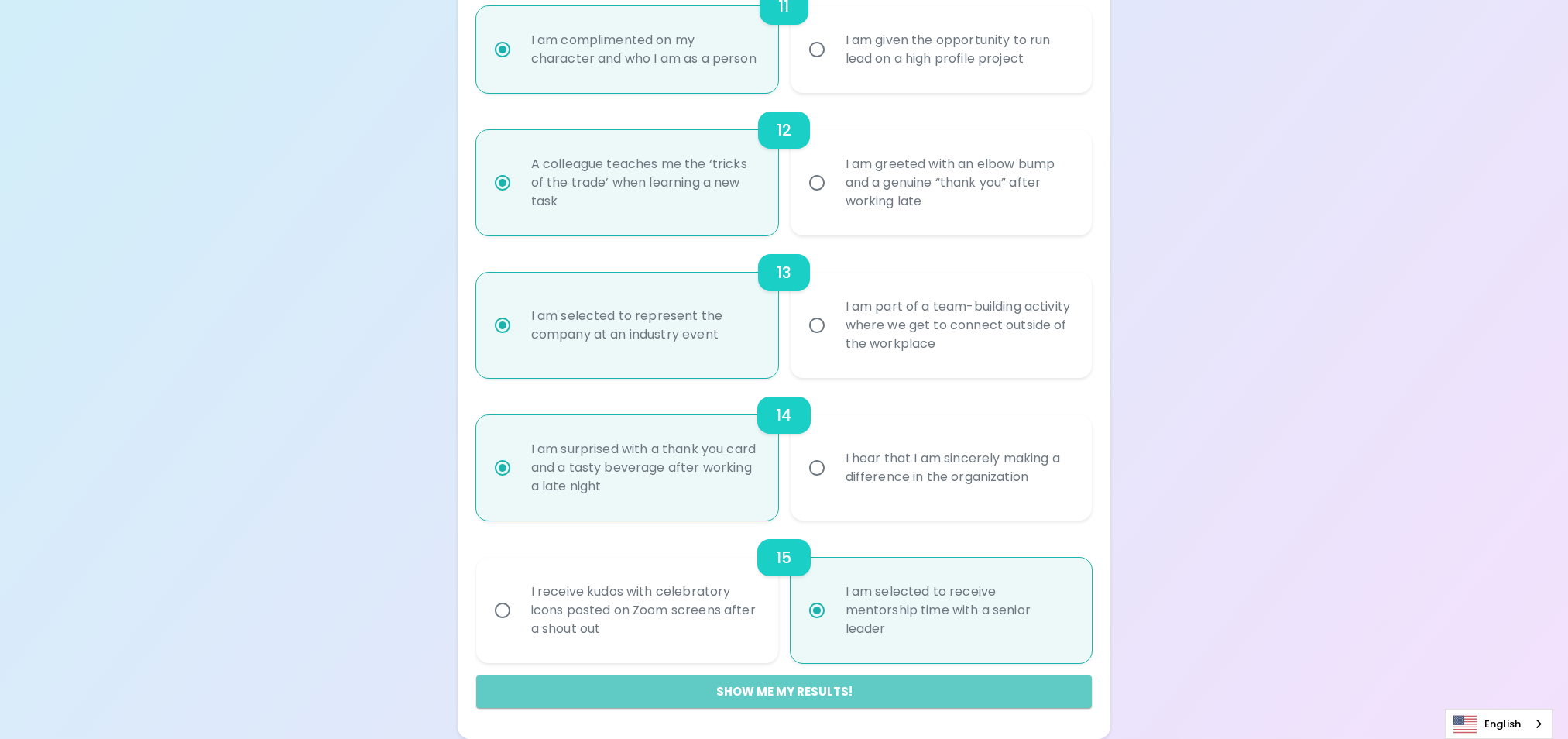
radio input "false"
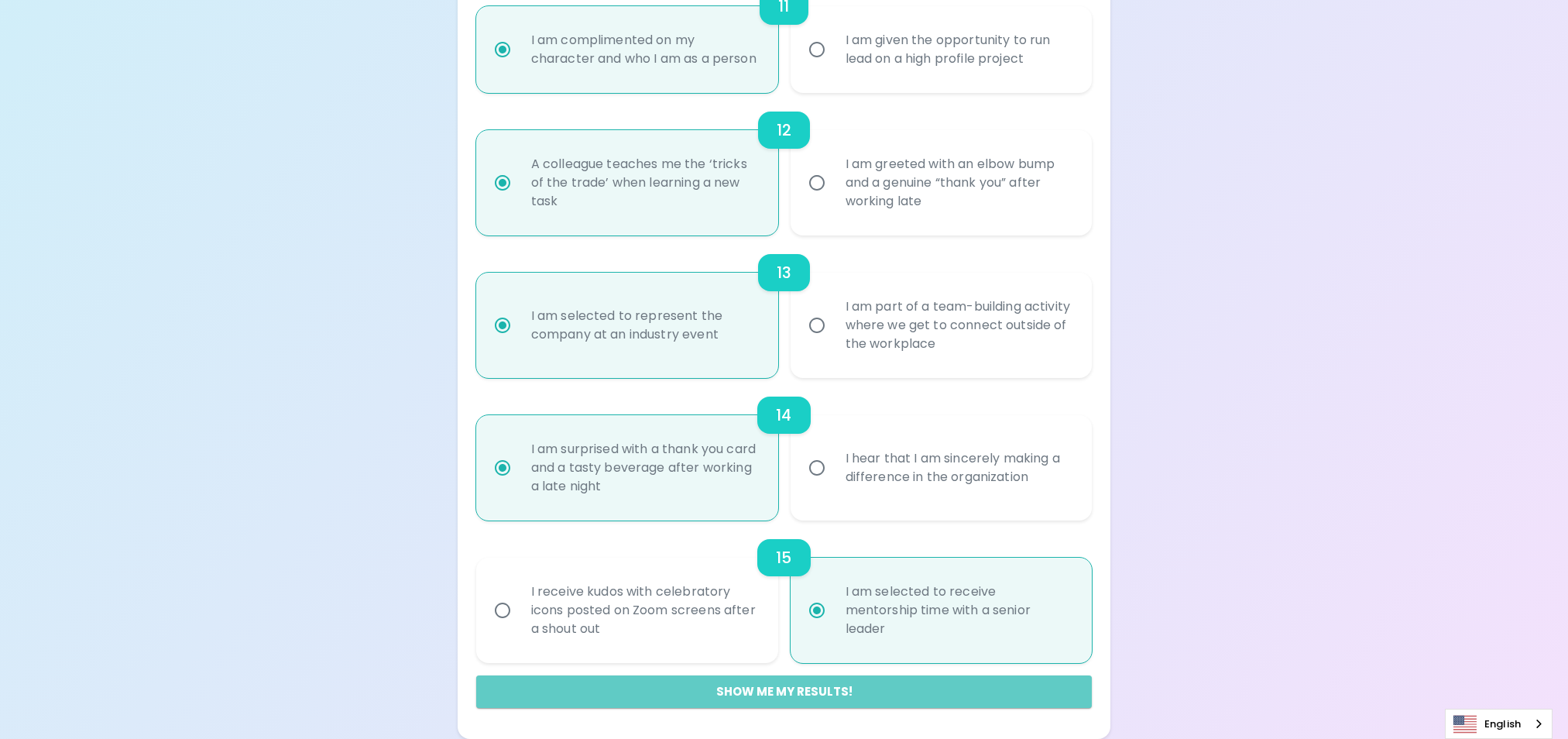
radio input "false"
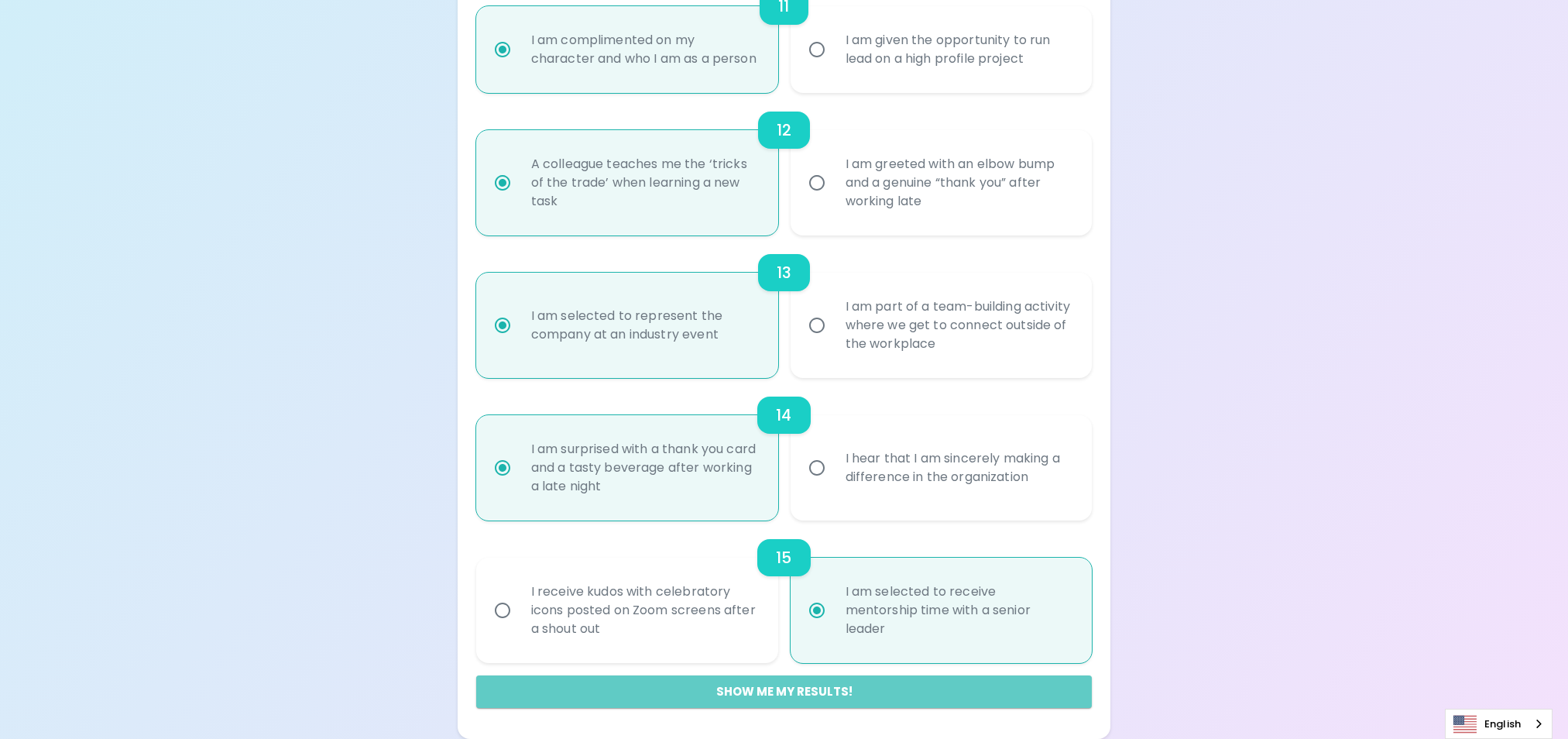
radio input "false"
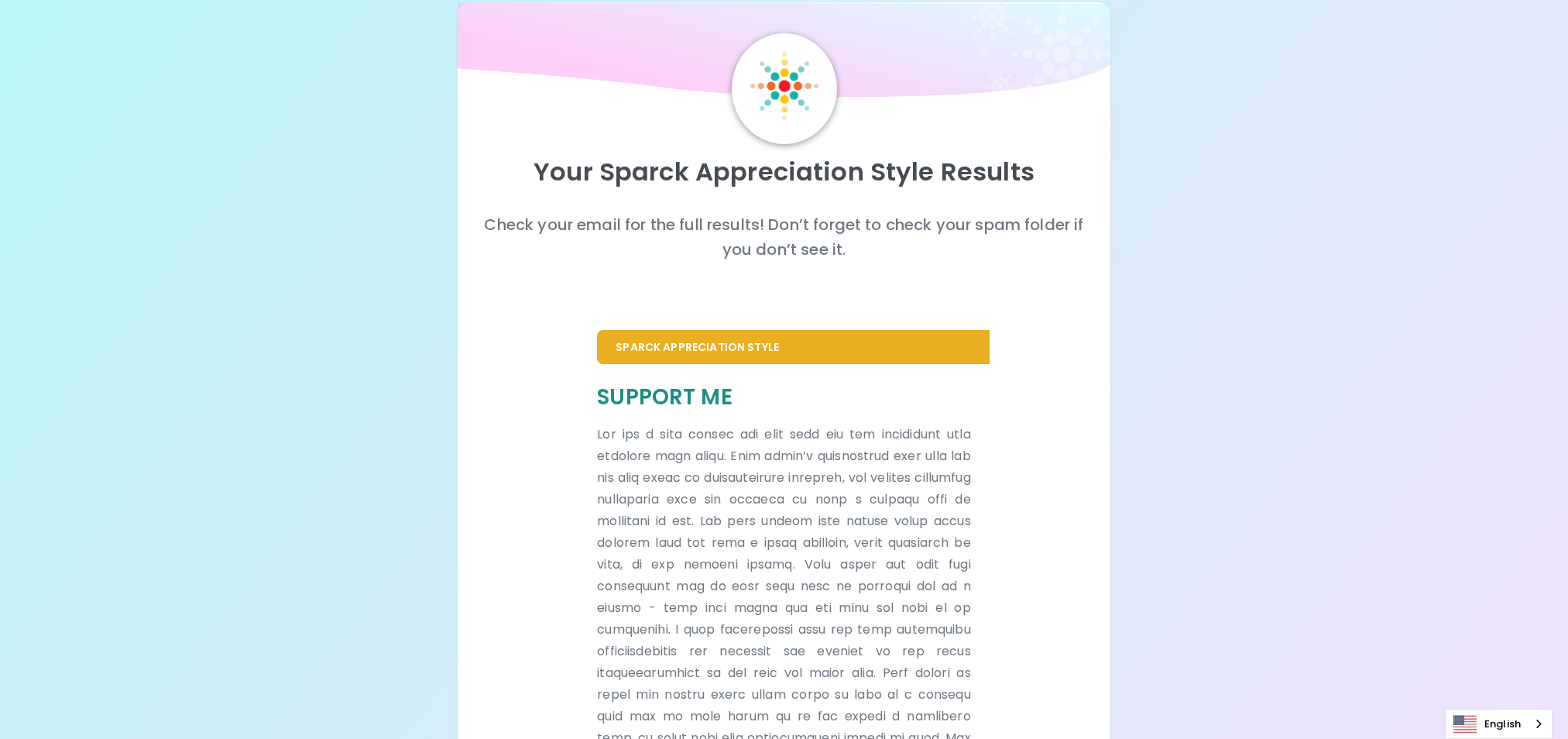
scroll to position [26, 0]
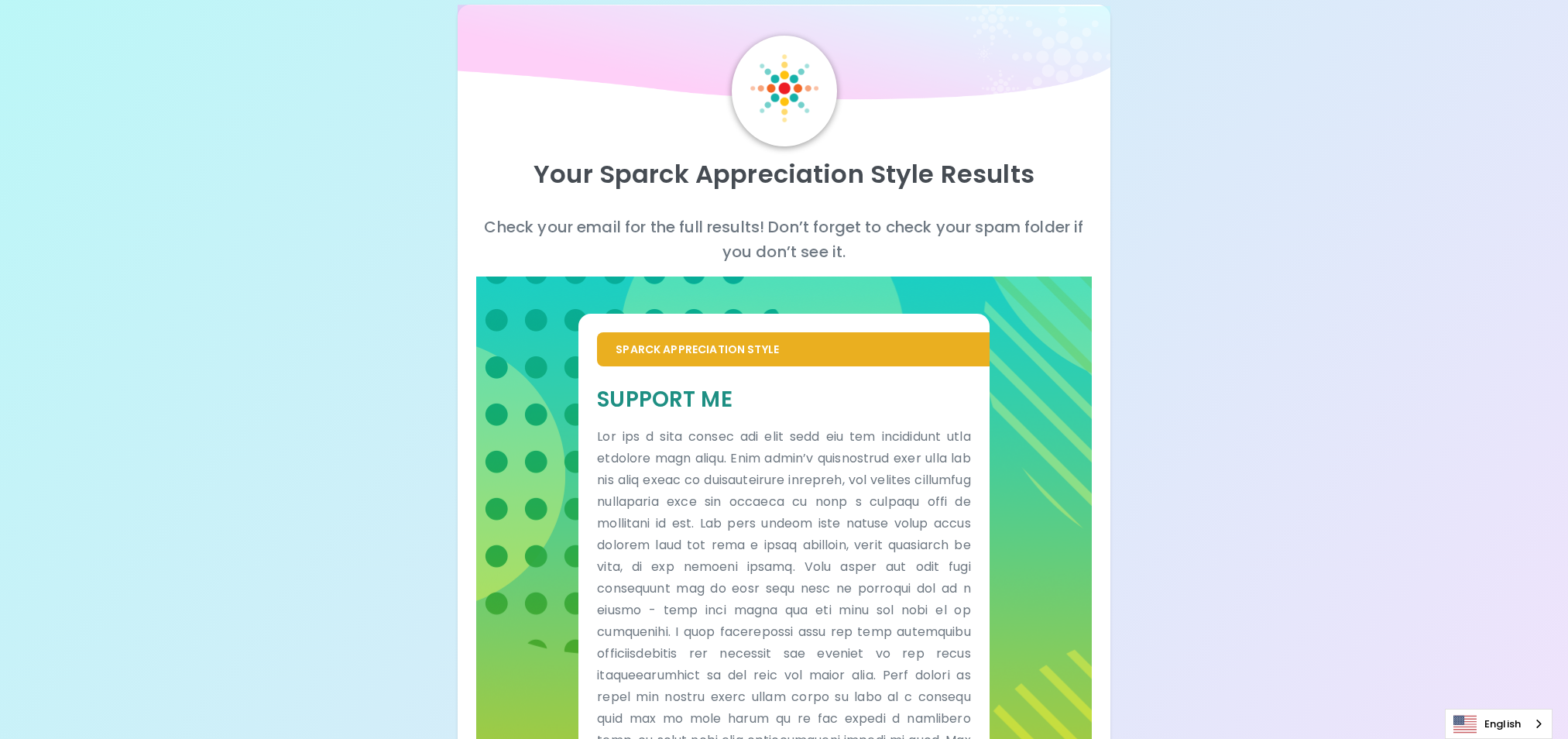
click at [1349, 369] on div "Your Sparck Appreciation Style Results Check your email for the full results! D…" at bounding box center [784, 461] width 1568 height 975
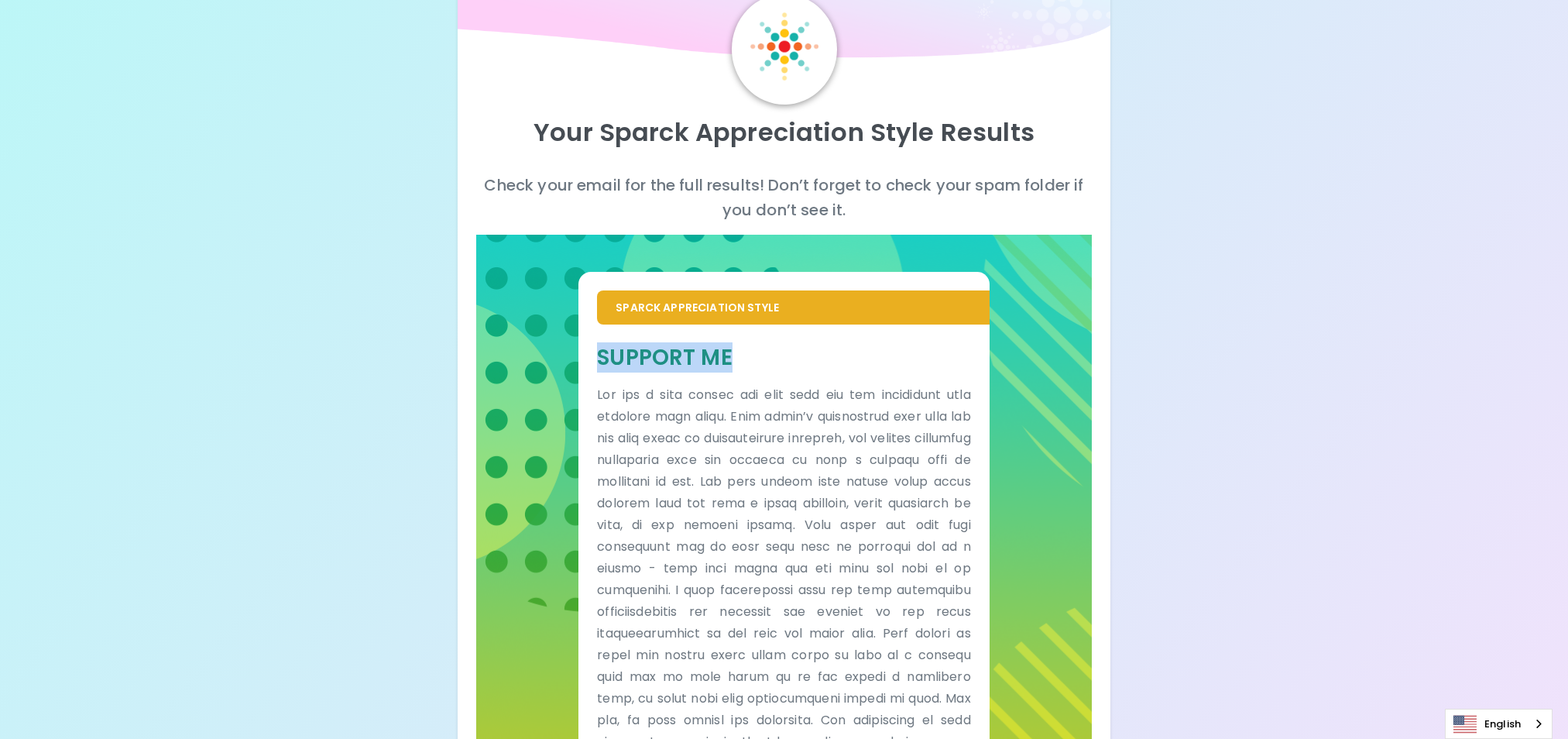
scroll to position [259, 0]
